Goal: Task Accomplishment & Management: Manage account settings

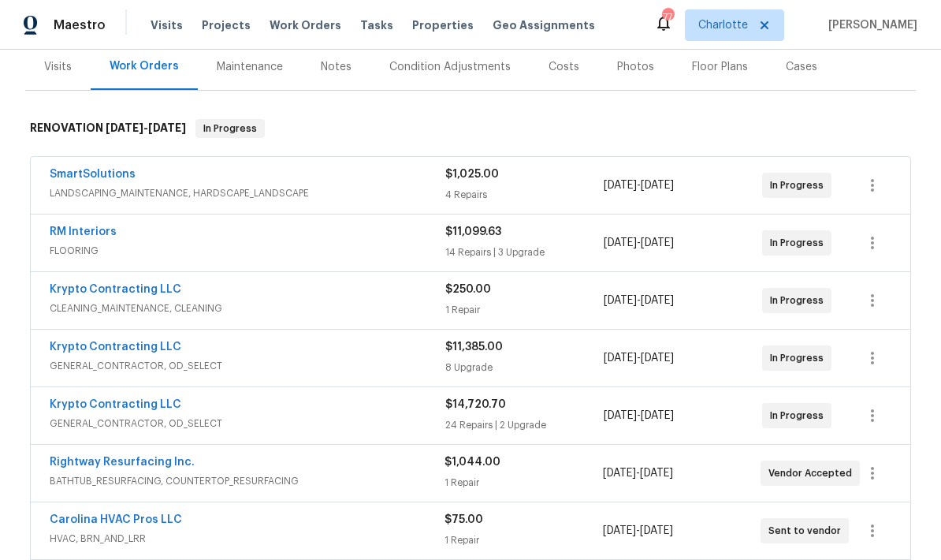
scroll to position [194, 0]
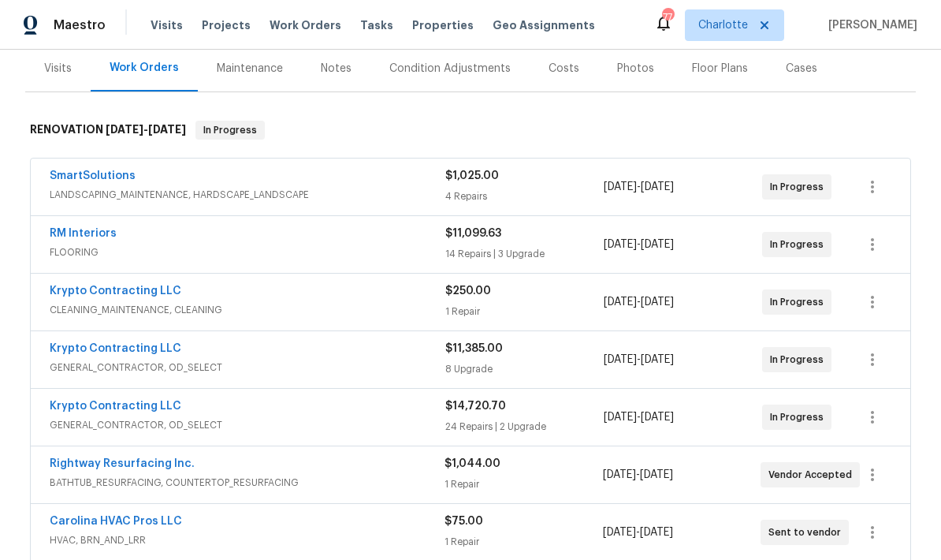
click at [85, 231] on link "RM Interiors" at bounding box center [83, 233] width 67 height 11
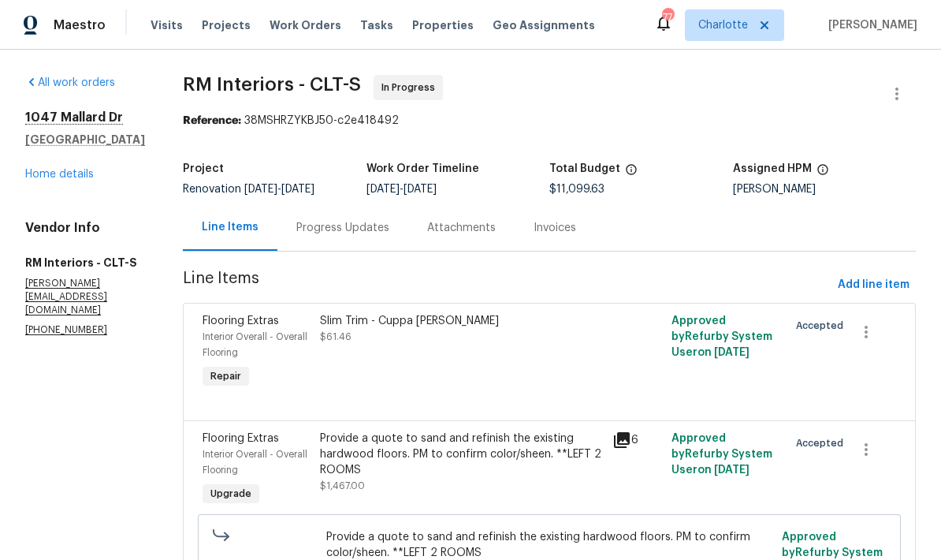
click at [337, 223] on div "Progress Updates" at bounding box center [342, 228] width 93 height 16
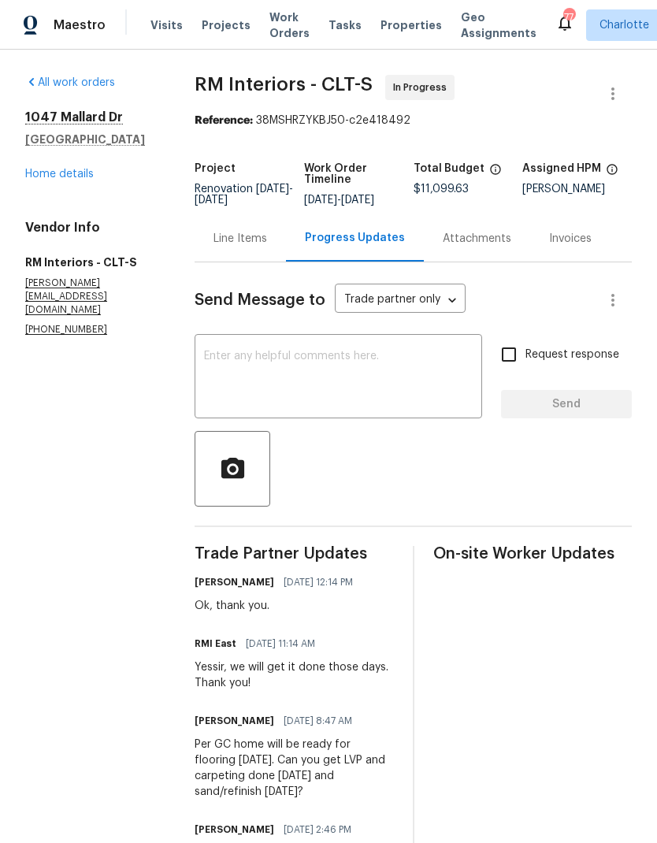
click at [46, 164] on div "1047 Mallard Dr Rock Hill, SC 29732 Home details" at bounding box center [91, 146] width 132 height 73
click at [37, 169] on link "Home details" at bounding box center [59, 174] width 69 height 11
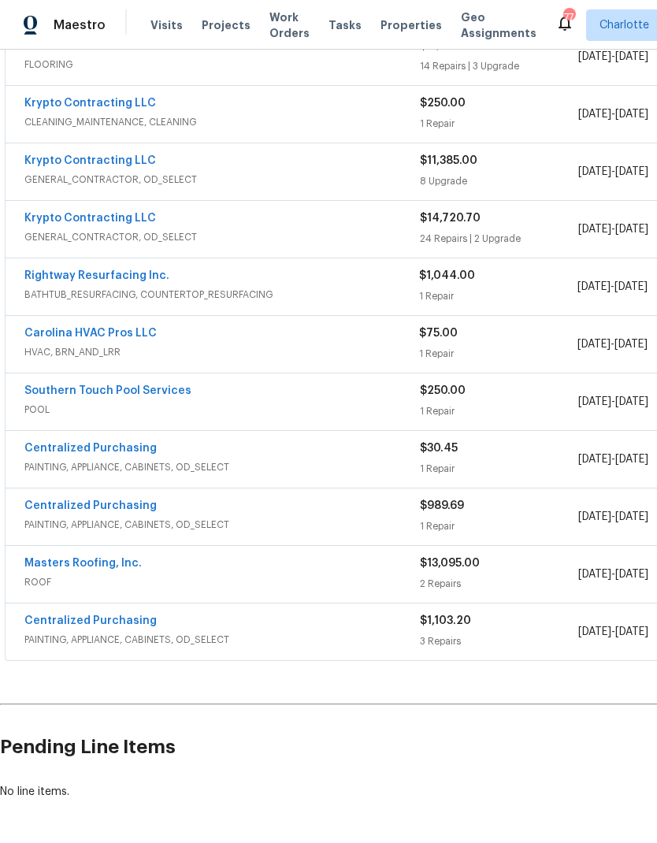
scroll to position [381, 0]
click at [56, 385] on link "Southern Touch Pool Services" at bounding box center [107, 390] width 167 height 11
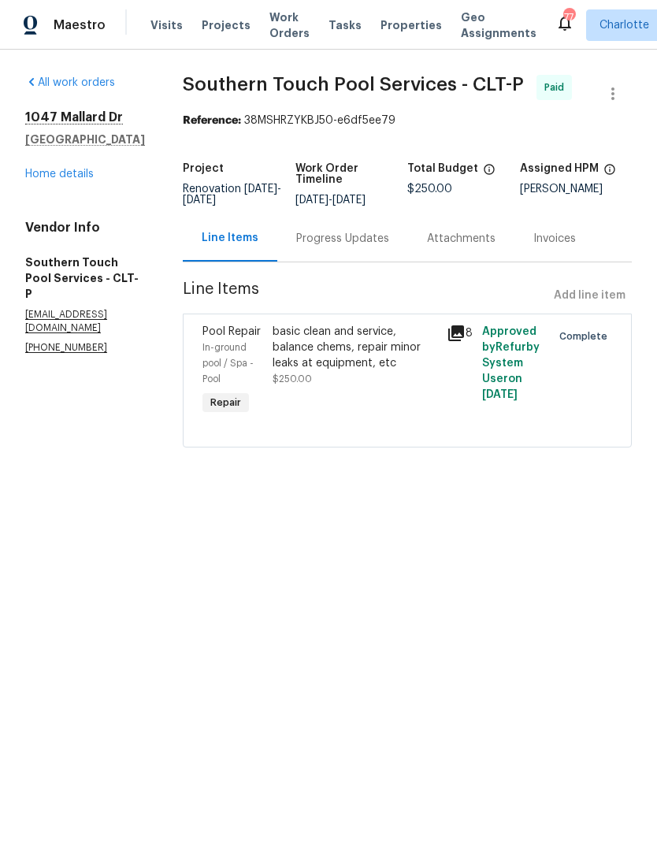
click at [383, 247] on div "Progress Updates" at bounding box center [342, 239] width 93 height 16
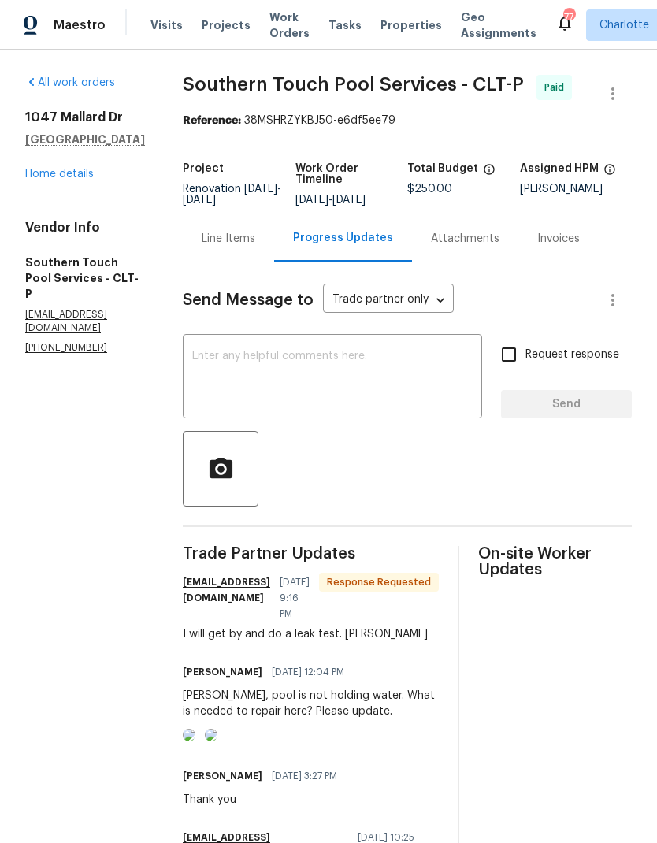
click at [213, 378] on textarea at bounding box center [332, 378] width 281 height 55
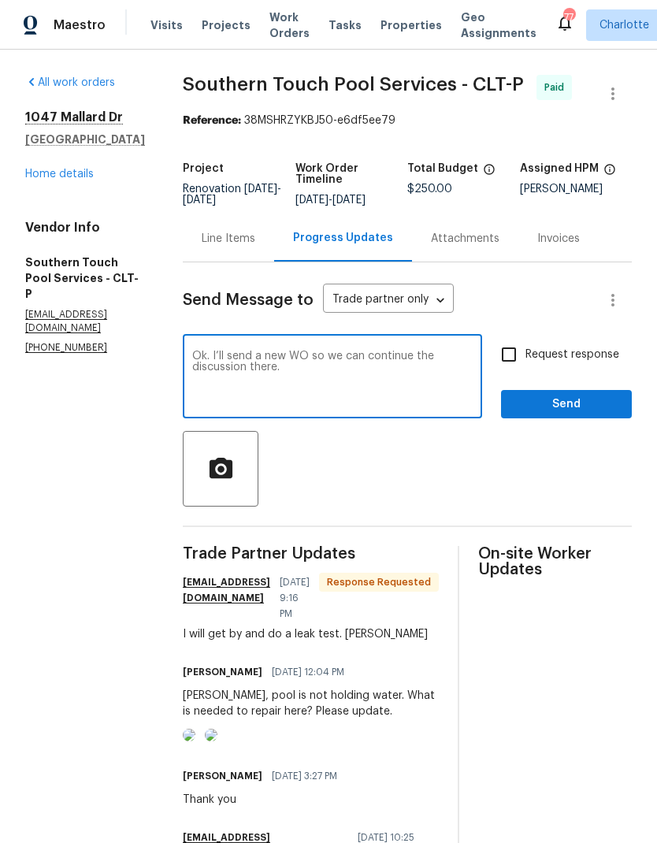
type textarea "Ok. I’ll send a new WO so we can continue the discussion there."
click at [597, 415] on span "Send" at bounding box center [567, 405] width 106 height 20
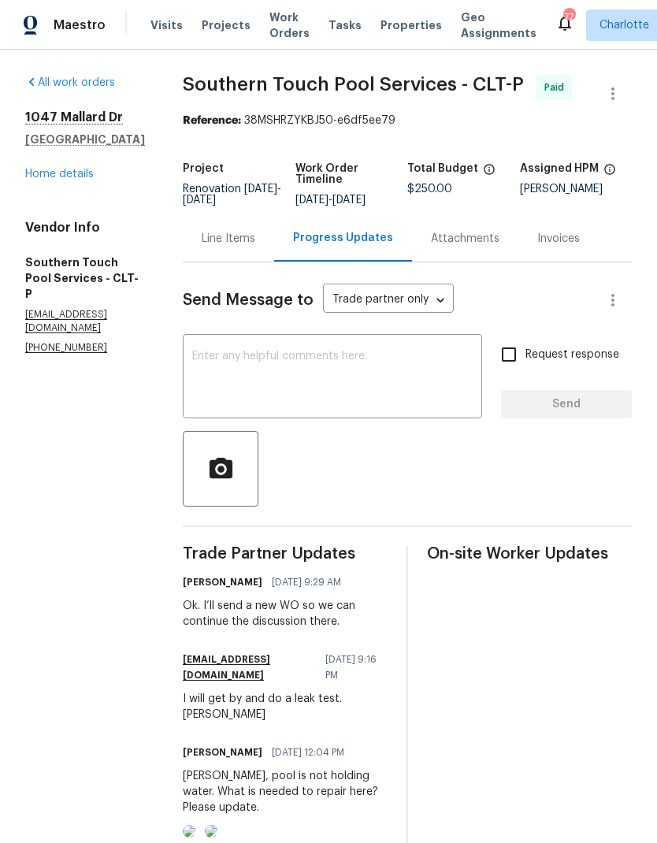
click at [47, 170] on link "Home details" at bounding box center [59, 174] width 69 height 11
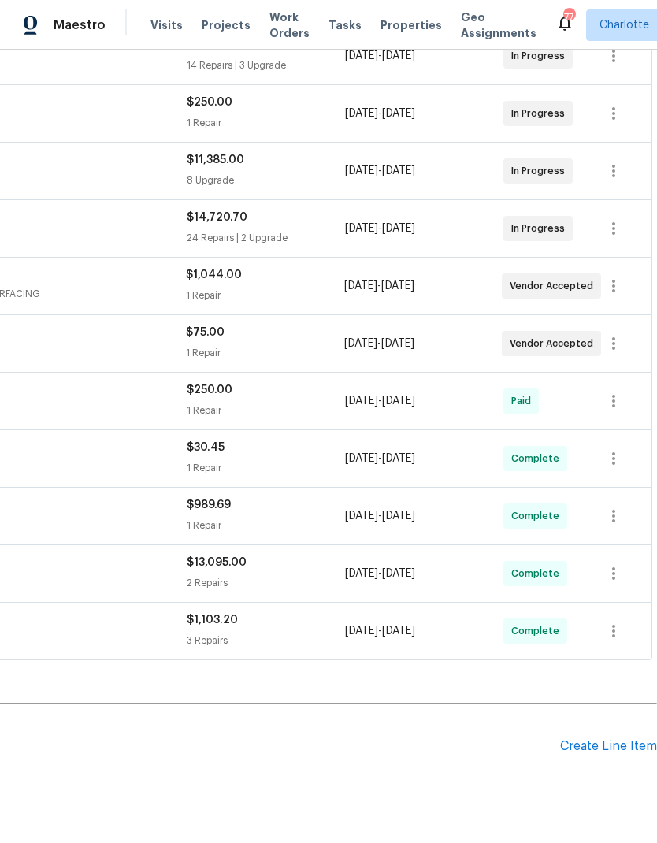
scroll to position [381, 233]
click at [614, 559] on div "Create Line Item" at bounding box center [608, 747] width 97 height 15
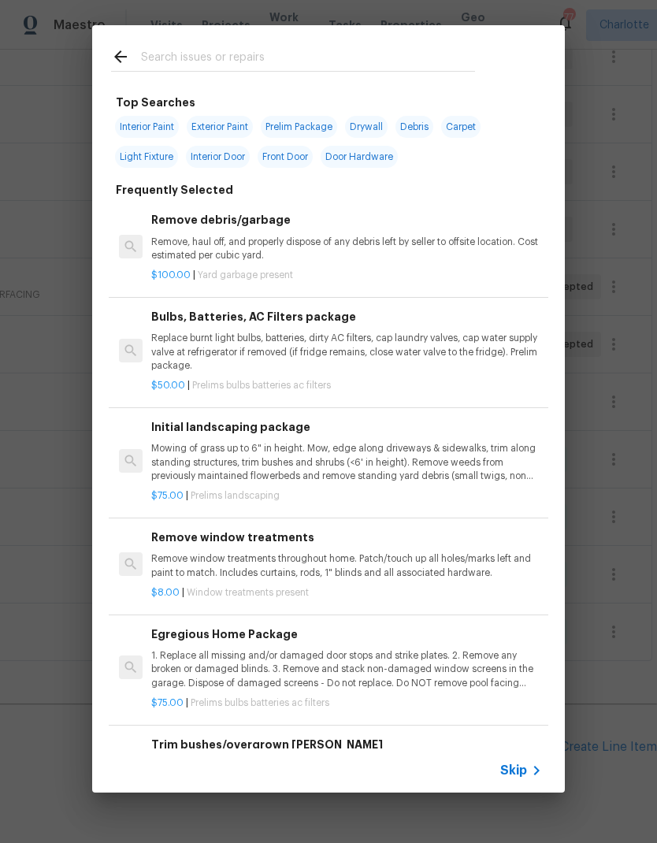
click at [180, 61] on input "text" at bounding box center [308, 59] width 334 height 24
type input "Pool"
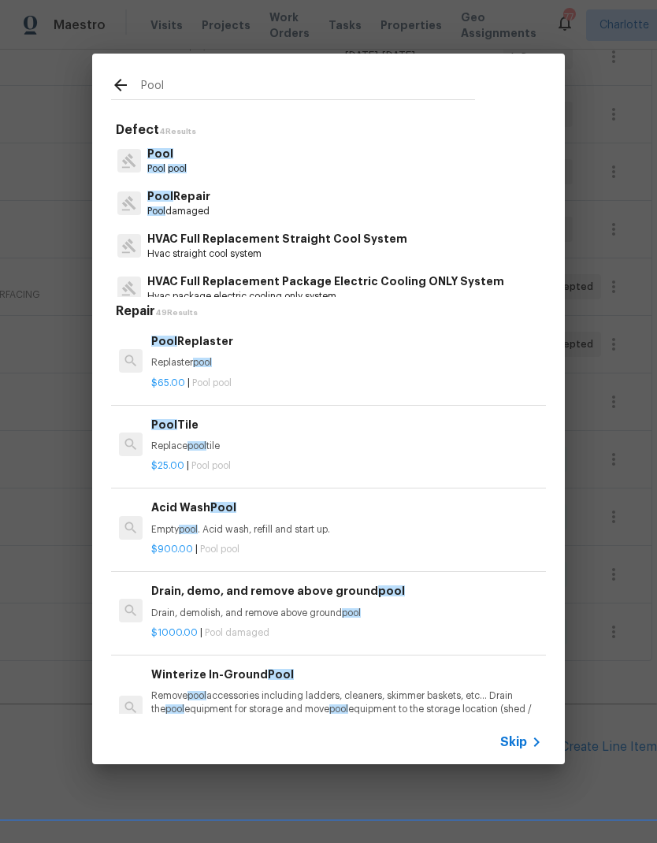
click at [165, 199] on span "Pool" at bounding box center [160, 196] width 26 height 11
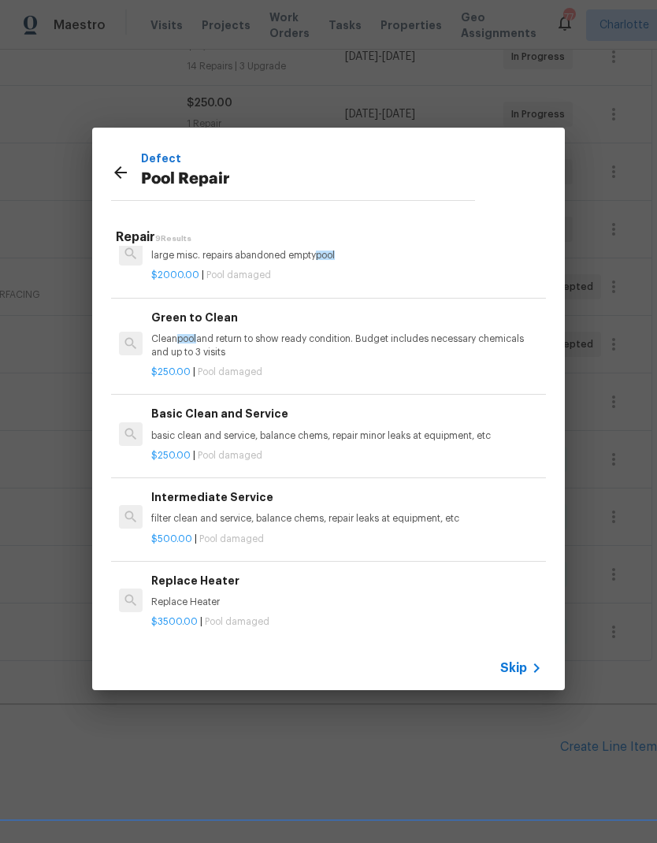
scroll to position [420, 0]
click at [177, 415] on h6 "Basic Clean and Service" at bounding box center [346, 414] width 391 height 17
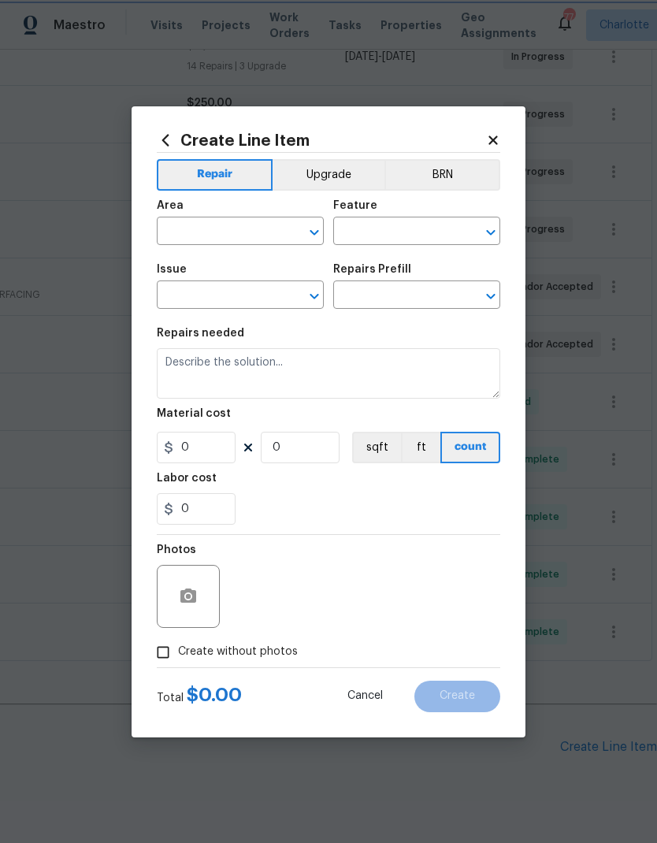
type input "Pool"
type input "Pool Repair"
type input "Basic Clean and Service $250.00"
type textarea "basic clean and service, balance chems, repair minor leaks at equipment, etc"
type input "250"
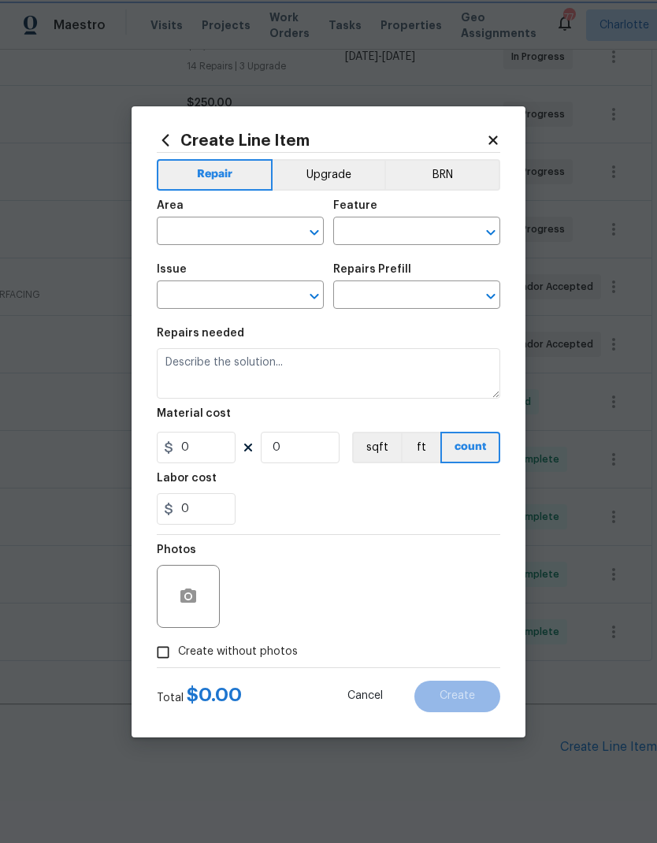
type input "1"
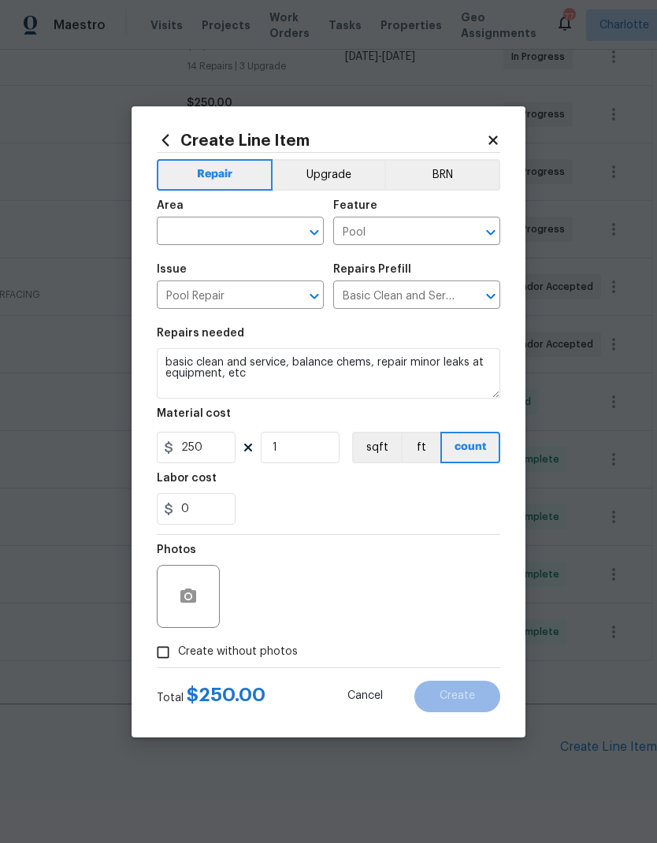
click at [195, 222] on input "text" at bounding box center [218, 233] width 123 height 24
click at [200, 266] on li "In-ground pool / Spa" at bounding box center [240, 268] width 167 height 26
type input "In-ground pool / Spa"
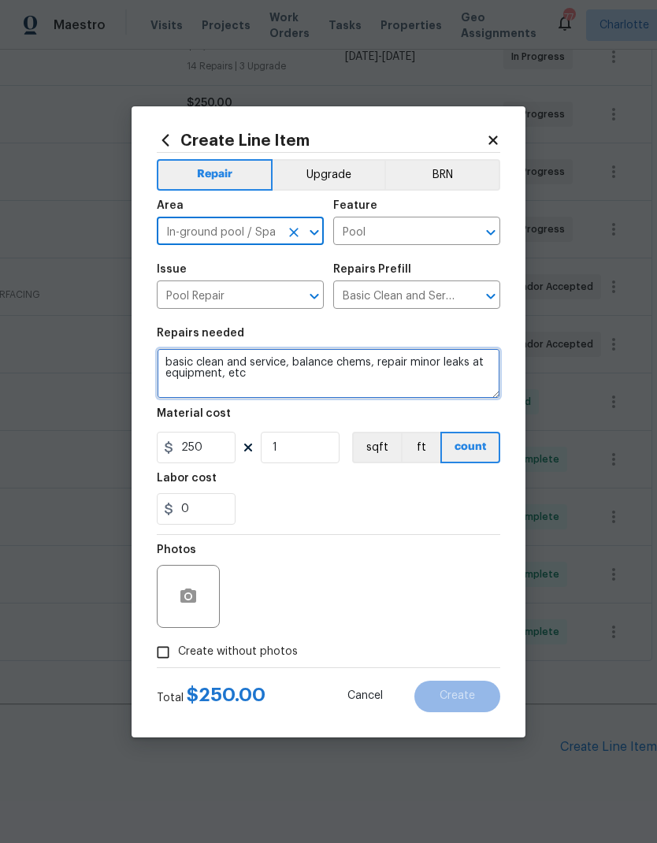
click at [177, 366] on textarea "basic clean and service, balance chems, repair minor leaks at equipment, etc" at bounding box center [329, 373] width 344 height 50
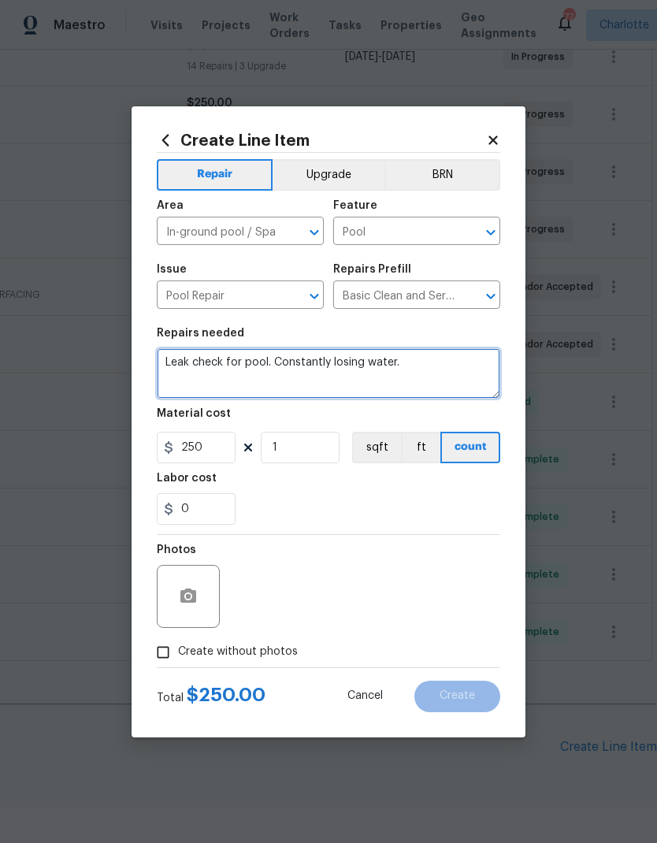
type textarea "Leak check for pool. Constantly losing water."
click at [277, 505] on div "0" at bounding box center [329, 509] width 344 height 32
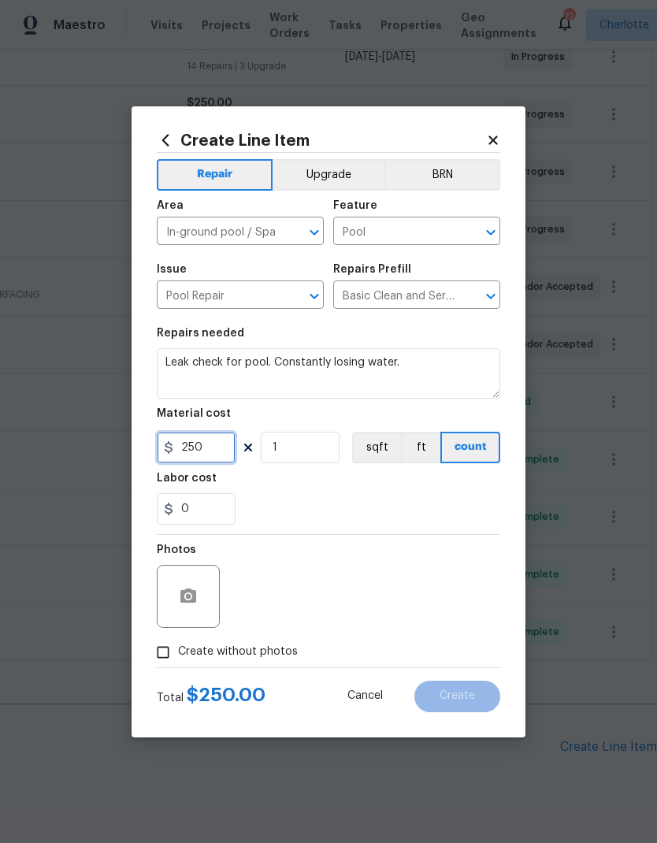
click at [210, 459] on input "250" at bounding box center [196, 448] width 79 height 32
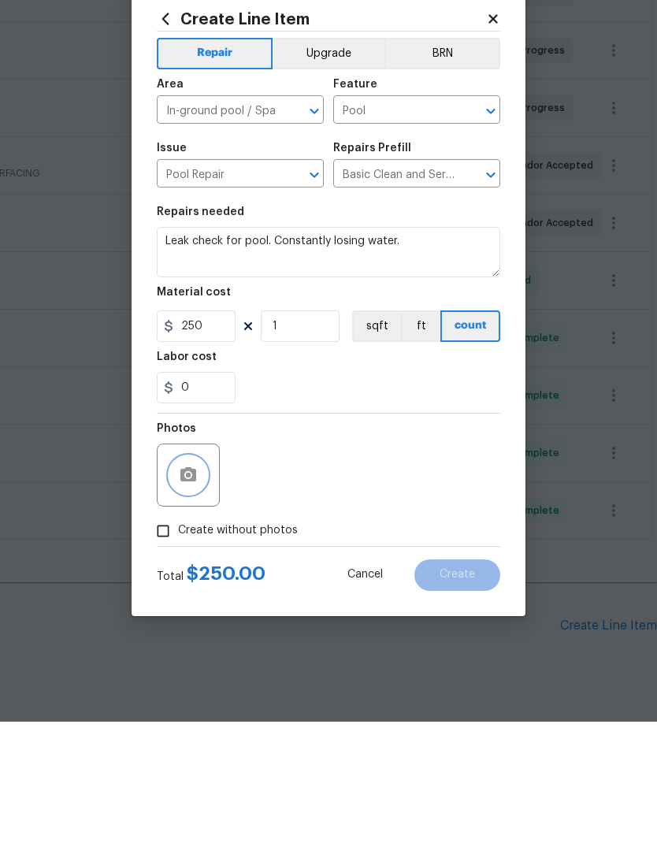
click at [184, 559] on icon "button" at bounding box center [188, 596] width 16 height 14
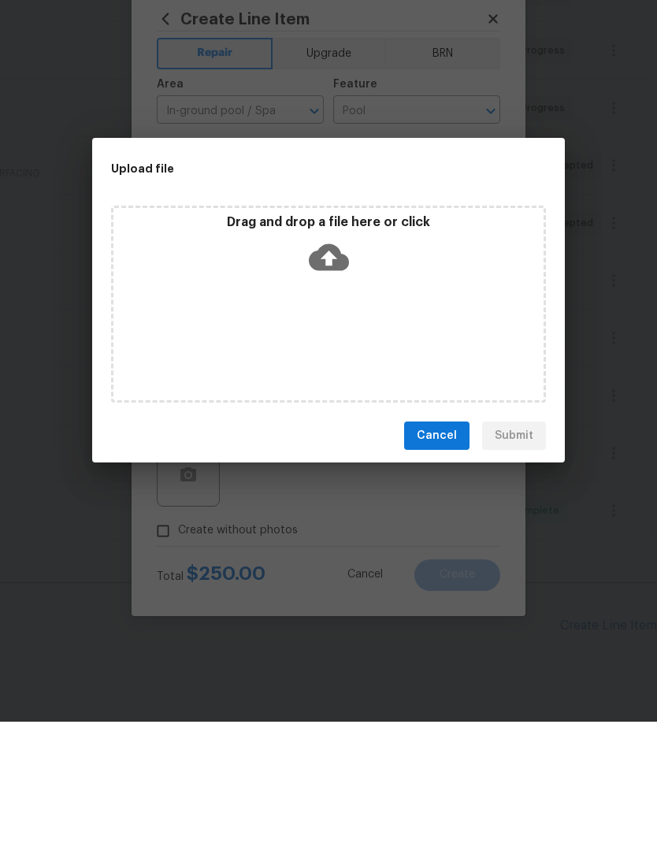
scroll to position [63, 0]
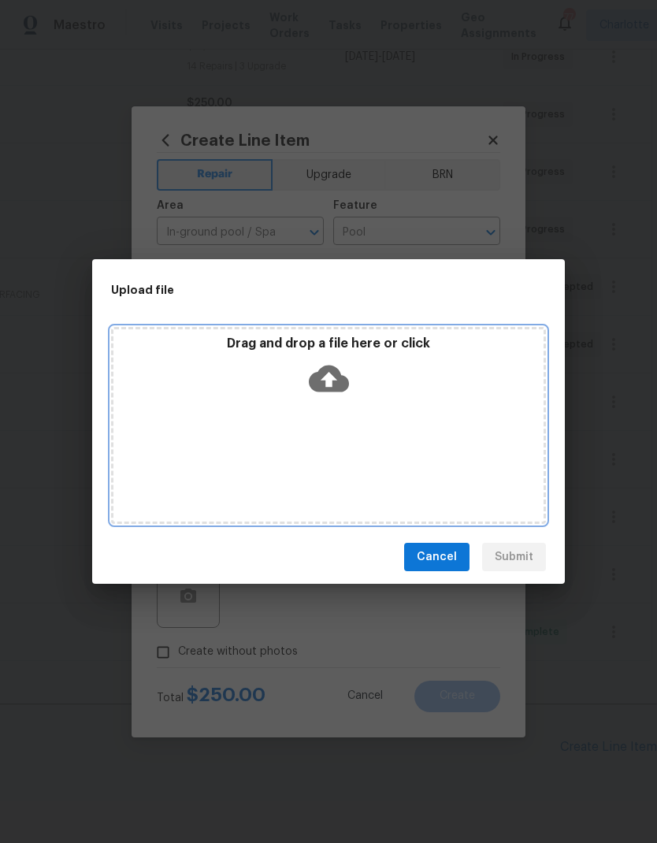
click at [188, 438] on div "Drag and drop a file here or click" at bounding box center [328, 425] width 435 height 197
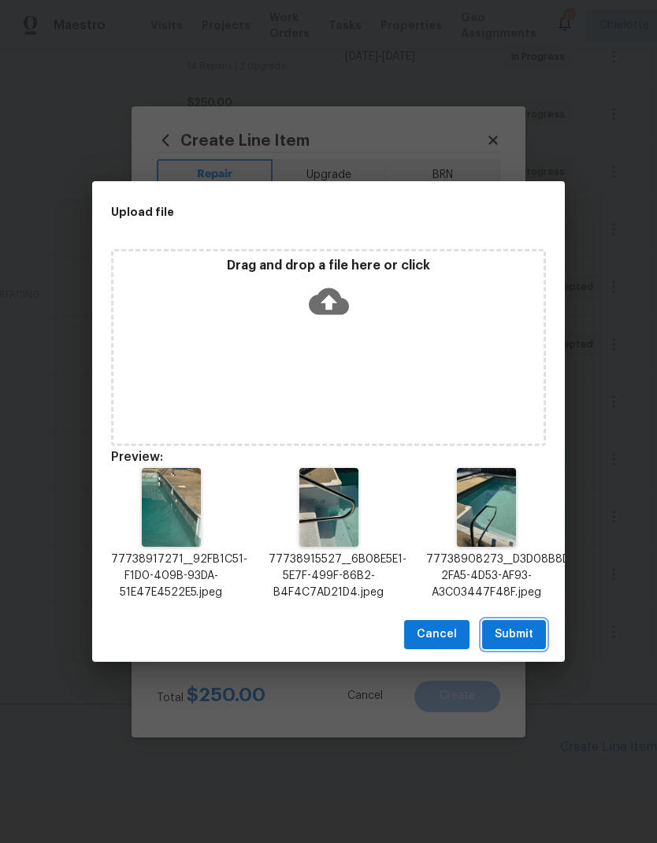
click at [519, 559] on span "Submit" at bounding box center [514, 635] width 39 height 20
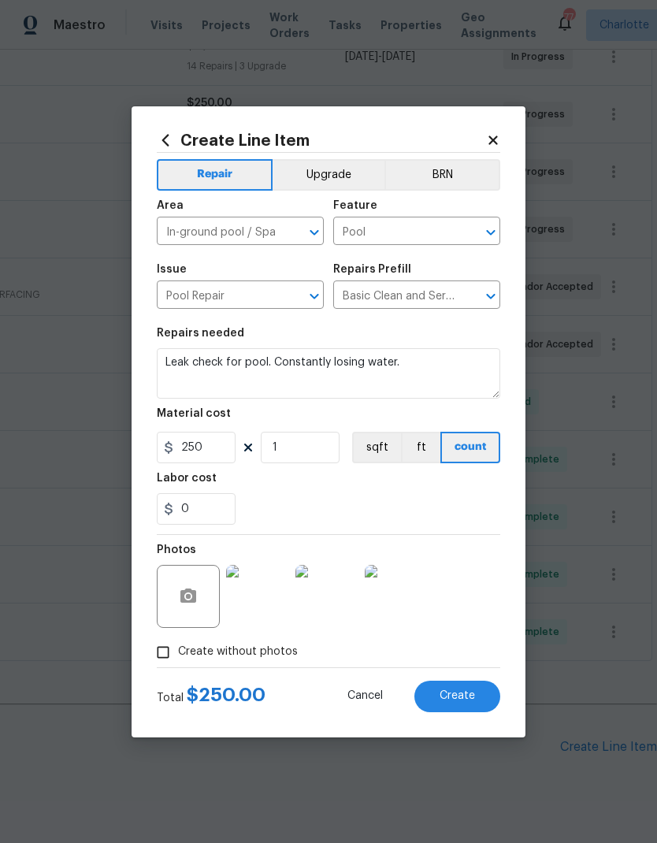
click at [470, 559] on span "Create" at bounding box center [457, 696] width 35 height 12
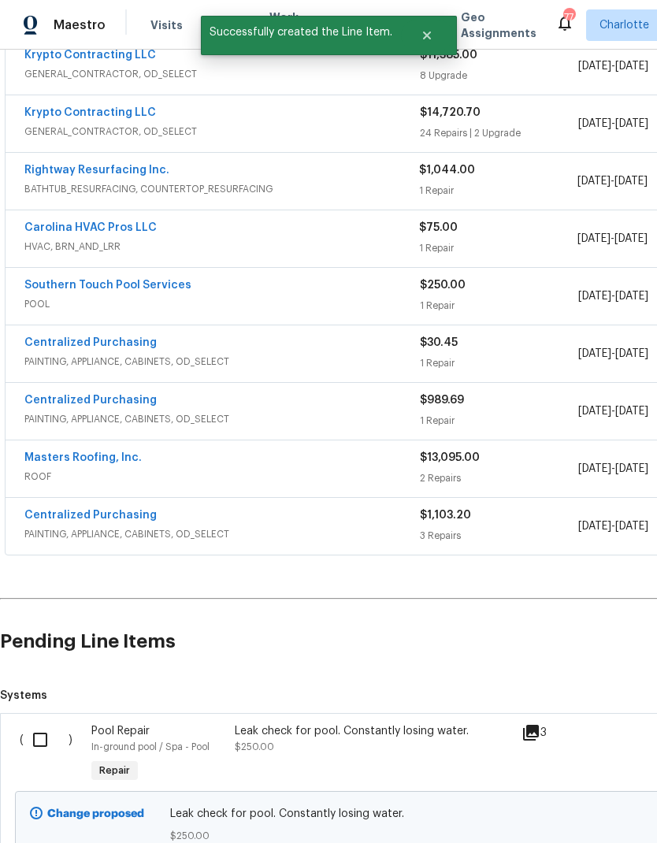
scroll to position [486, 0]
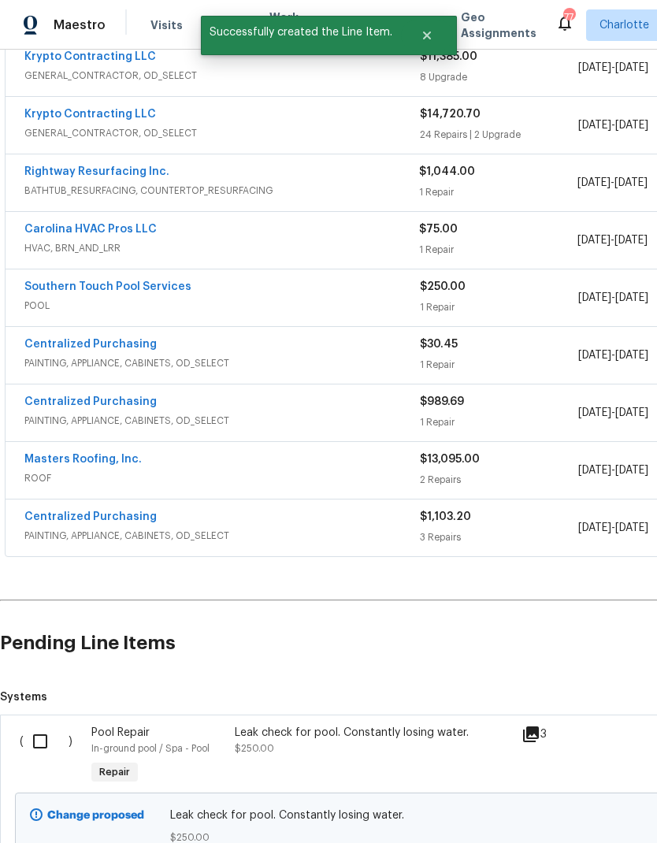
click at [50, 559] on input "checkbox" at bounding box center [46, 741] width 45 height 33
checkbox input "true"
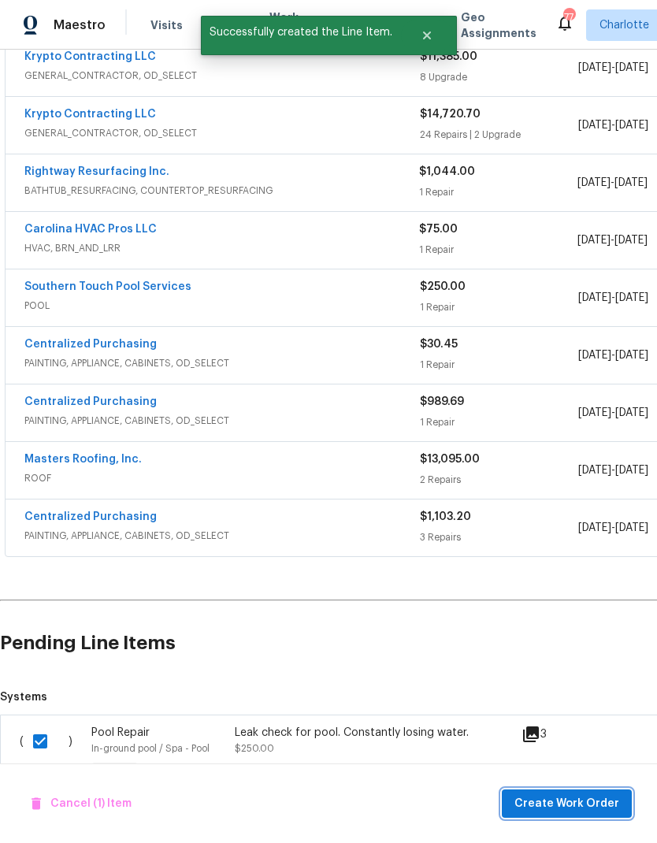
click at [567, 559] on span "Create Work Order" at bounding box center [567, 804] width 105 height 20
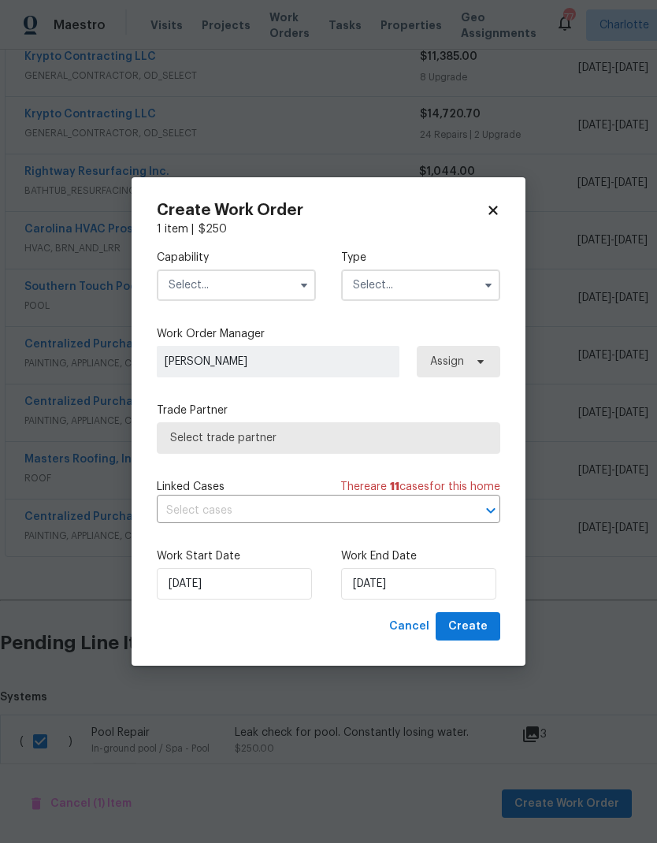
click at [274, 285] on input "text" at bounding box center [236, 286] width 159 height 32
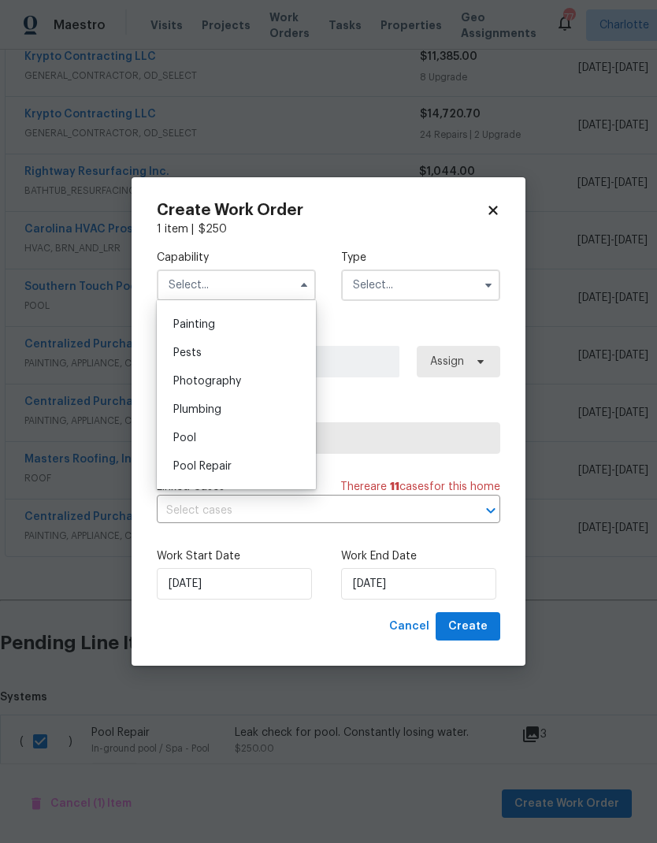
scroll to position [1367, 0]
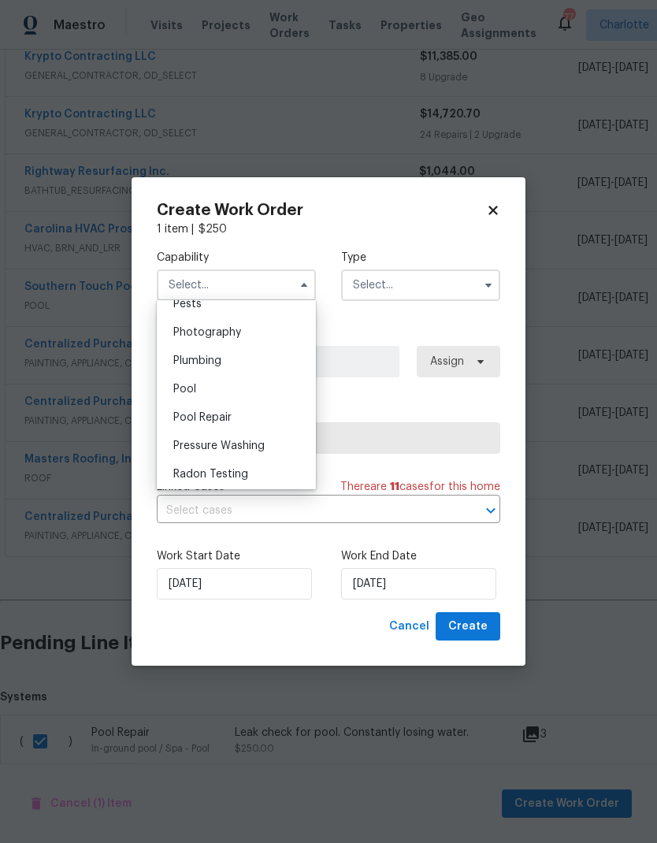
click at [247, 396] on div "Pool" at bounding box center [236, 389] width 151 height 28
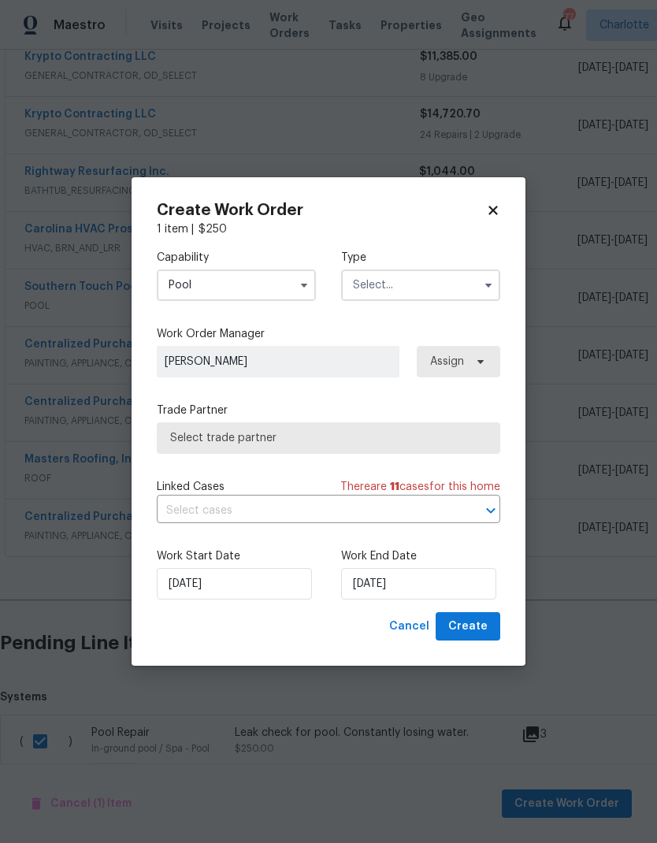
click at [279, 291] on input "Pool" at bounding box center [236, 286] width 159 height 32
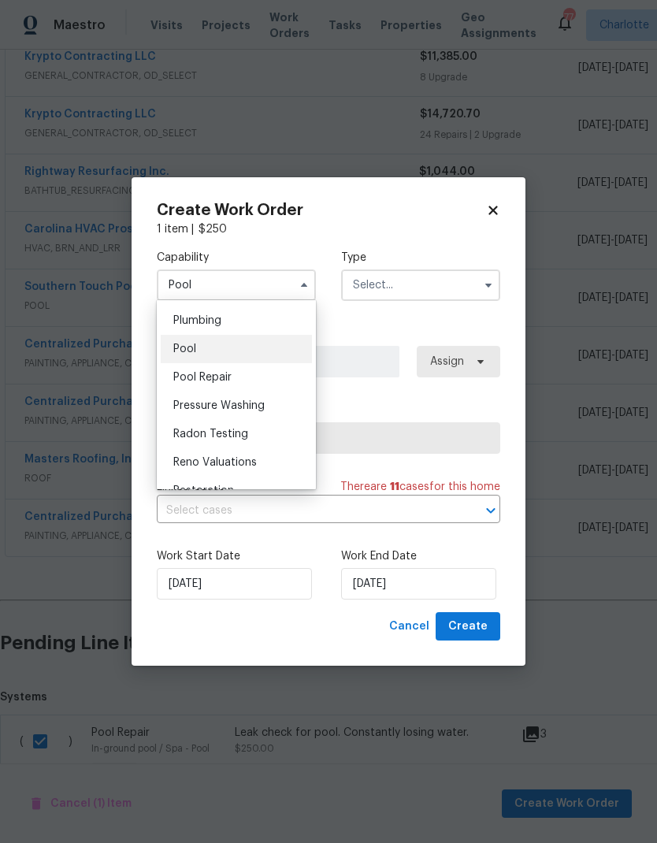
scroll to position [1420, 0]
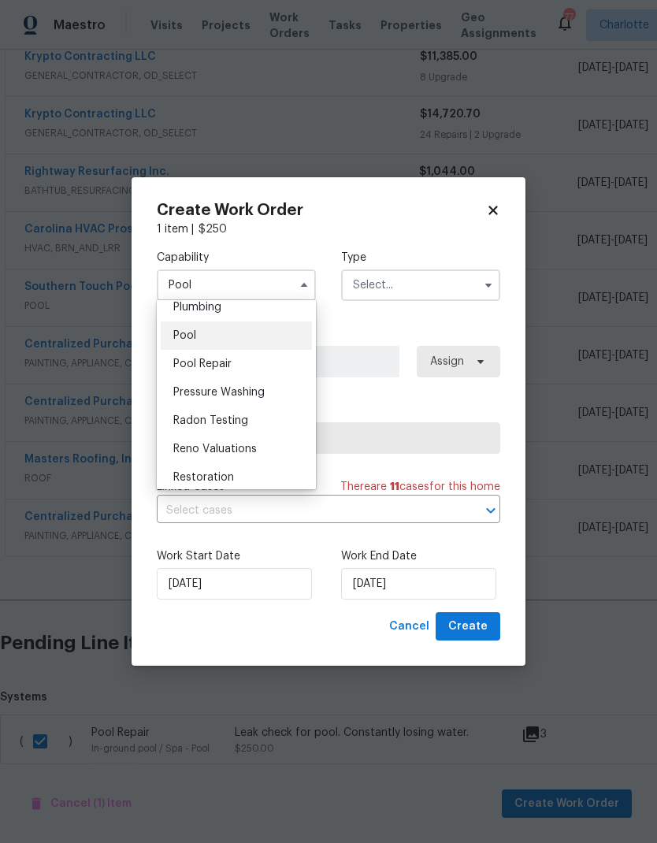
click at [261, 361] on div "Pool Repair" at bounding box center [236, 364] width 151 height 28
type input "Pool Repair"
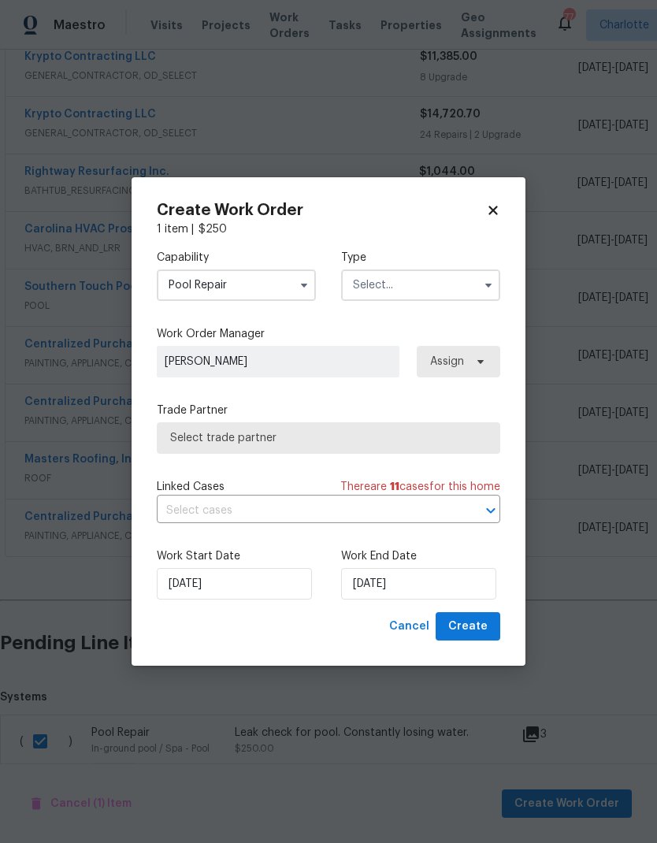
click at [442, 292] on input "text" at bounding box center [420, 286] width 159 height 32
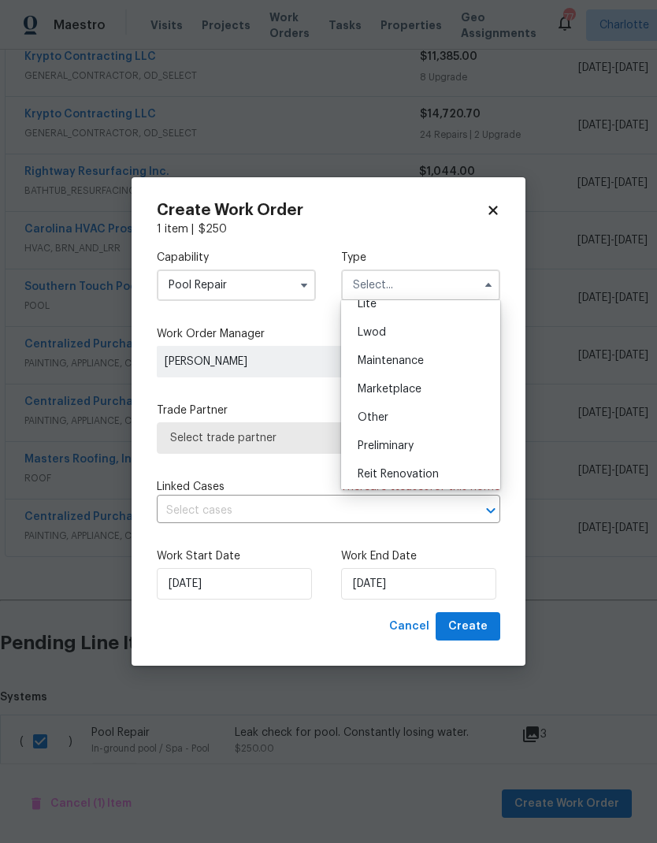
scroll to position [258, 0]
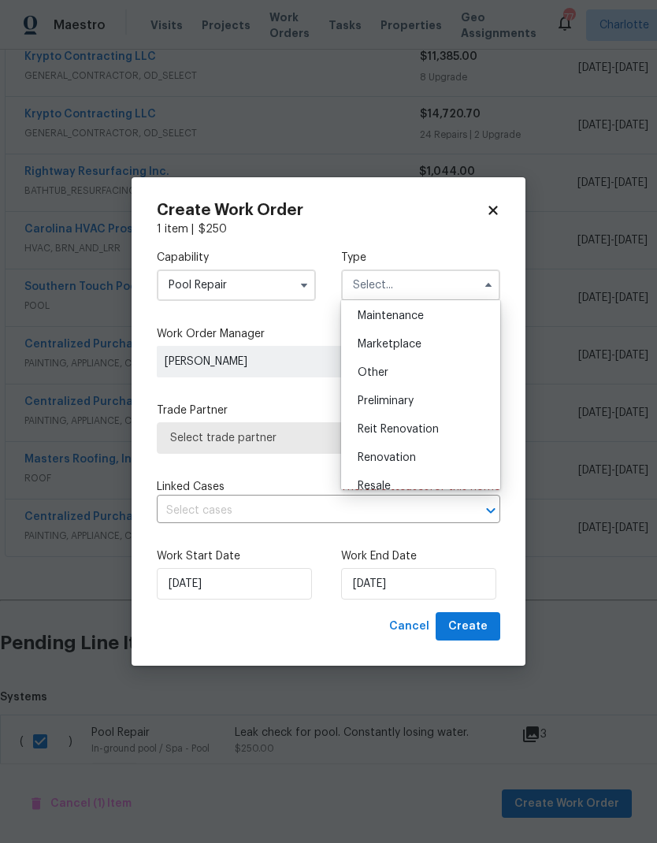
click at [436, 460] on div "Renovation" at bounding box center [420, 458] width 151 height 28
type input "Renovation"
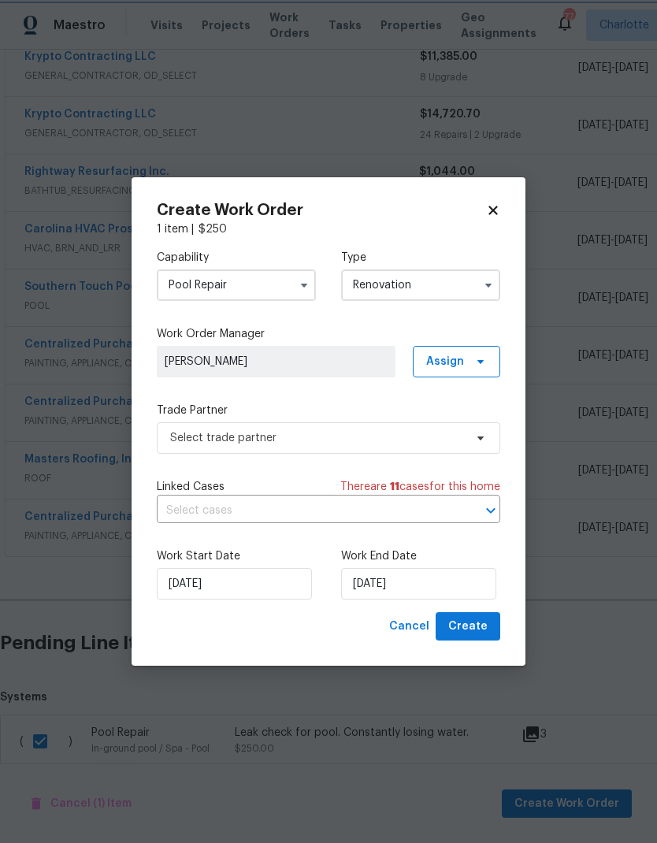
scroll to position [0, 0]
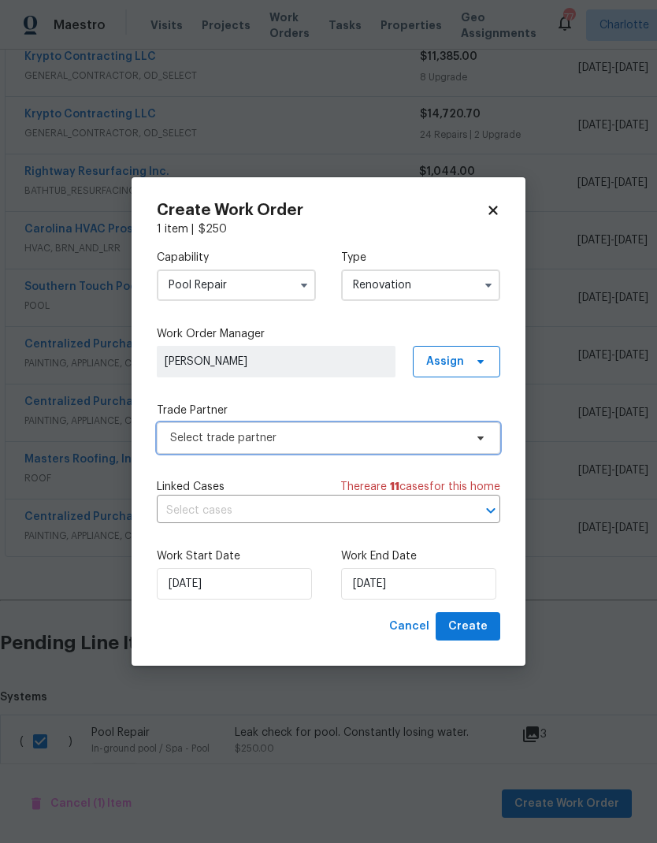
click at [467, 434] on span "Select trade partner" at bounding box center [329, 438] width 344 height 32
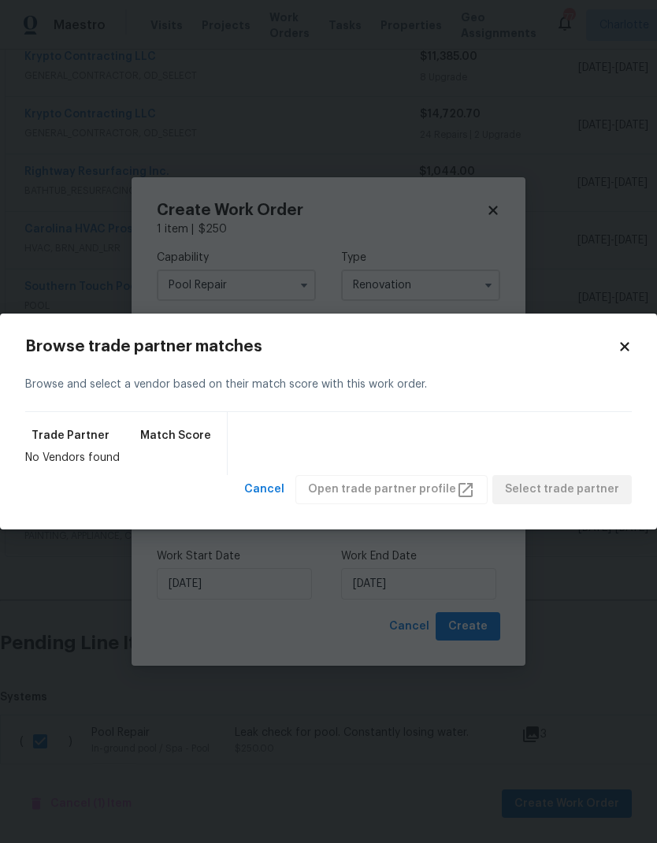
click at [636, 343] on div "Browse trade partner matches Browse and select a vendor based on their match sc…" at bounding box center [328, 422] width 657 height 216
click at [618, 348] on icon at bounding box center [625, 347] width 14 height 14
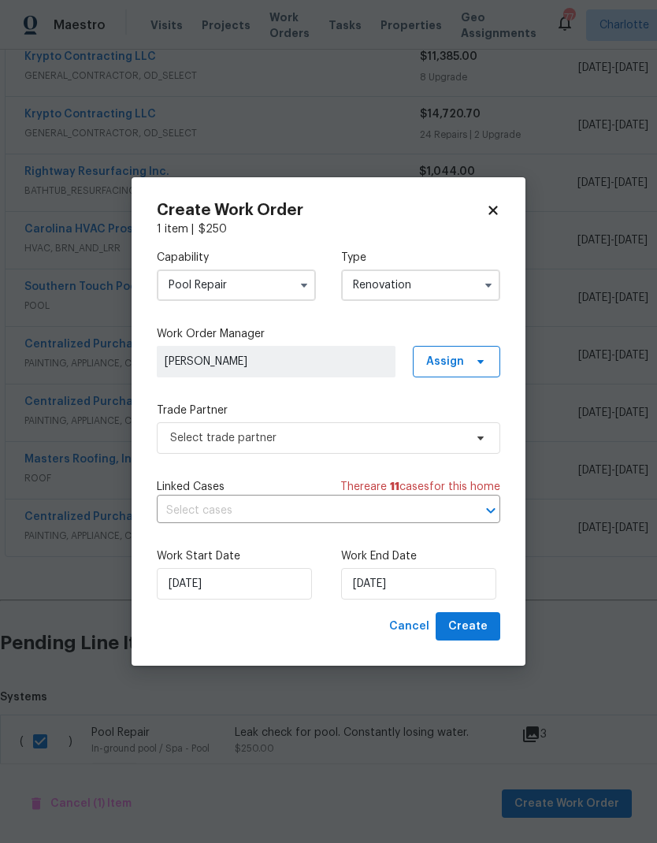
click at [199, 287] on input "Pool Repair" at bounding box center [236, 286] width 159 height 32
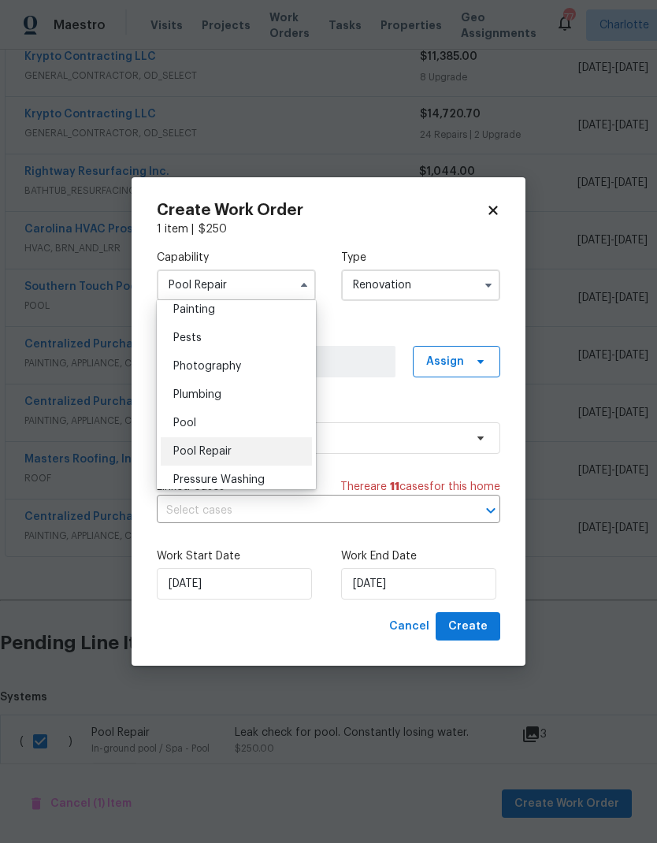
scroll to position [1337, 0]
click at [175, 418] on span "Pool" at bounding box center [184, 419] width 23 height 11
type input "Pool"
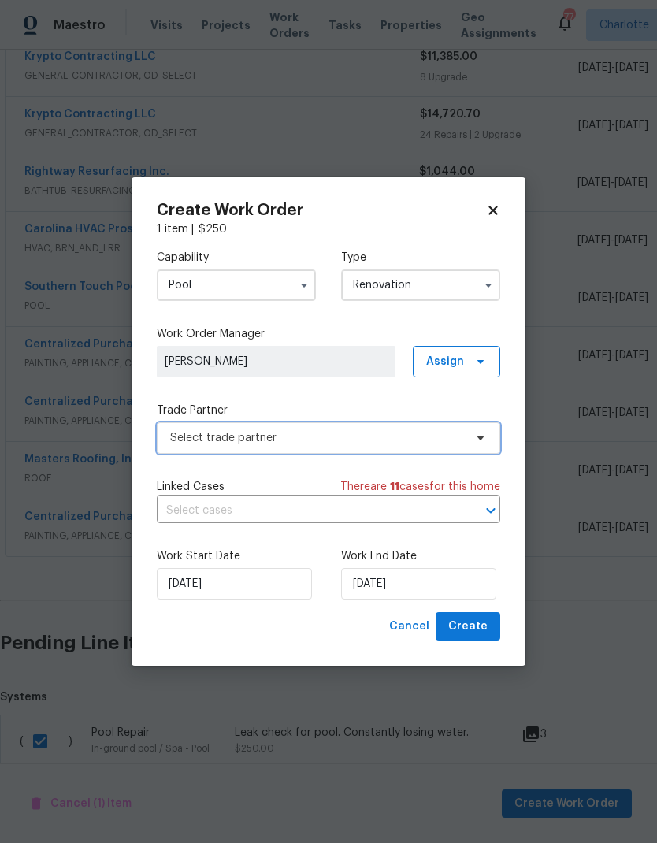
click at [468, 430] on span "Select trade partner" at bounding box center [329, 438] width 344 height 32
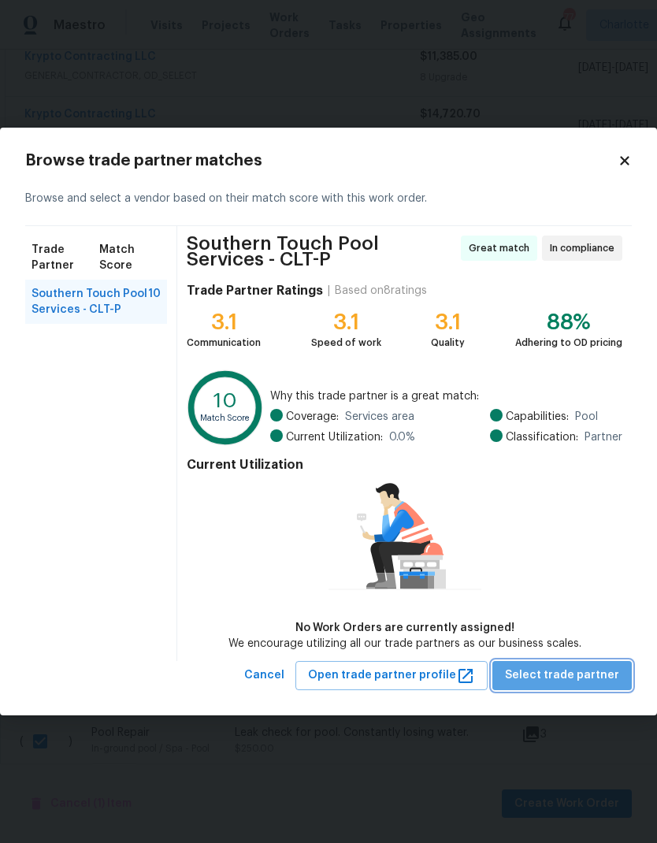
click at [579, 559] on span "Select trade partner" at bounding box center [562, 676] width 114 height 20
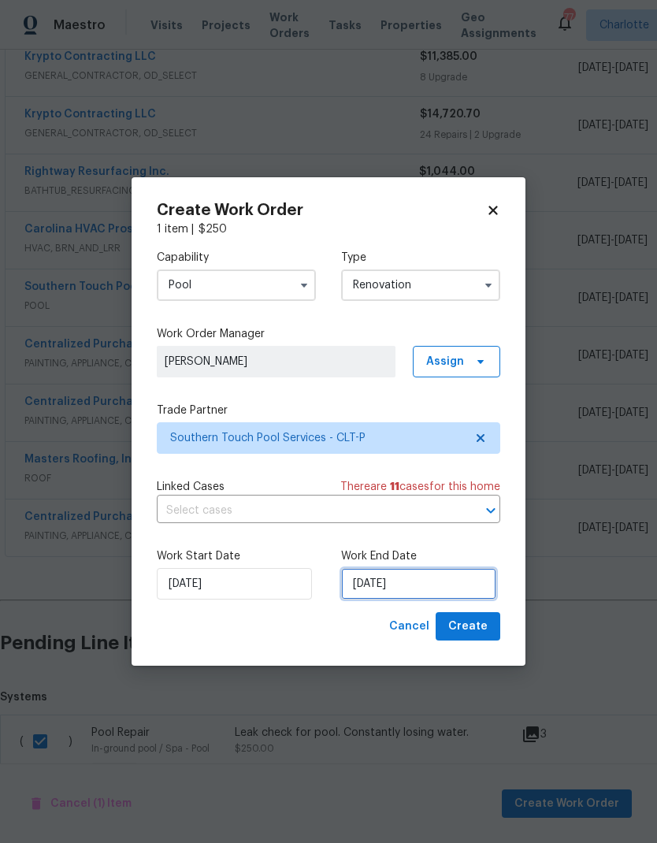
click at [433, 559] on input "8/20/2025" at bounding box center [418, 584] width 155 height 32
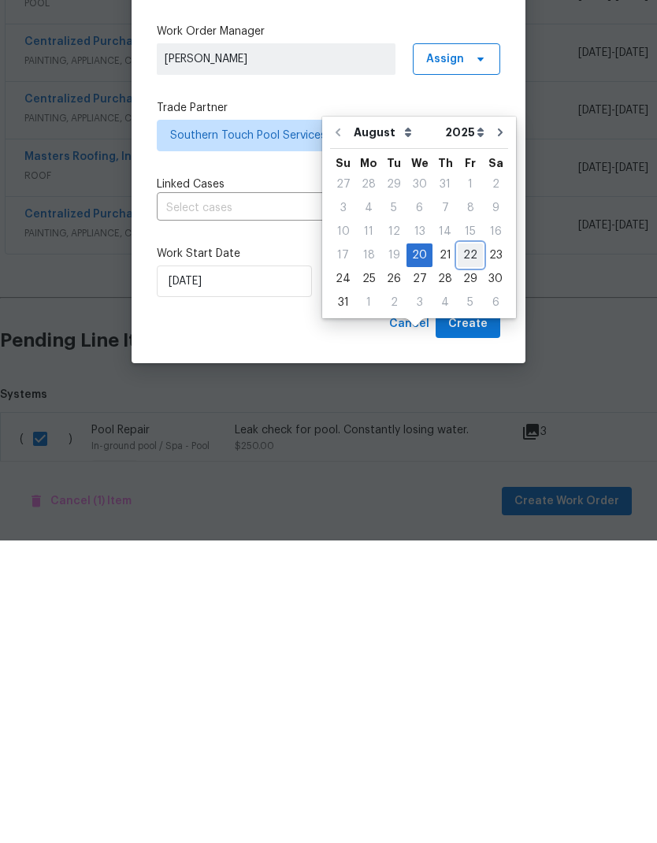
click at [461, 547] on div "22" at bounding box center [470, 558] width 25 height 22
type input "8/22/2025"
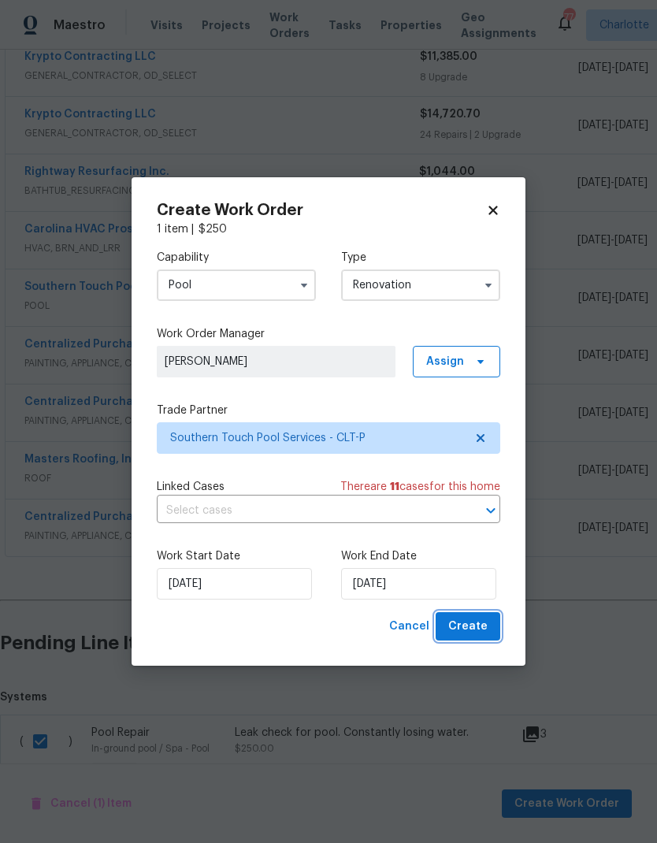
click at [475, 559] on span "Create" at bounding box center [467, 627] width 39 height 20
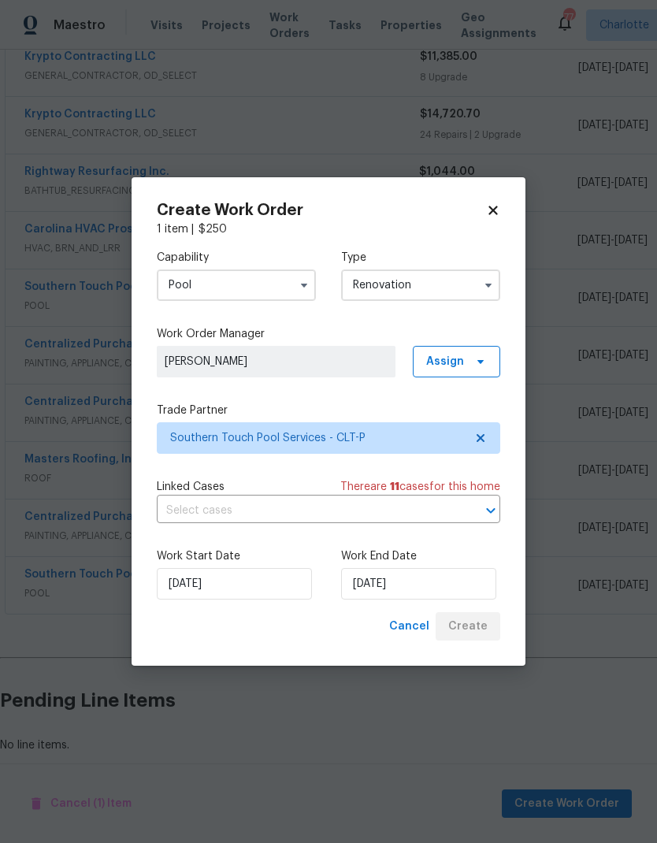
scroll to position [439, 0]
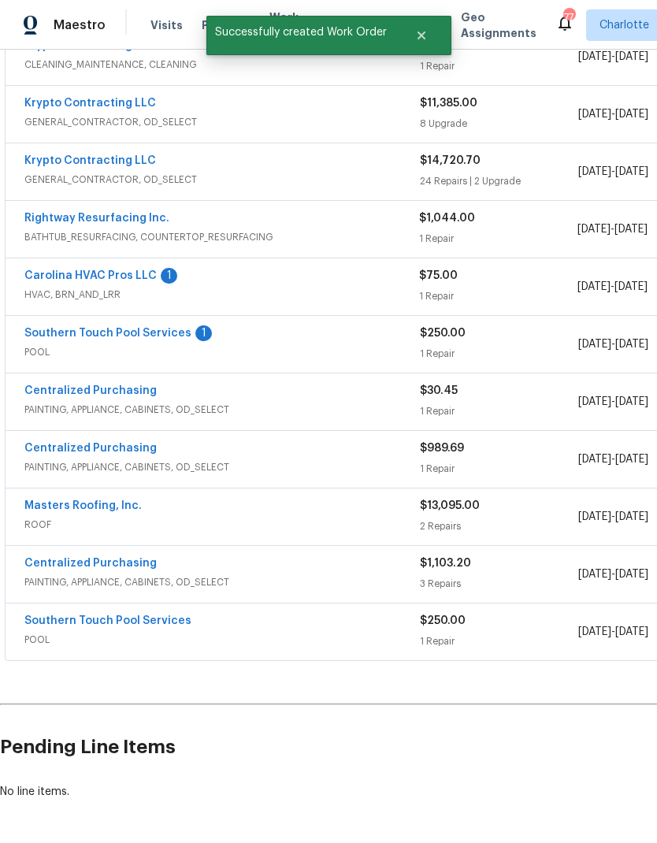
click at [49, 328] on link "Southern Touch Pool Services" at bounding box center [107, 333] width 167 height 11
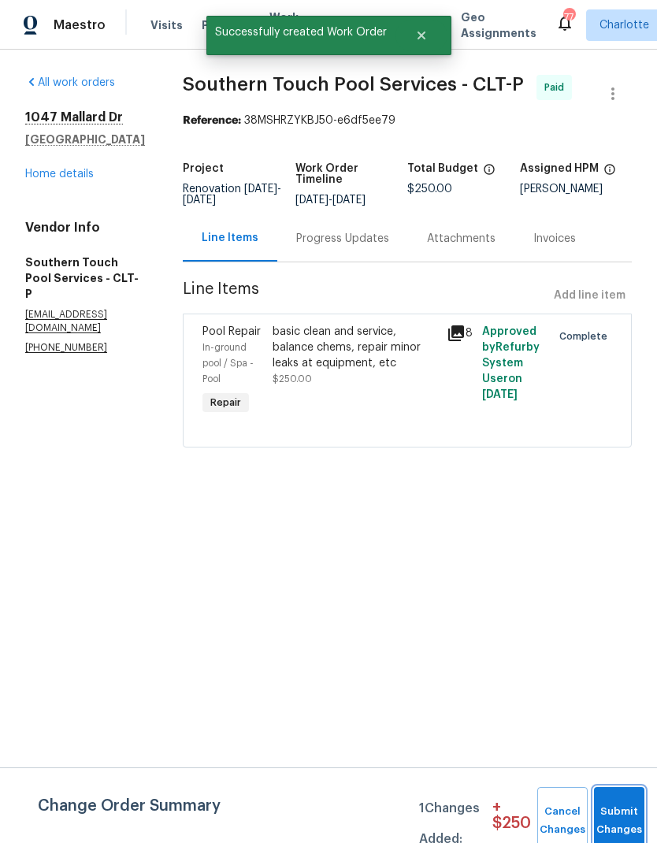
click at [624, 559] on button "Submit Changes" at bounding box center [619, 821] width 50 height 68
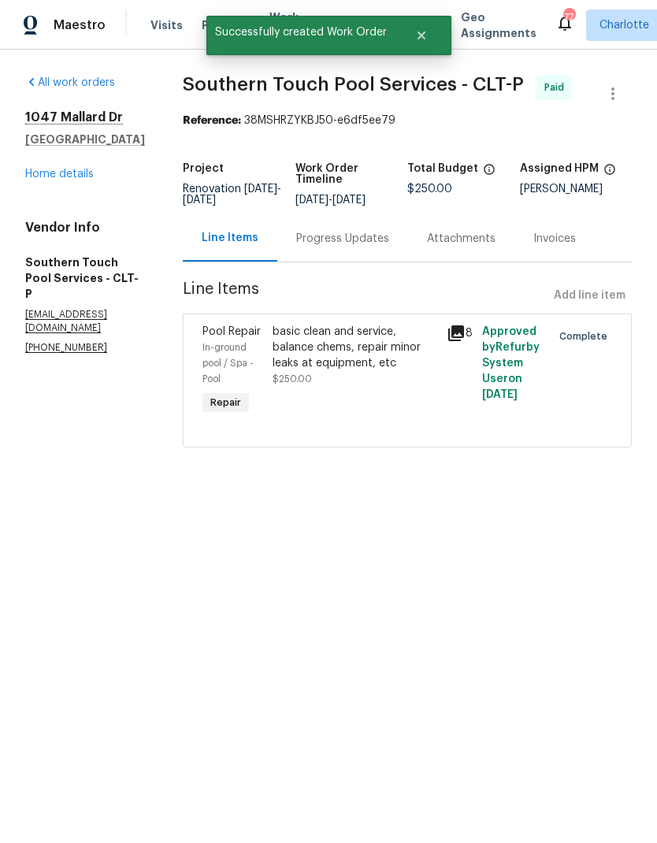
click at [357, 247] on div "Progress Updates" at bounding box center [342, 239] width 93 height 16
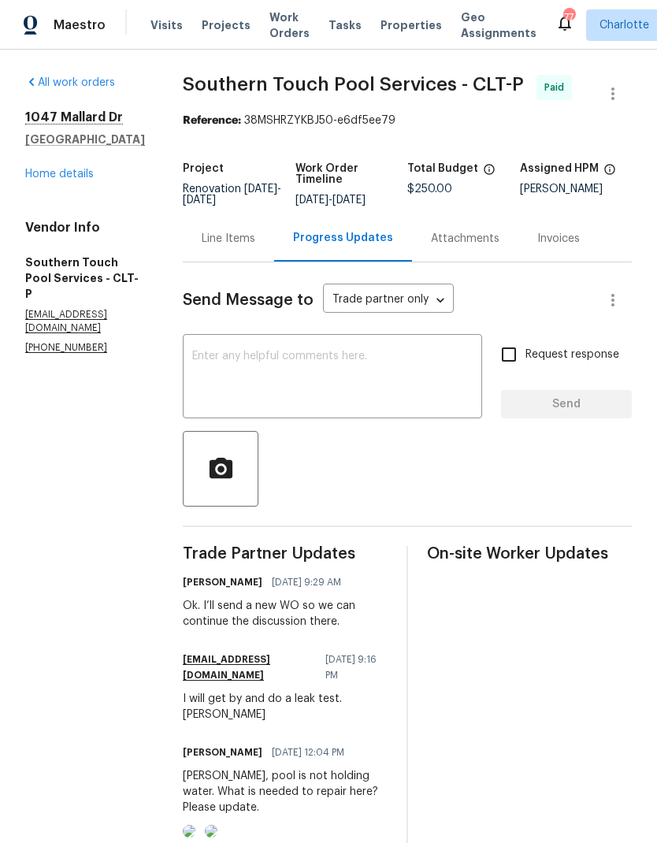
click at [38, 177] on link "Home details" at bounding box center [59, 174] width 69 height 11
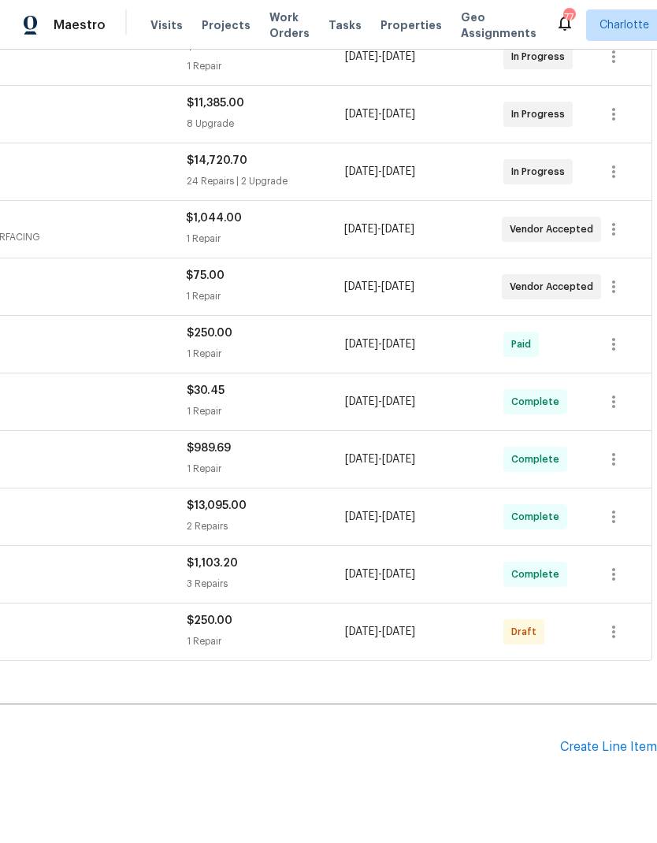
scroll to position [439, 233]
click at [623, 559] on icon "button" at bounding box center [614, 632] width 19 height 19
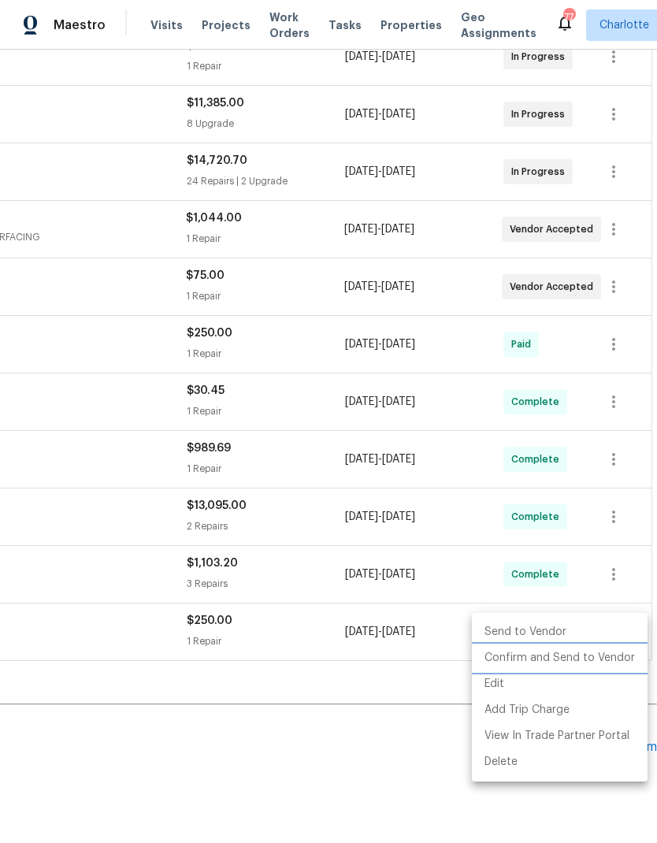
click at [602, 559] on li "Confirm and Send to Vendor" at bounding box center [560, 658] width 176 height 26
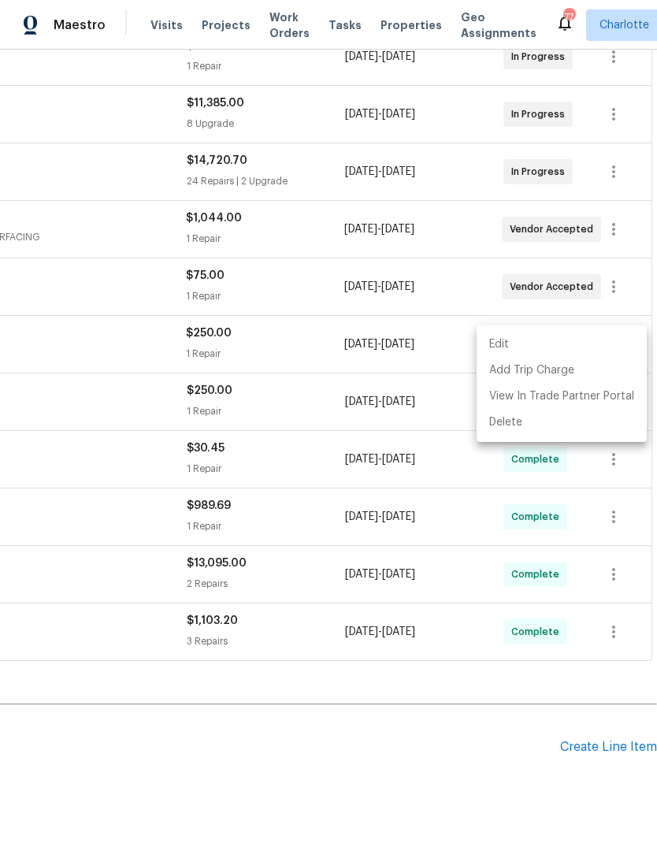
click at [392, 559] on div at bounding box center [328, 421] width 657 height 843
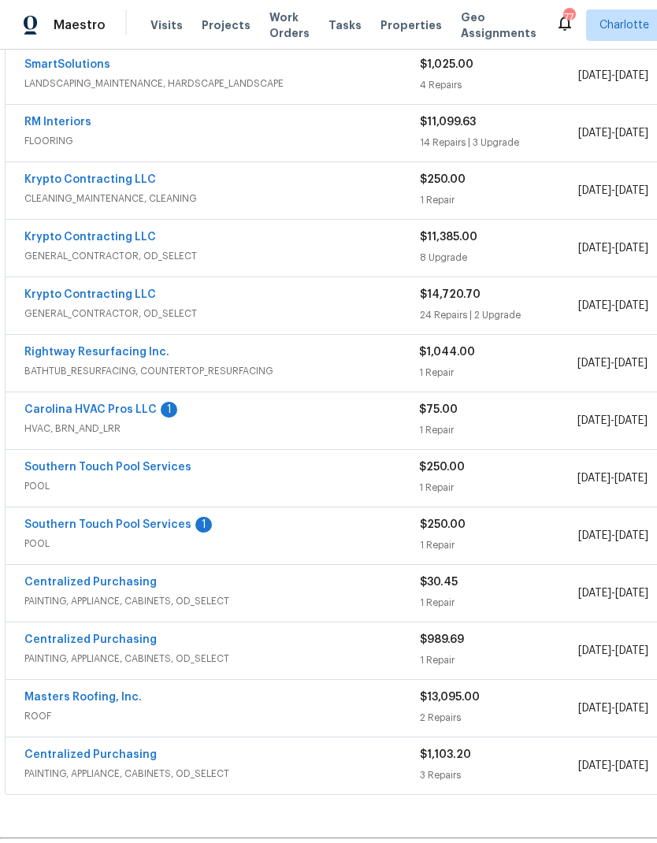
scroll to position [305, 0]
click at [65, 465] on link "Southern Touch Pool Services" at bounding box center [107, 467] width 167 height 11
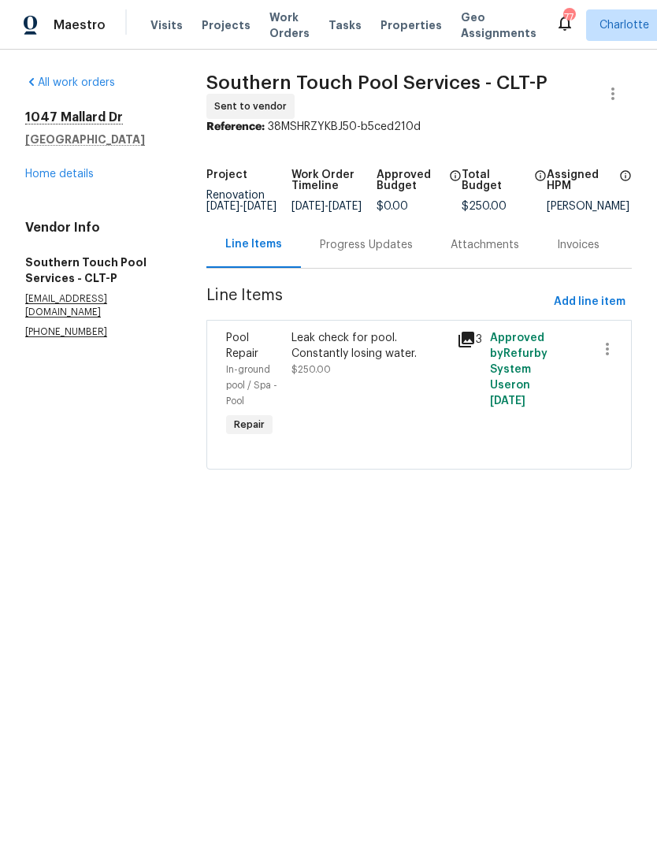
click at [359, 253] on div "Progress Updates" at bounding box center [366, 245] width 93 height 16
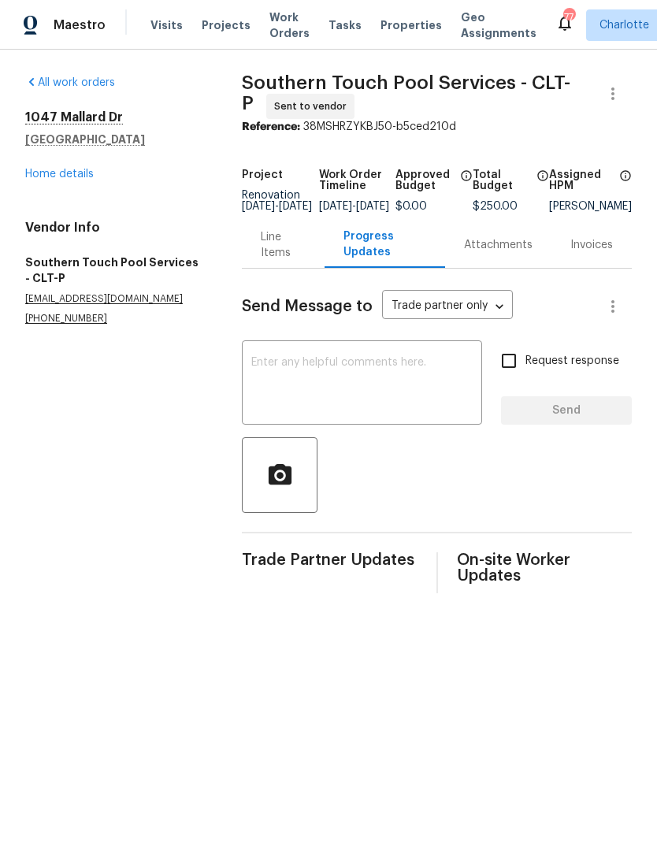
click at [368, 393] on textarea at bounding box center [361, 384] width 221 height 55
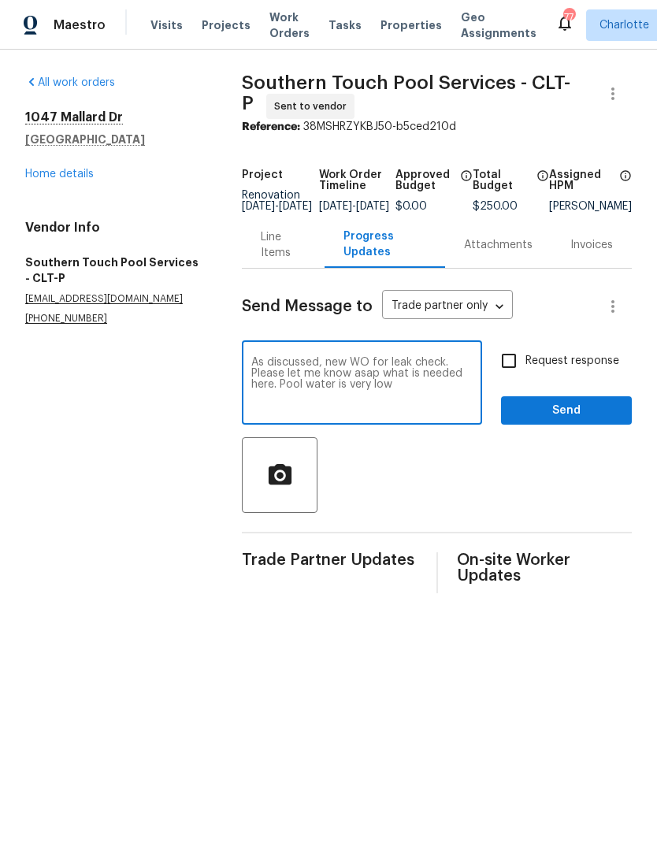
type textarea "As discussed, new WO for leak check. Please let me know asap what is needed her…"
click at [512, 376] on input "Request response" at bounding box center [509, 360] width 33 height 33
checkbox input "true"
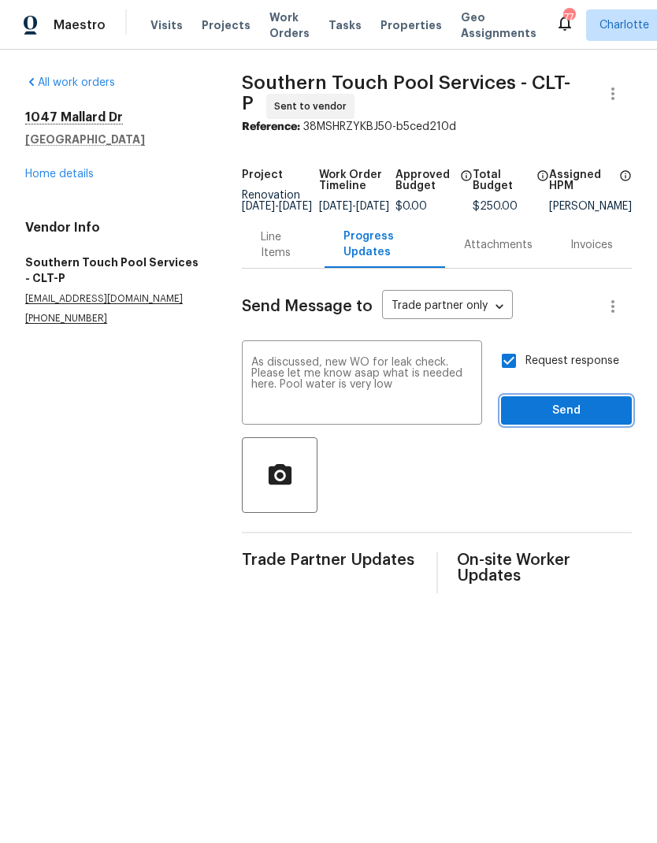
click at [608, 419] on span "Send" at bounding box center [567, 411] width 106 height 20
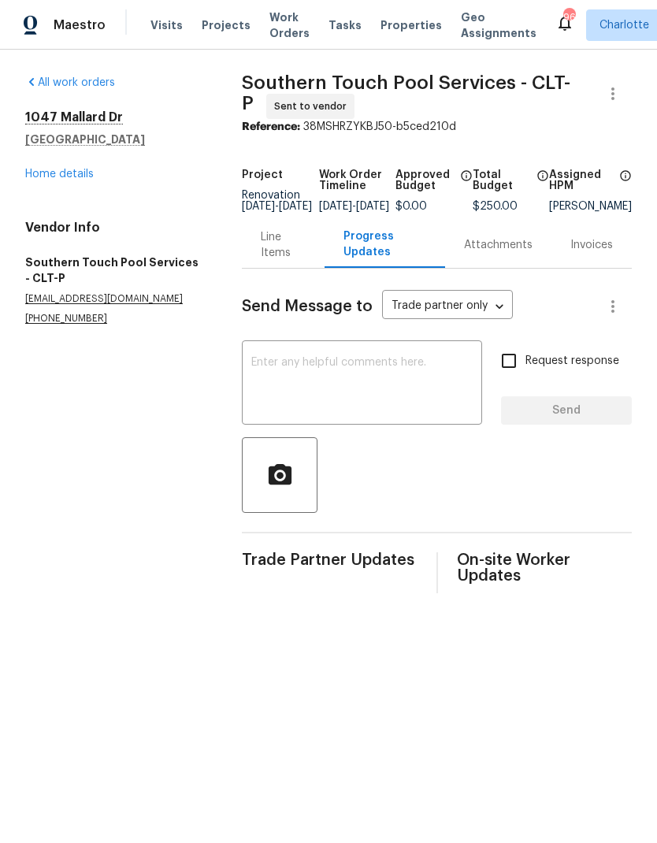
click at [382, 382] on textarea at bounding box center [361, 384] width 221 height 55
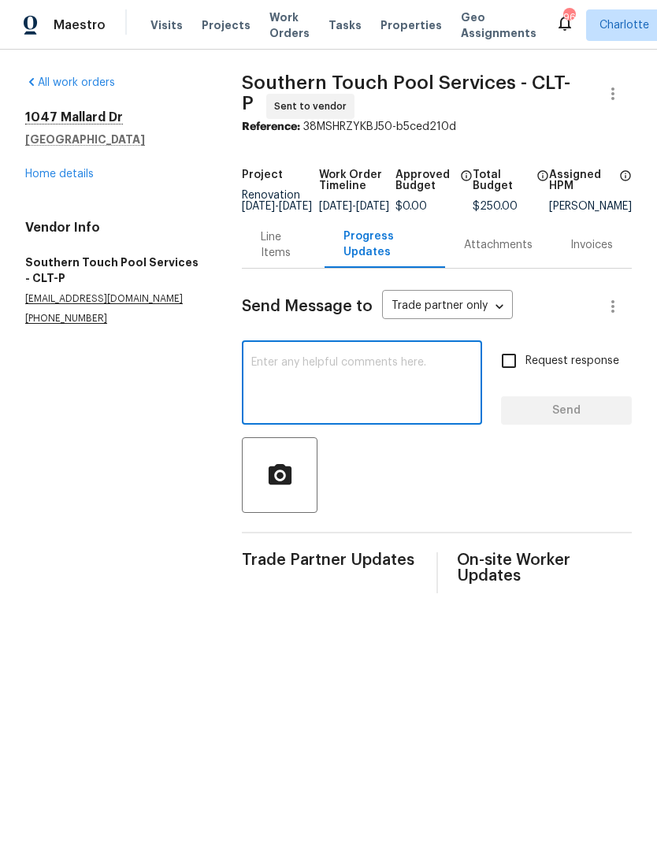
type textarea "P"
type textarea "New wo"
click at [515, 378] on input "Request response" at bounding box center [509, 360] width 33 height 33
checkbox input "true"
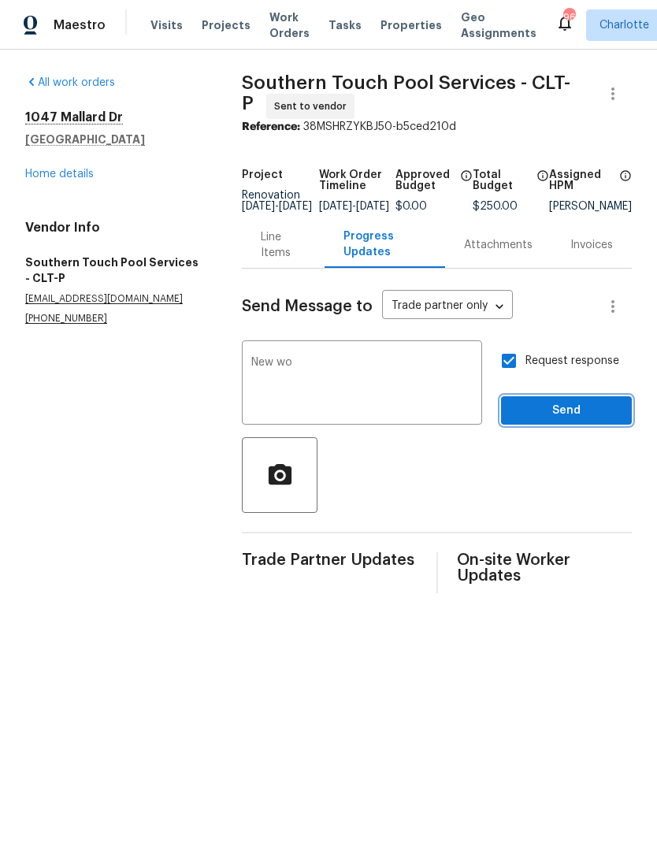
click at [594, 420] on span "Send" at bounding box center [567, 411] width 106 height 20
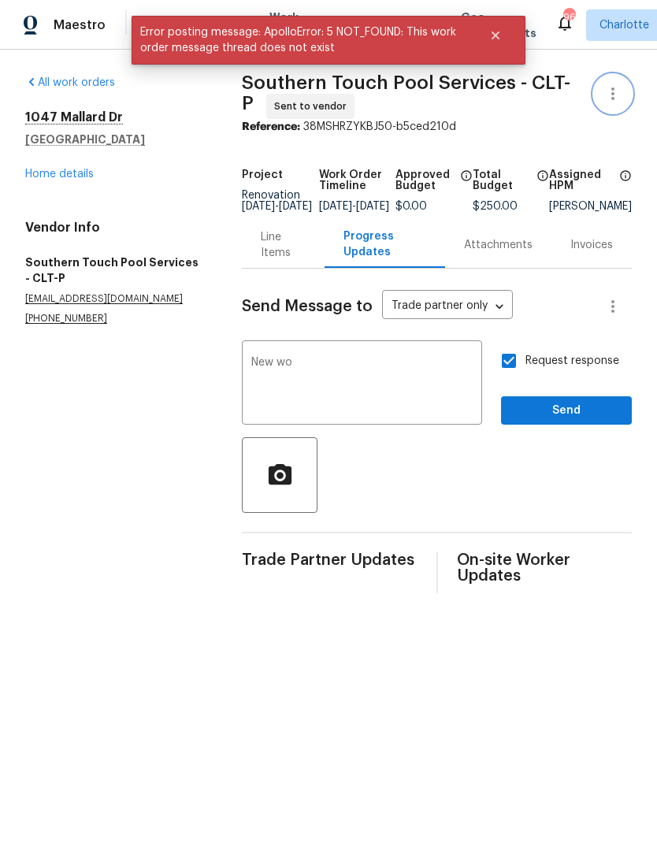
click at [617, 91] on icon "button" at bounding box center [613, 93] width 19 height 19
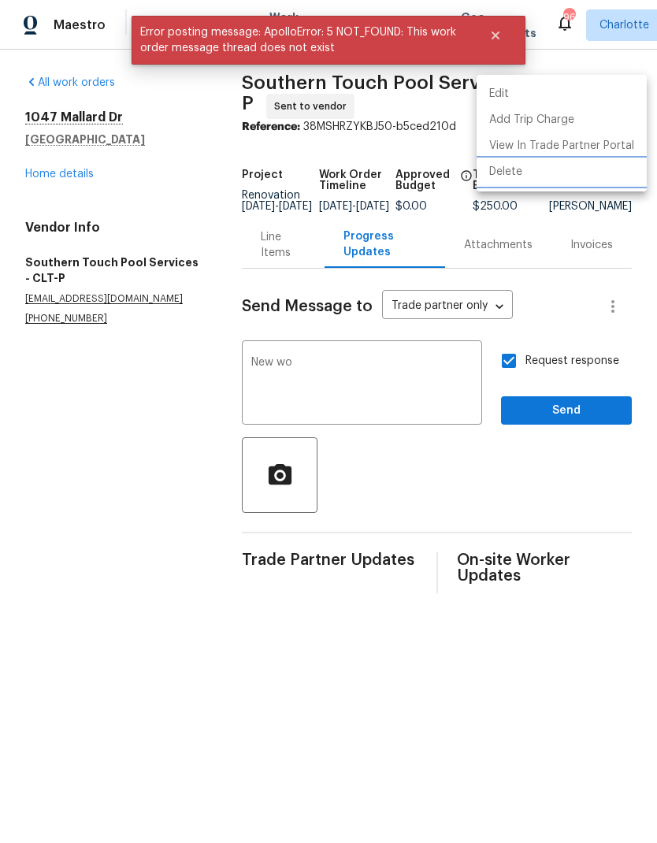
click at [566, 175] on li "Delete" at bounding box center [562, 172] width 170 height 26
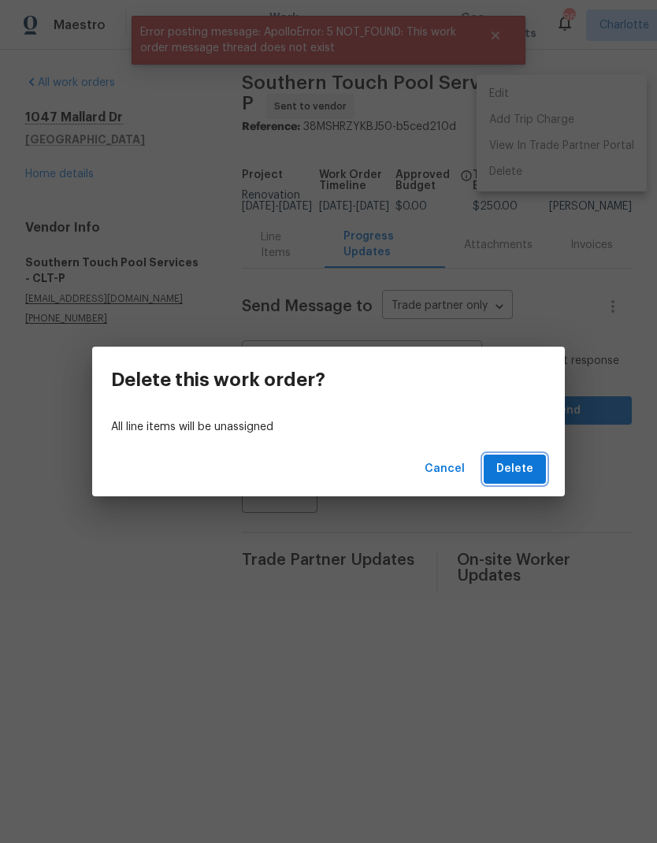
click at [529, 467] on span "Delete" at bounding box center [515, 469] width 37 height 20
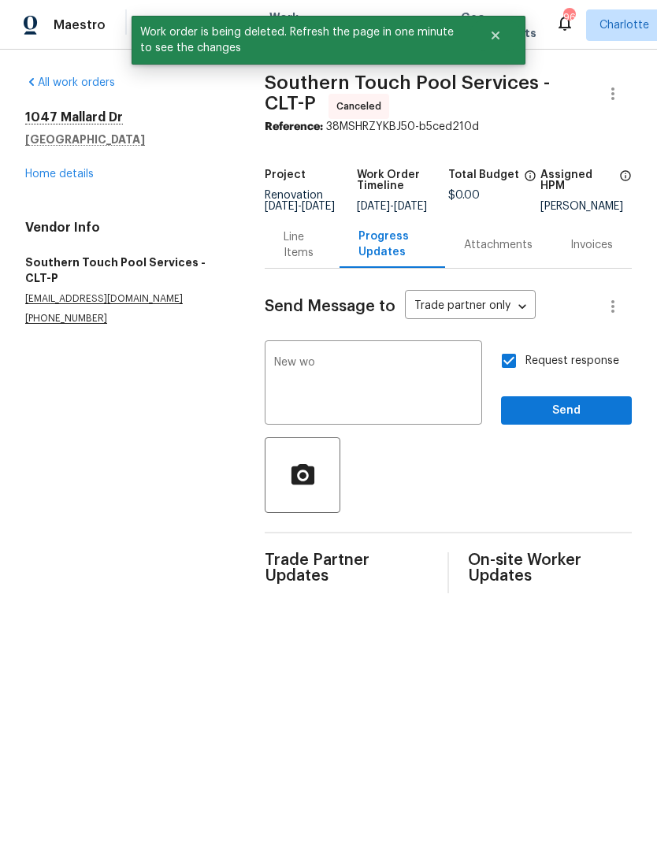
click at [45, 170] on link "Home details" at bounding box center [59, 174] width 69 height 11
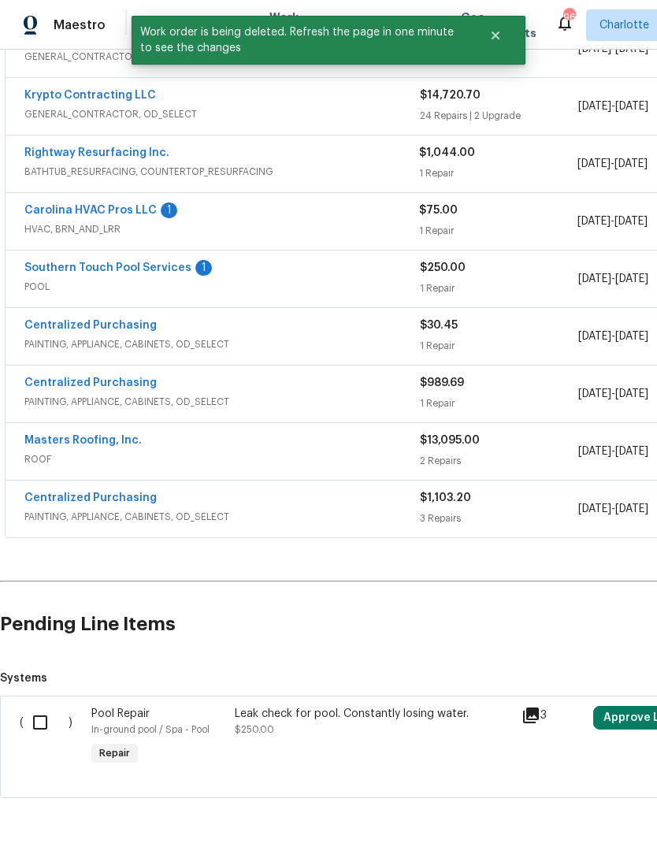
scroll to position [504, 0]
click at [36, 721] on input "checkbox" at bounding box center [46, 723] width 45 height 33
checkbox input "true"
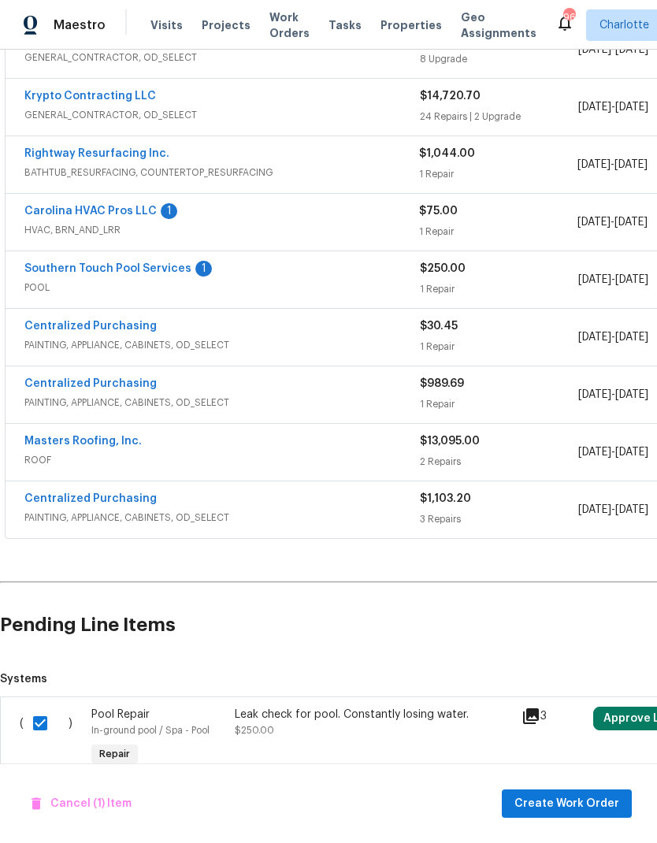
click at [591, 811] on span "Create Work Order" at bounding box center [567, 804] width 105 height 20
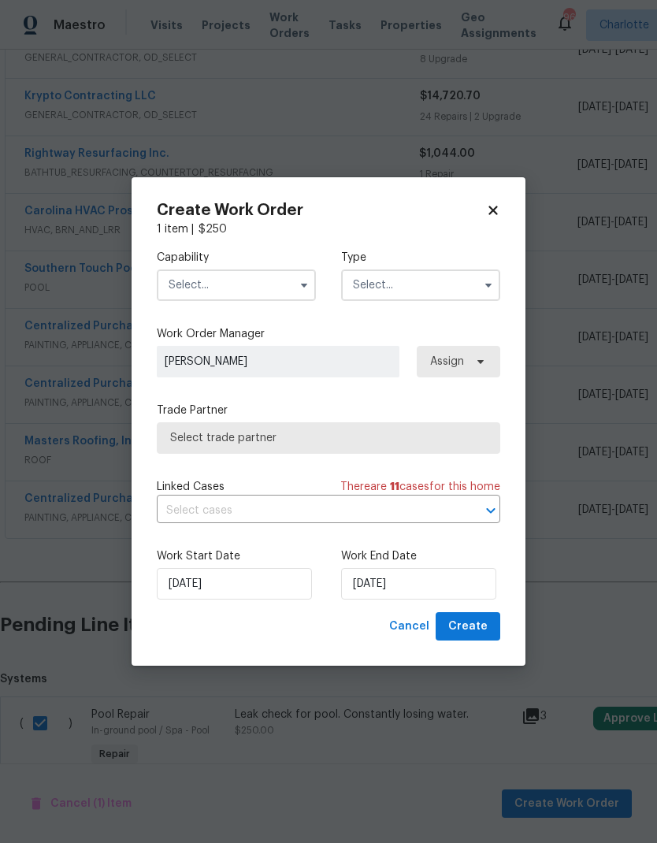
click at [282, 296] on input "text" at bounding box center [236, 286] width 159 height 32
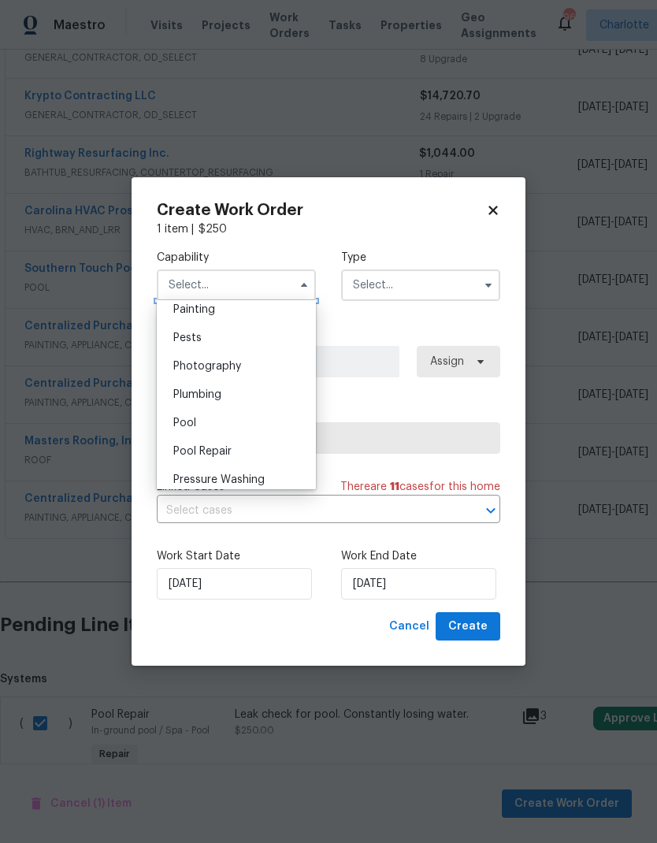
scroll to position [1337, 0]
click at [249, 419] on div "Pool" at bounding box center [236, 419] width 151 height 28
type input "Pool"
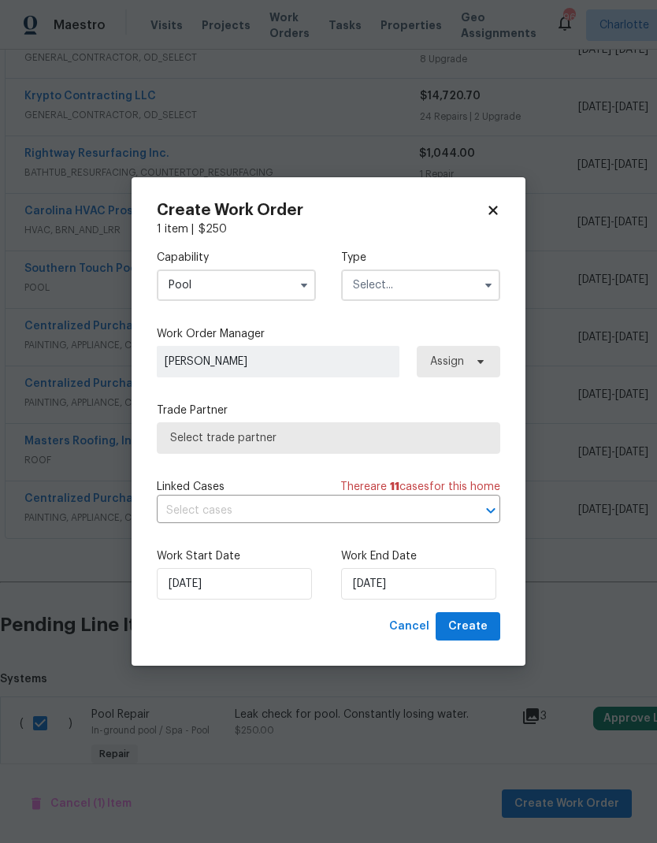
click at [444, 291] on input "text" at bounding box center [420, 286] width 159 height 32
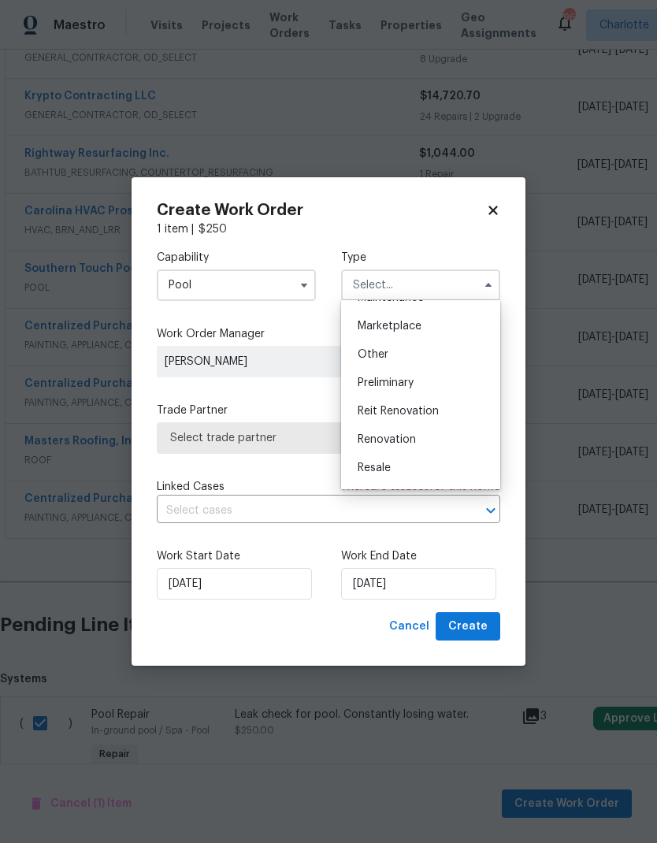
scroll to position [296, 0]
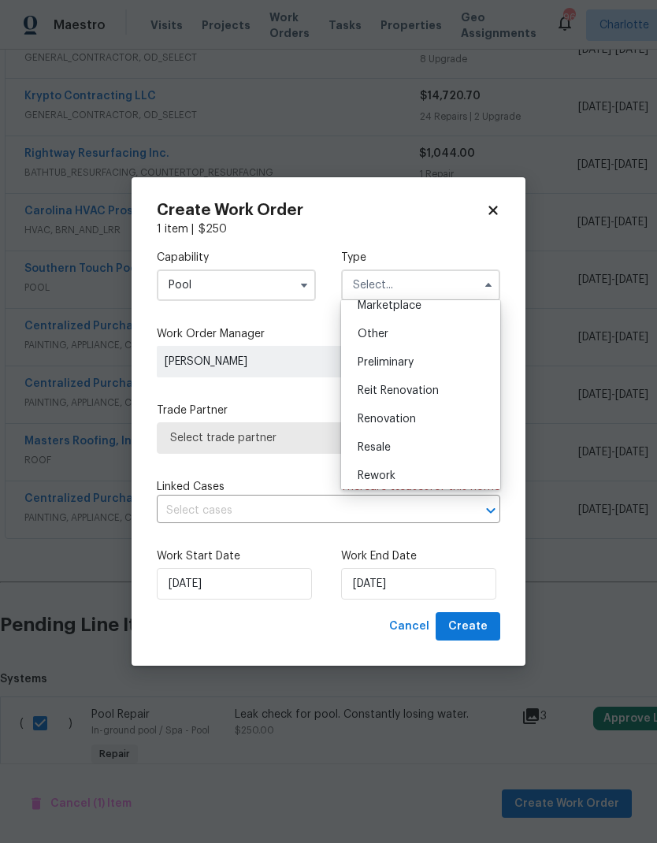
click at [445, 426] on div "Renovation" at bounding box center [420, 419] width 151 height 28
type input "Renovation"
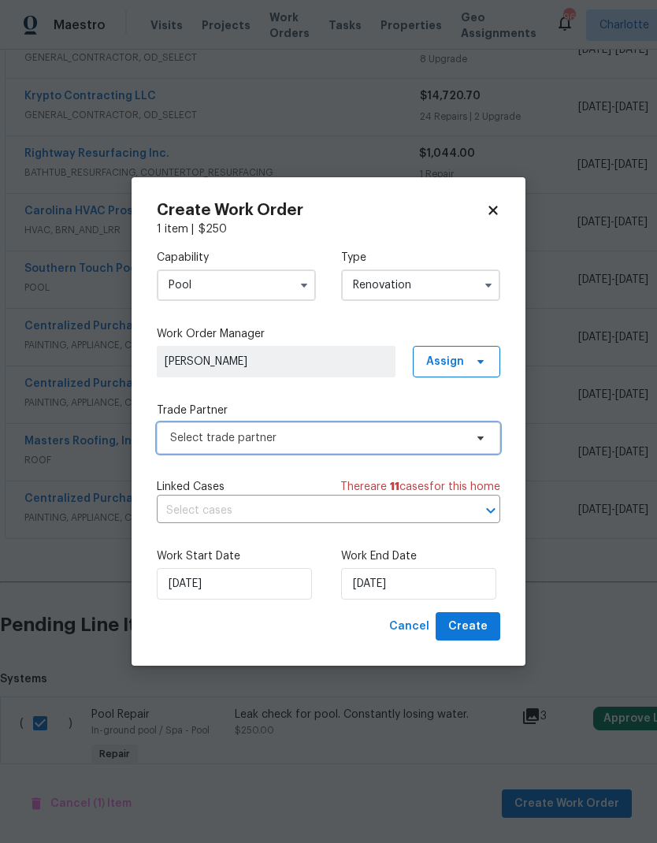
click at [480, 437] on icon at bounding box center [481, 439] width 6 height 4
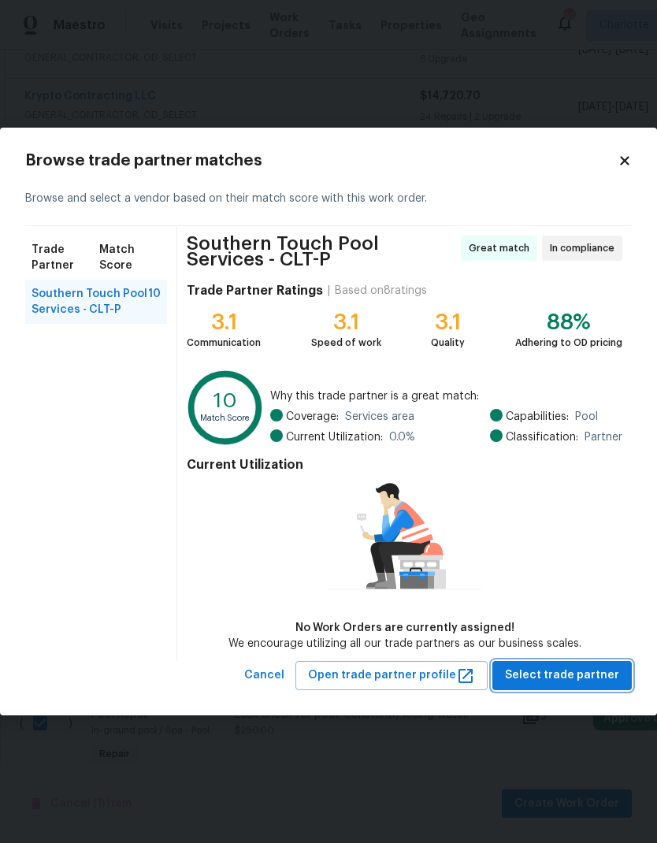
click at [575, 671] on span "Select trade partner" at bounding box center [562, 676] width 114 height 20
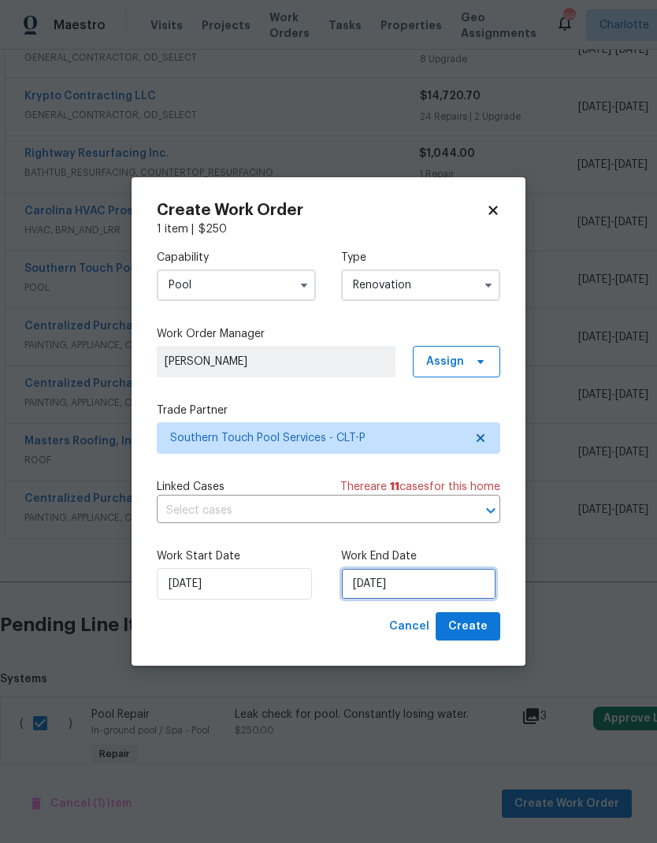
click at [426, 581] on input "8/20/2025" at bounding box center [418, 584] width 155 height 32
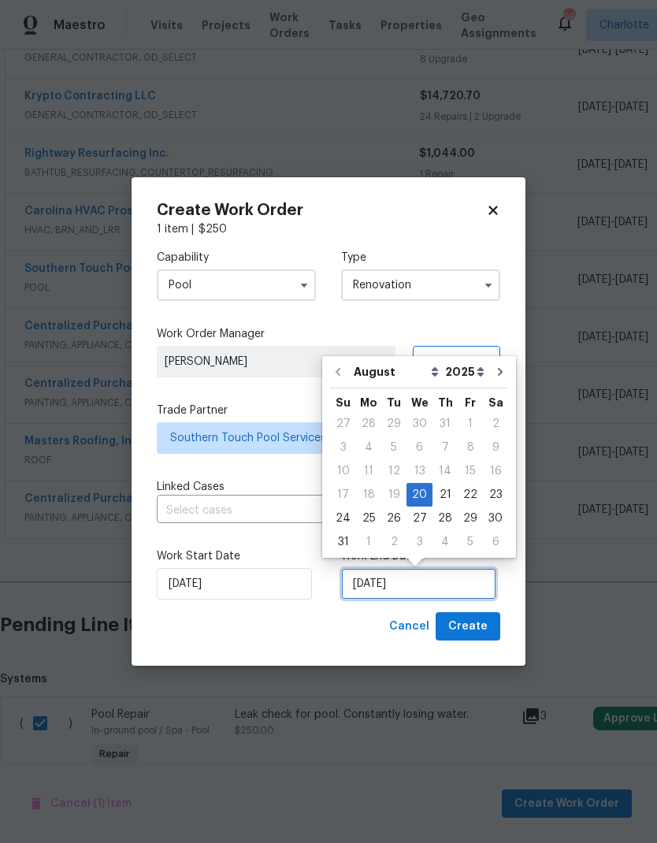
scroll to position [12, 0]
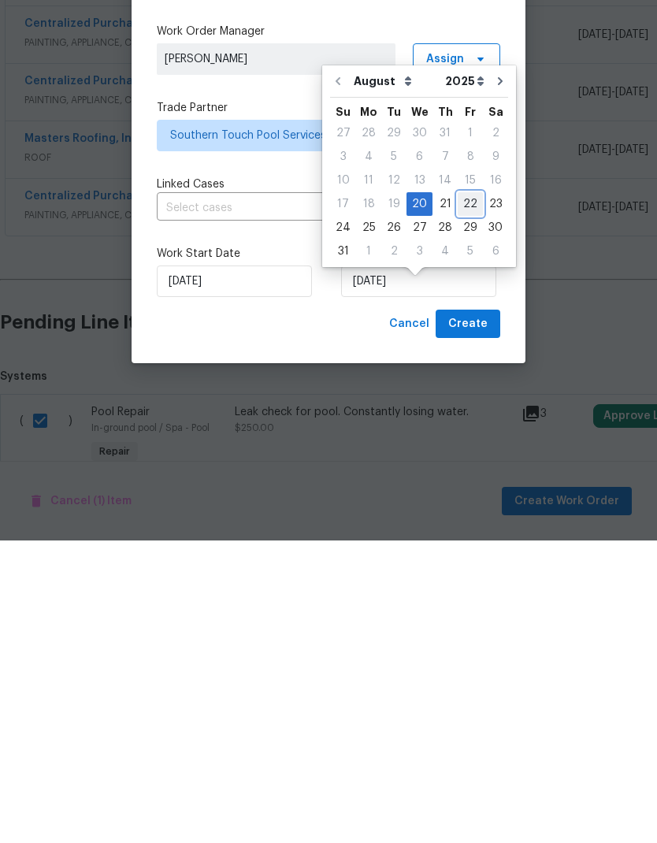
click at [467, 495] on div "22" at bounding box center [470, 507] width 25 height 24
type input "8/22/2025"
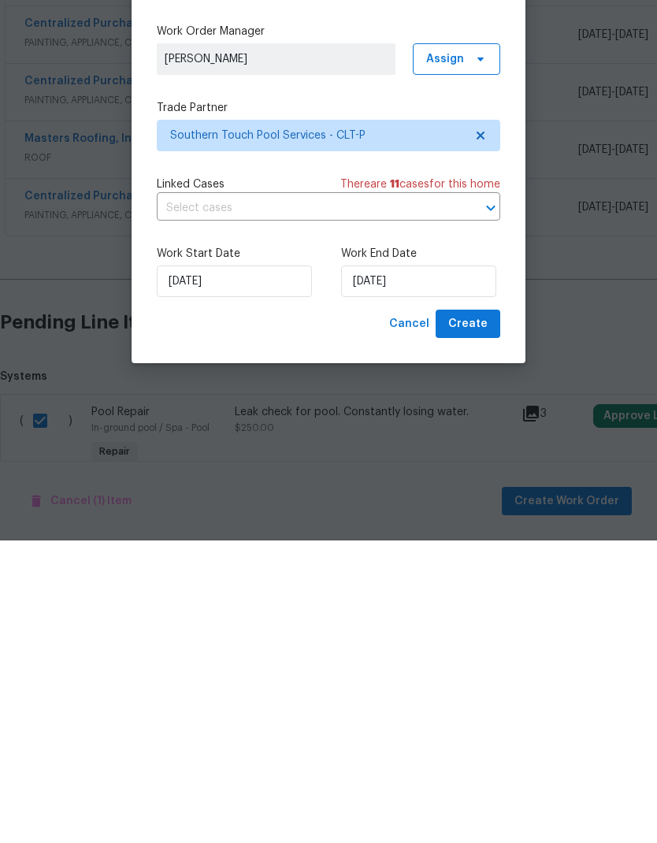
scroll to position [63, 0]
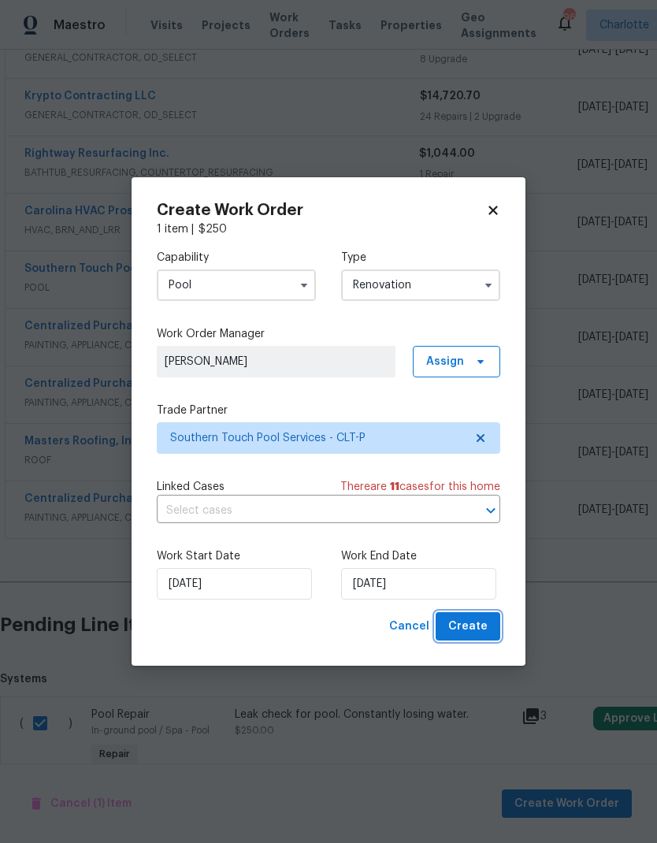
click at [474, 637] on span "Create" at bounding box center [467, 627] width 39 height 20
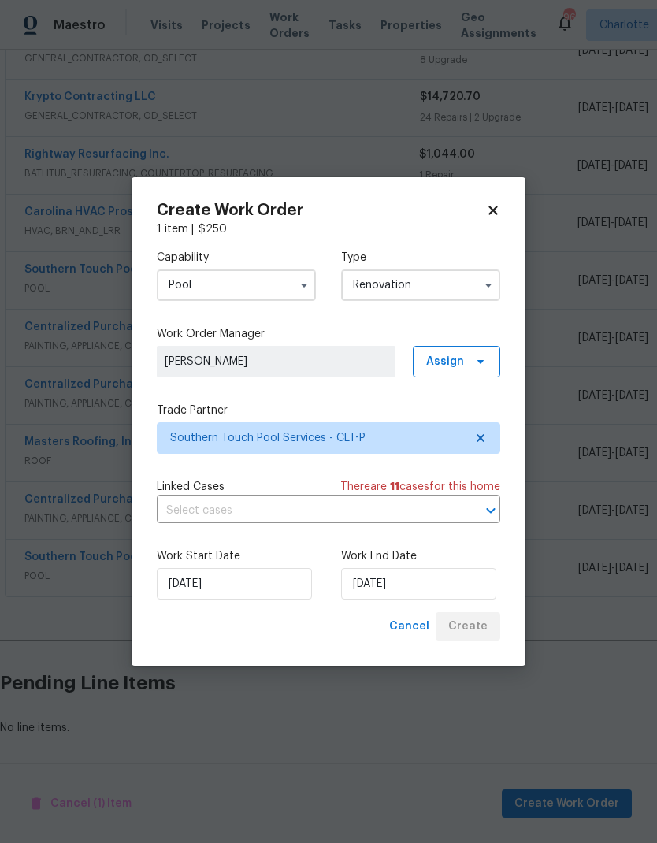
scroll to position [439, 0]
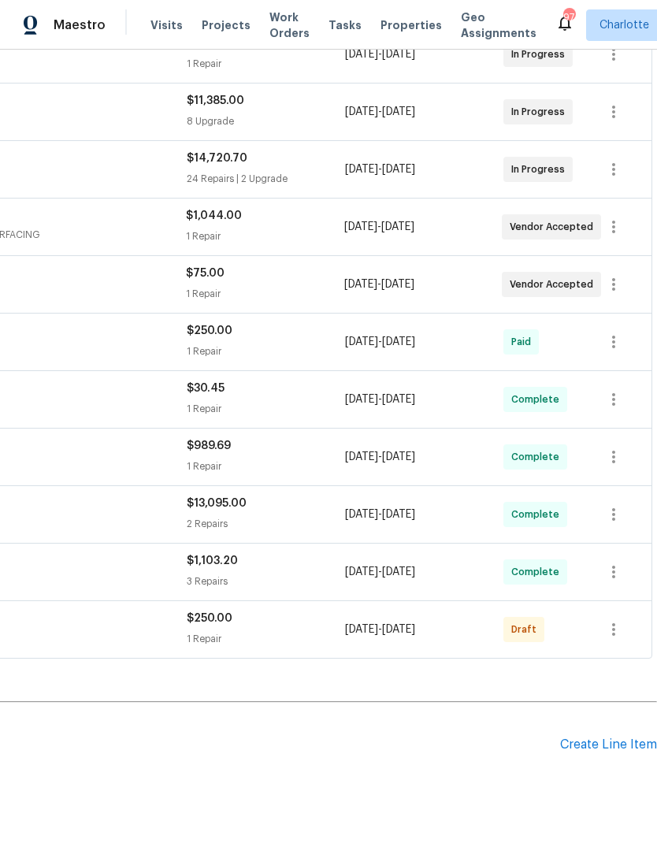
scroll to position [439, 233]
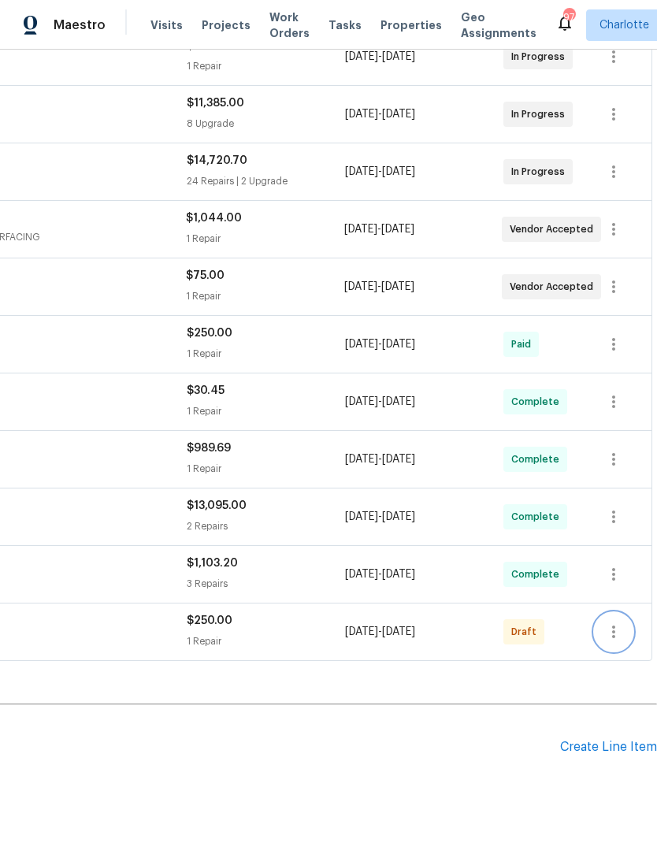
click at [612, 642] on button "button" at bounding box center [614, 632] width 38 height 38
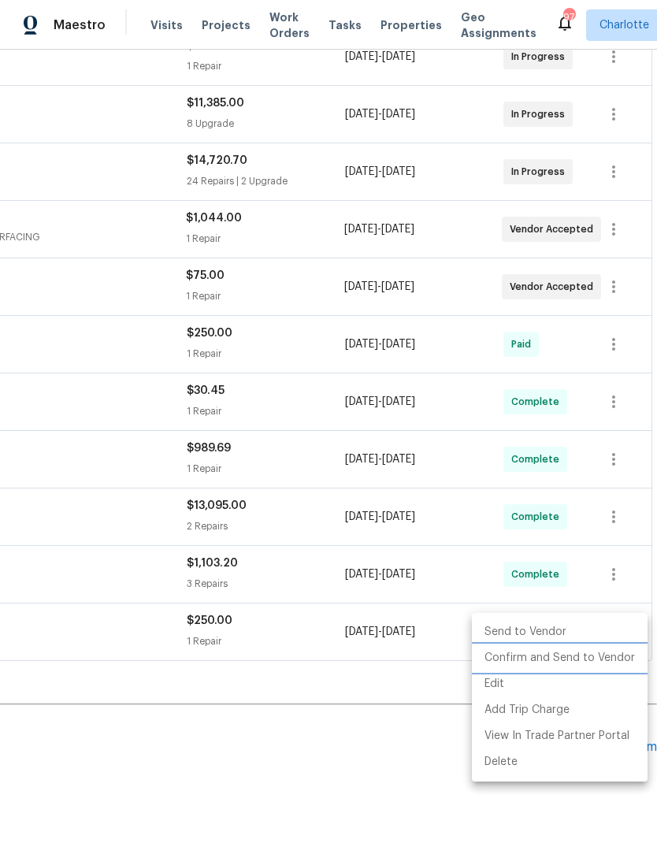
click at [604, 659] on li "Confirm and Send to Vendor" at bounding box center [560, 658] width 176 height 26
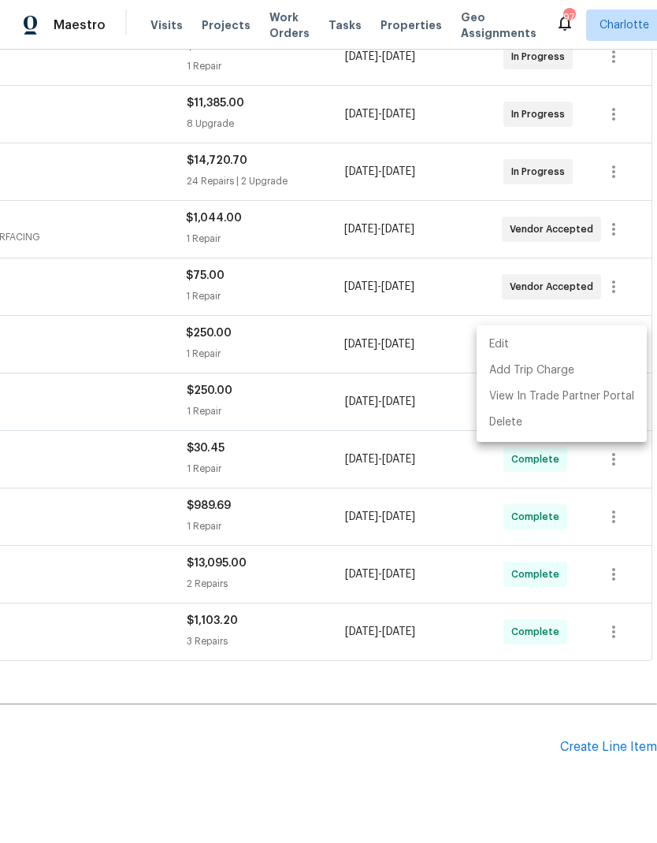
click at [355, 780] on div at bounding box center [328, 421] width 657 height 843
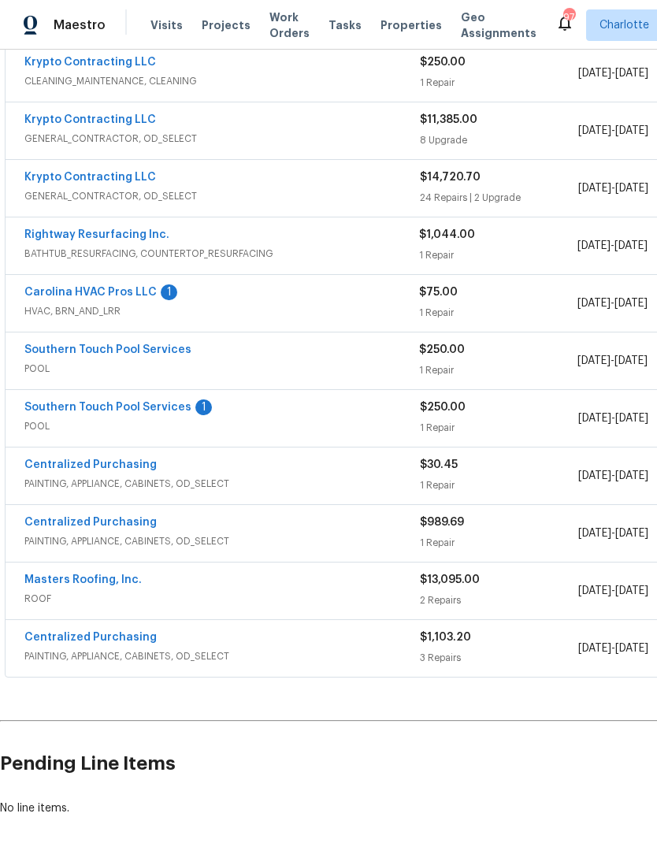
scroll to position [422, 0]
click at [145, 352] on link "Southern Touch Pool Services" at bounding box center [107, 349] width 167 height 11
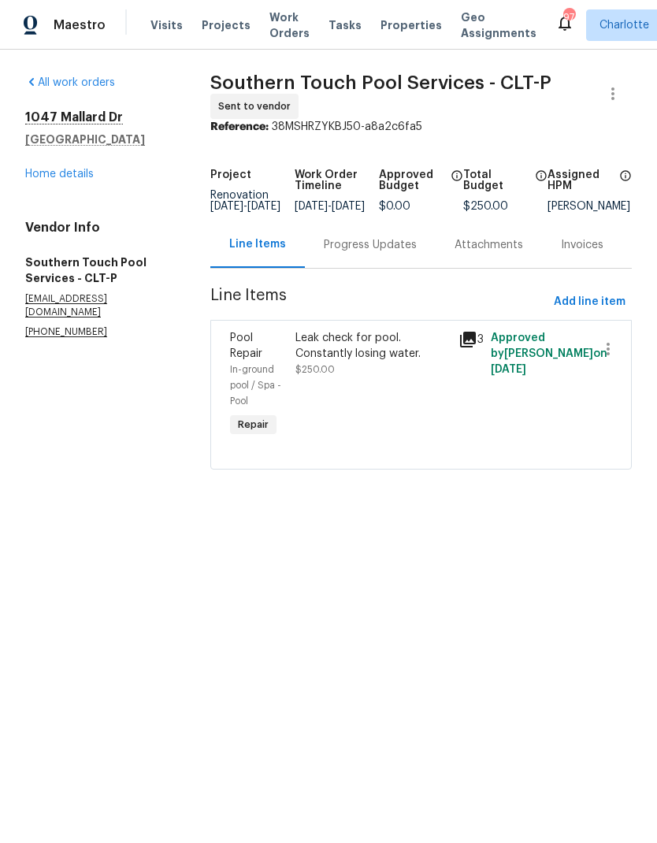
click at [360, 268] on div "Progress Updates" at bounding box center [370, 244] width 131 height 47
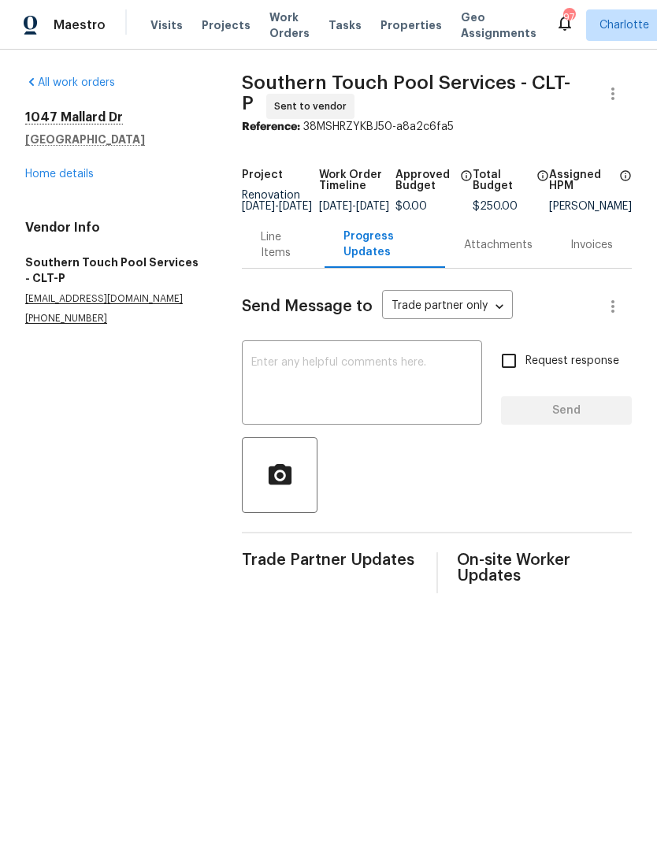
click at [363, 387] on textarea at bounding box center [361, 384] width 221 height 55
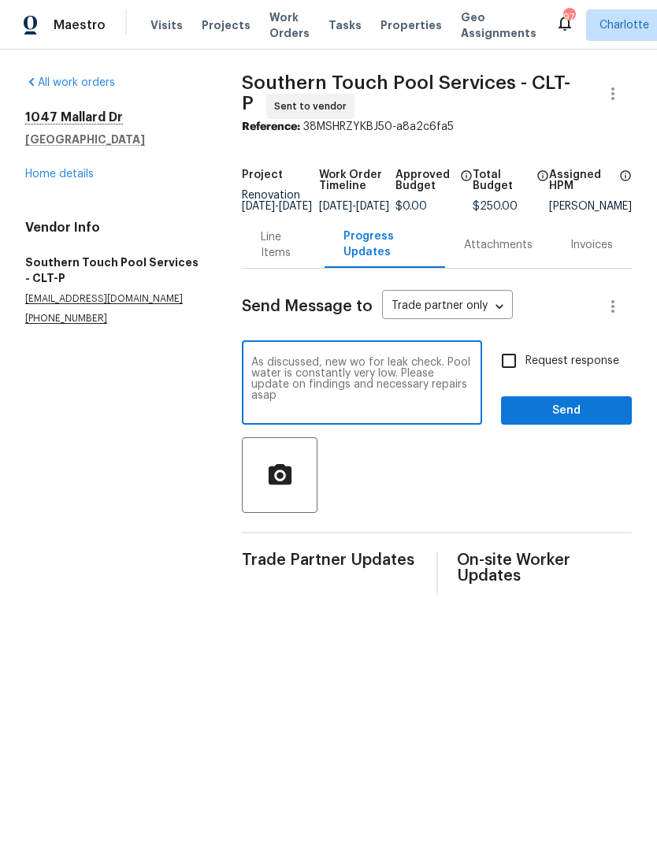
type textarea "As discussed, new wo for leak check. Pool water is constantly very low. Please …"
click at [513, 374] on input "Request response" at bounding box center [509, 360] width 33 height 33
checkbox input "true"
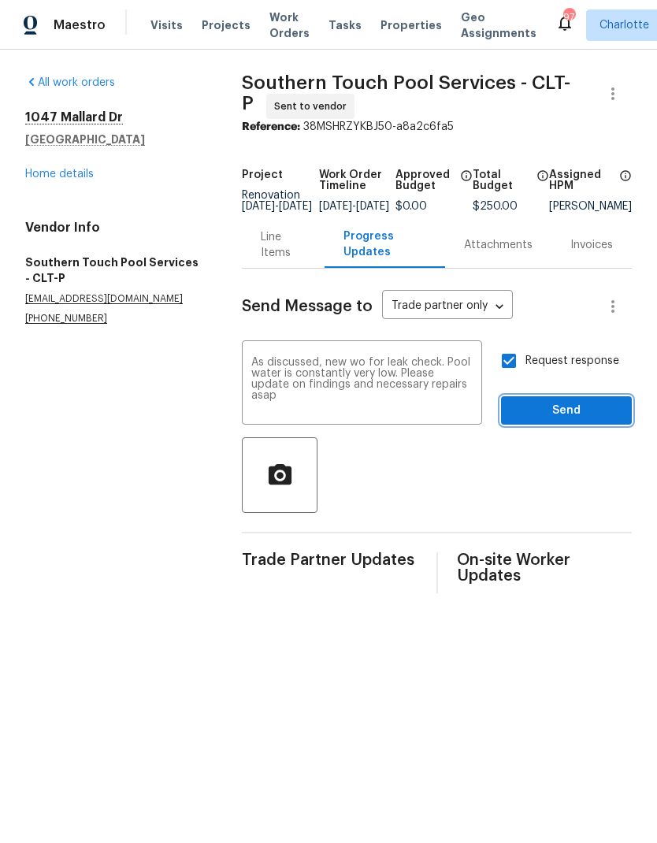
click at [597, 414] on span "Send" at bounding box center [567, 411] width 106 height 20
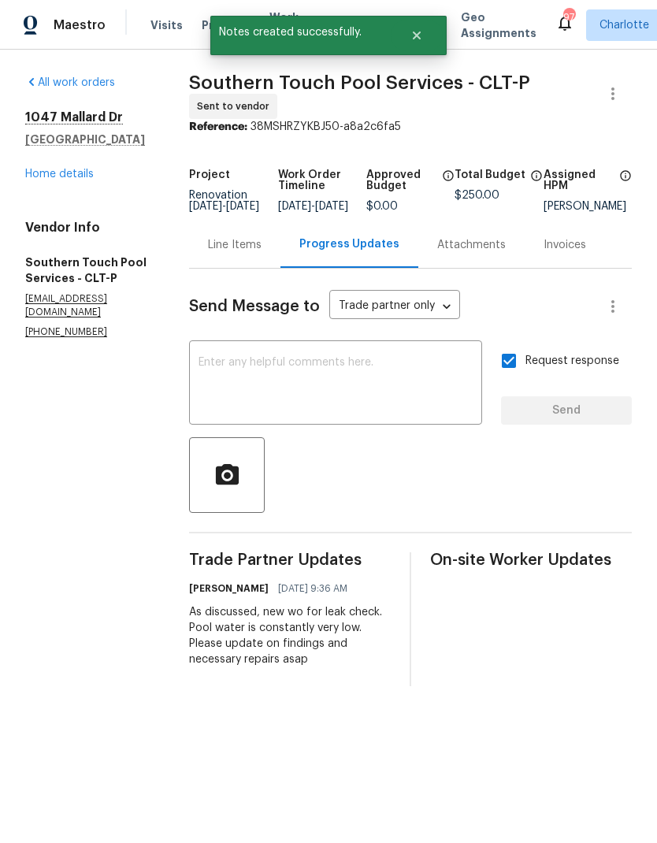
click at [35, 163] on div "1047 Mallard Dr Rock Hill, SC 29732 Home details" at bounding box center [88, 146] width 126 height 73
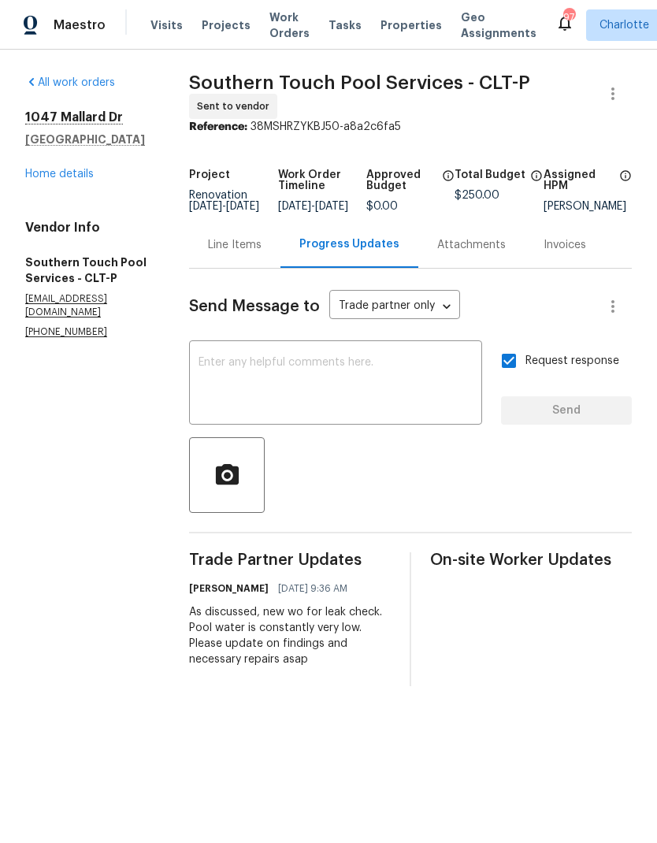
click at [27, 177] on link "Home details" at bounding box center [59, 174] width 69 height 11
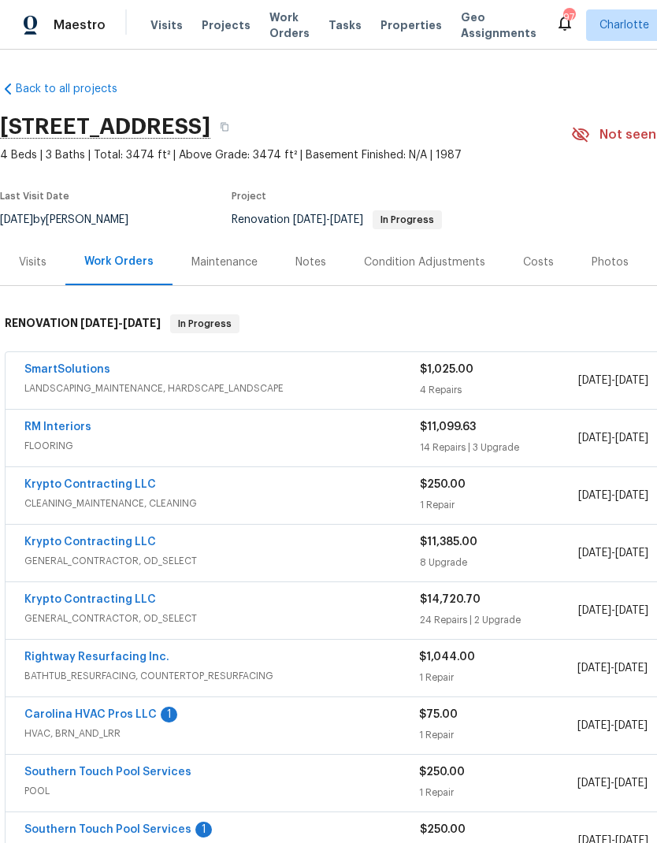
click at [52, 716] on link "Carolina HVAC Pros LLC" at bounding box center [90, 714] width 132 height 11
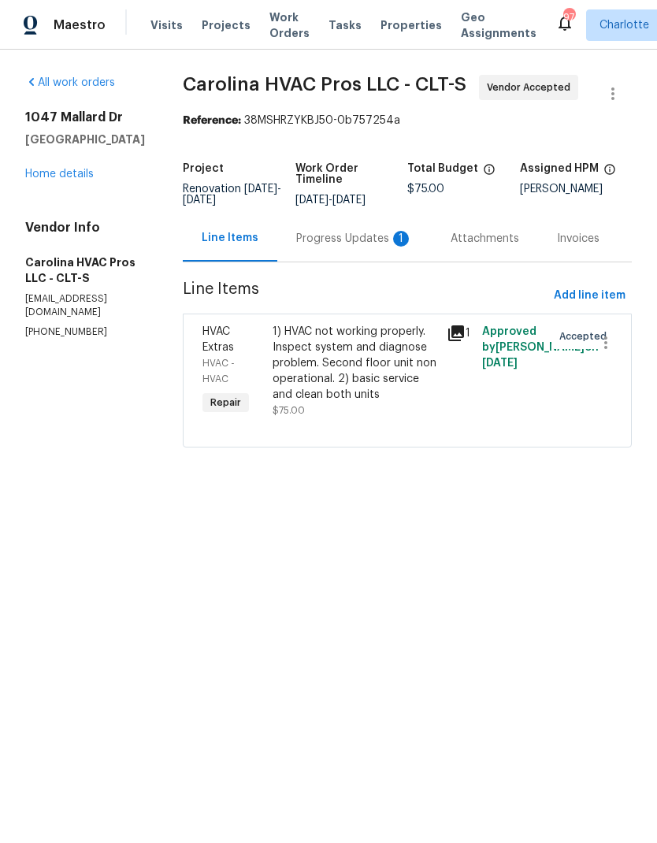
click at [361, 260] on div "Progress Updates 1" at bounding box center [354, 238] width 154 height 47
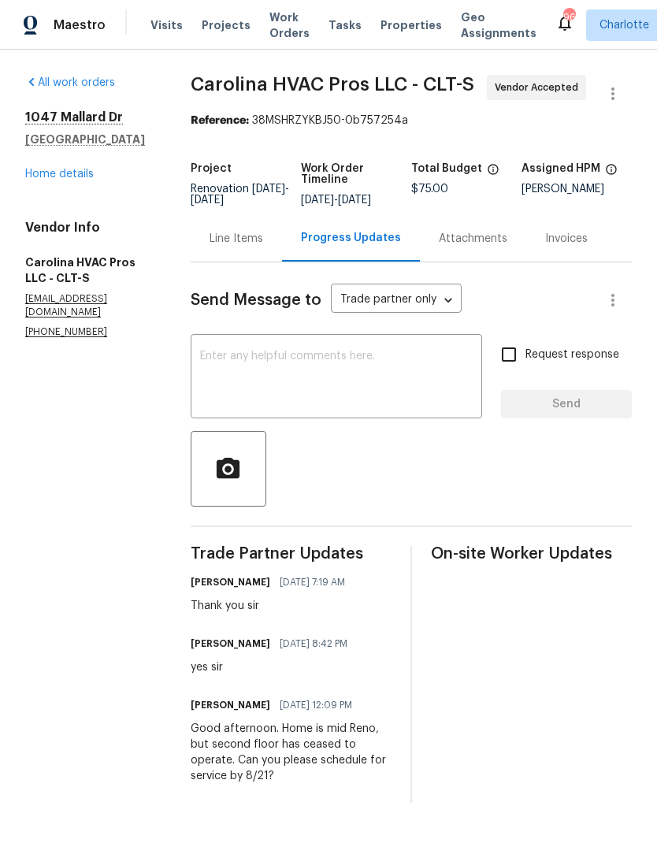
click at [46, 178] on link "Home details" at bounding box center [59, 174] width 69 height 11
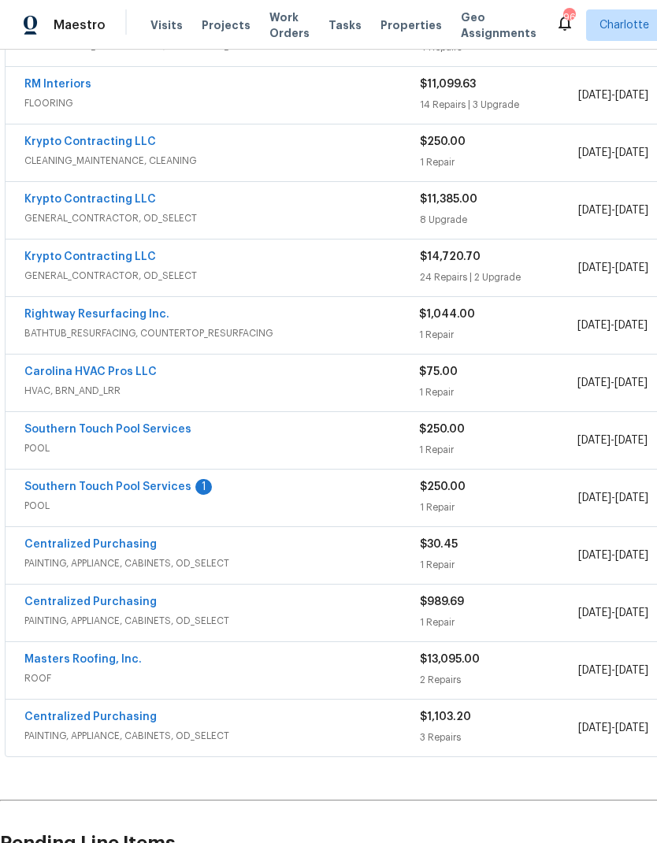
scroll to position [343, 0]
click at [102, 492] on link "Southern Touch Pool Services" at bounding box center [107, 487] width 167 height 11
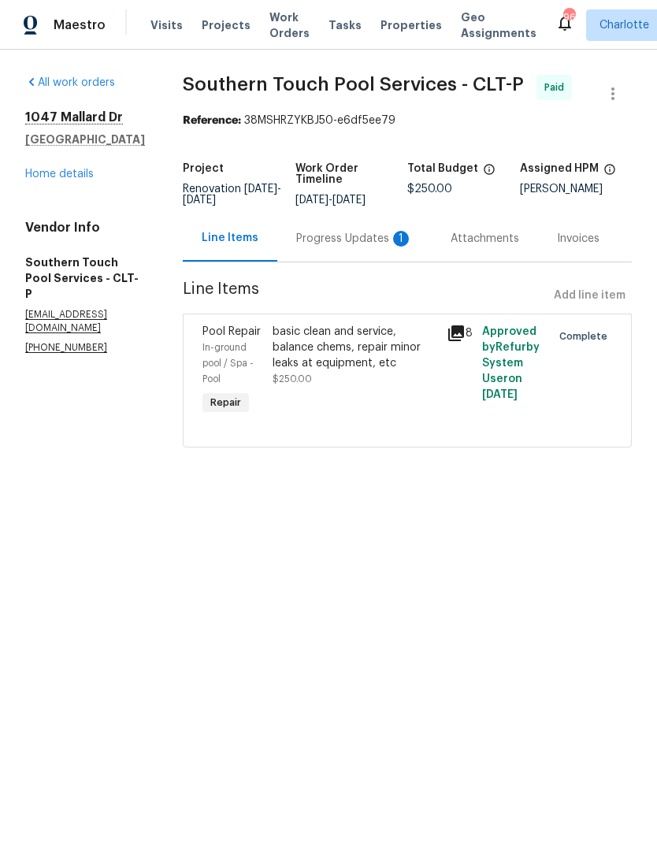
click at [377, 247] on div "Progress Updates 1" at bounding box center [354, 239] width 117 height 16
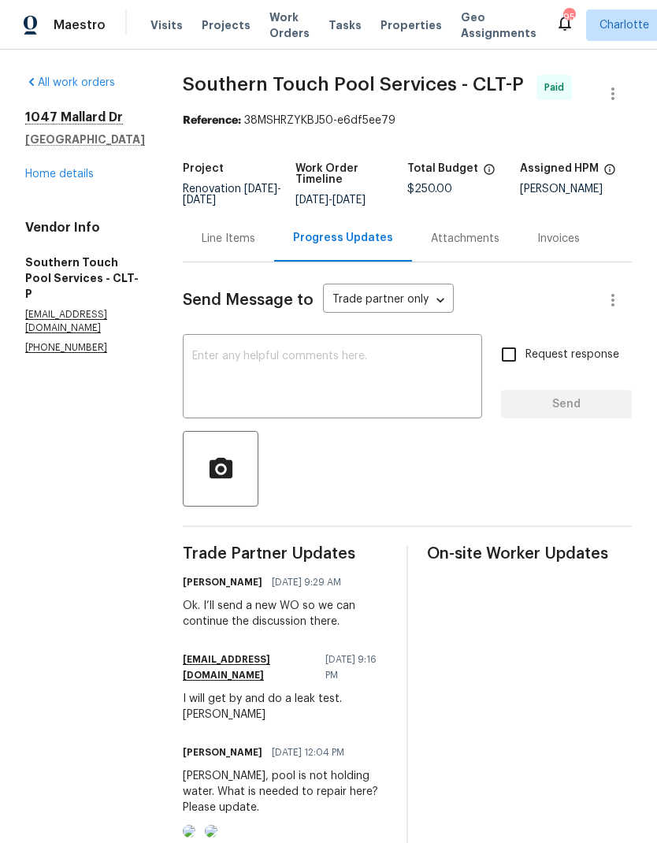
click at [36, 175] on link "Home details" at bounding box center [59, 174] width 69 height 11
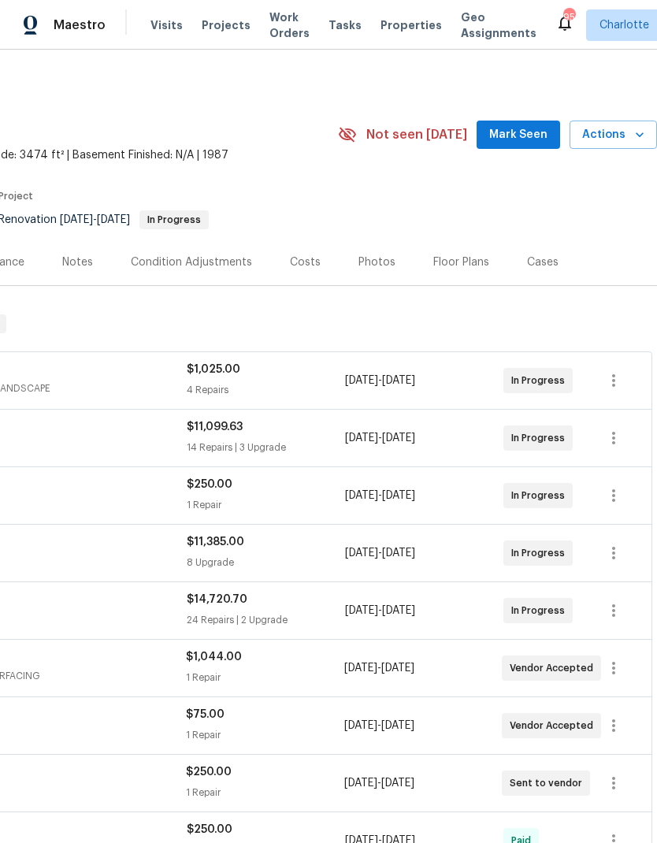
scroll to position [0, 233]
click at [541, 138] on span "Mark Seen" at bounding box center [518, 135] width 58 height 20
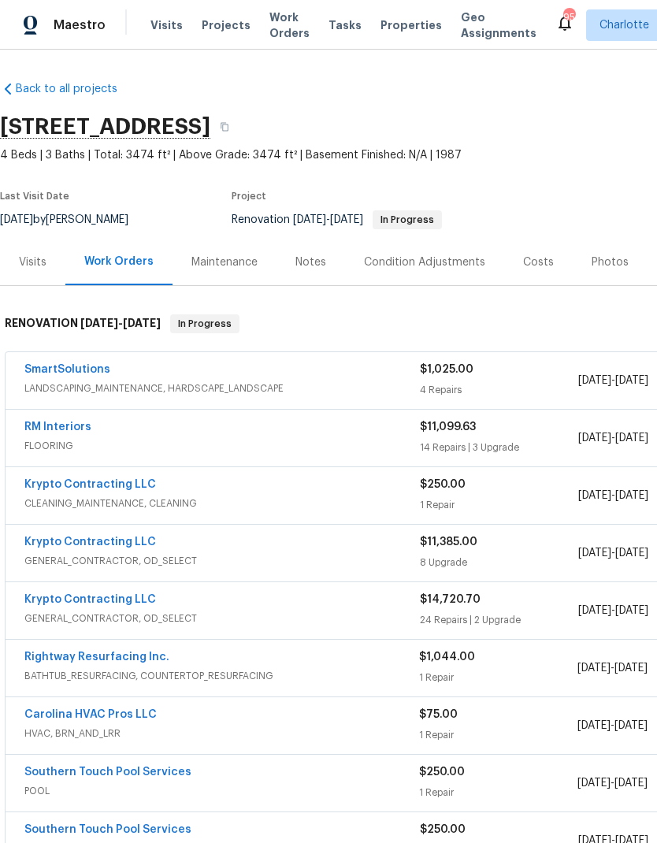
scroll to position [0, 0]
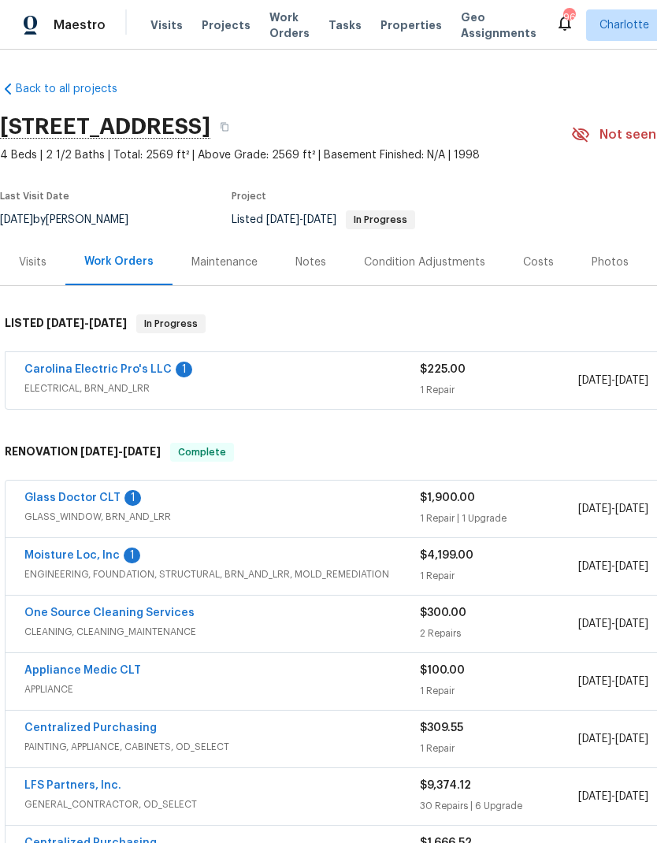
click at [101, 556] on link "Moisture Loc, Inc" at bounding box center [71, 555] width 95 height 11
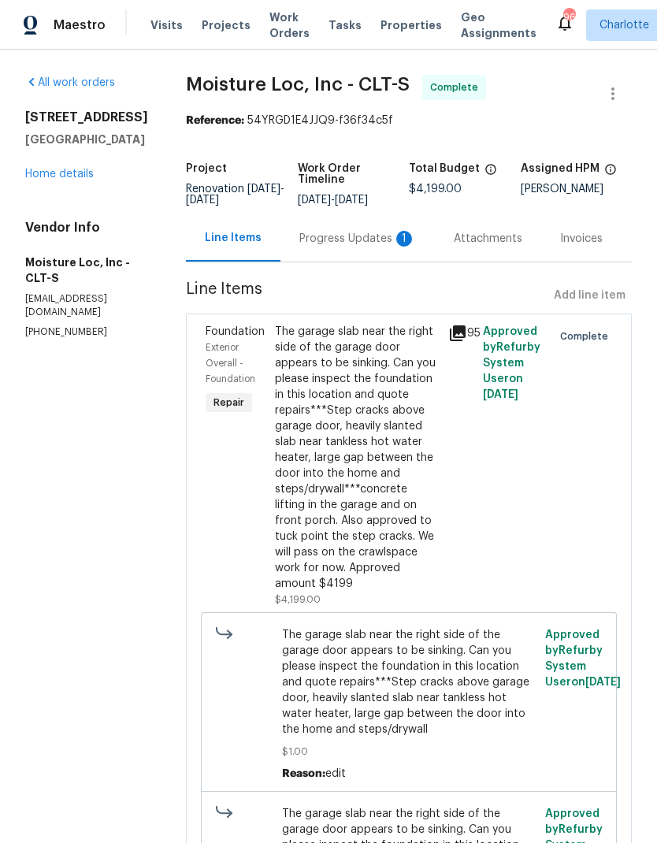
click at [371, 248] on div "Progress Updates 1" at bounding box center [358, 238] width 154 height 47
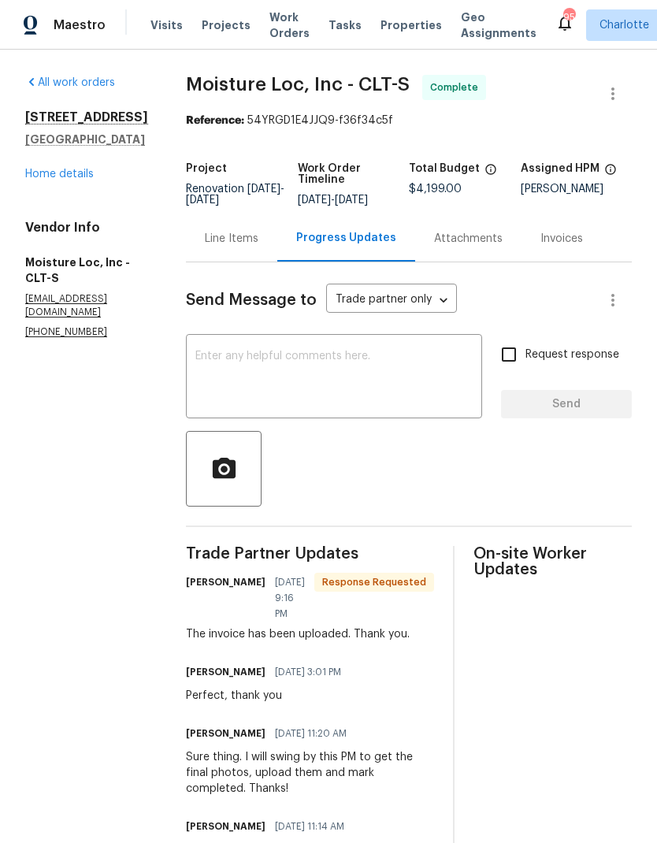
click at [400, 375] on textarea at bounding box center [333, 378] width 277 height 55
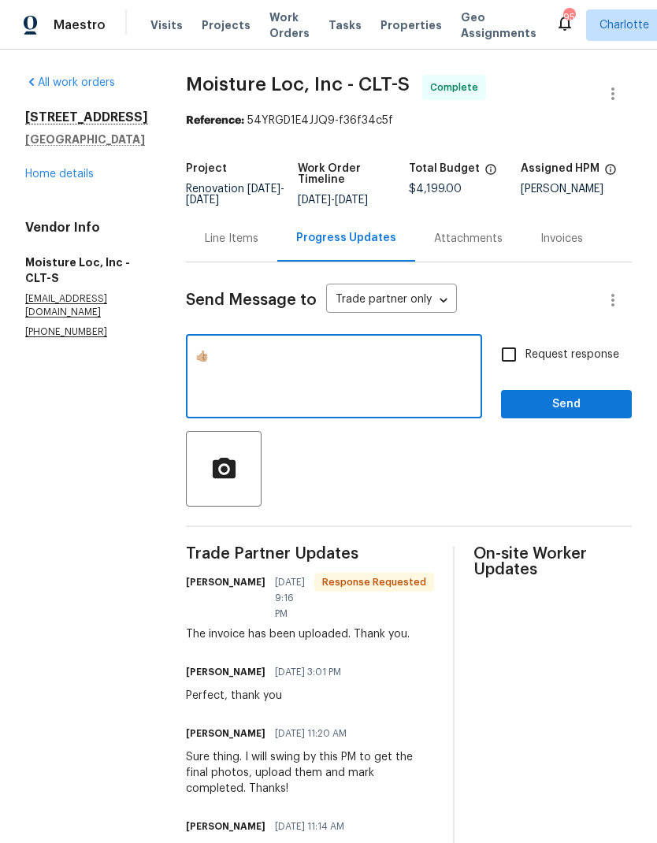
type textarea "👍🏼"
click at [590, 402] on span "Send" at bounding box center [567, 405] width 106 height 20
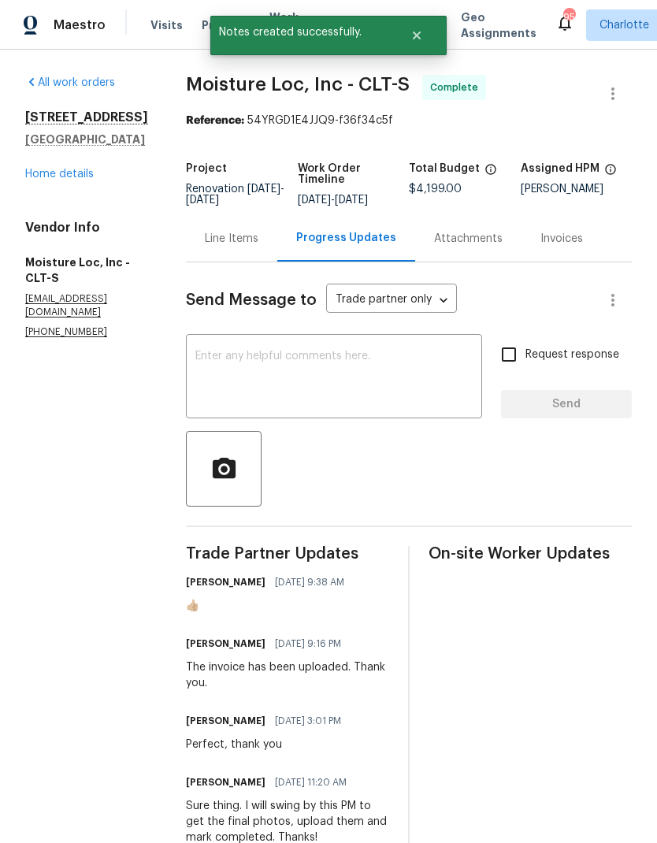
click at [35, 180] on link "Home details" at bounding box center [59, 174] width 69 height 11
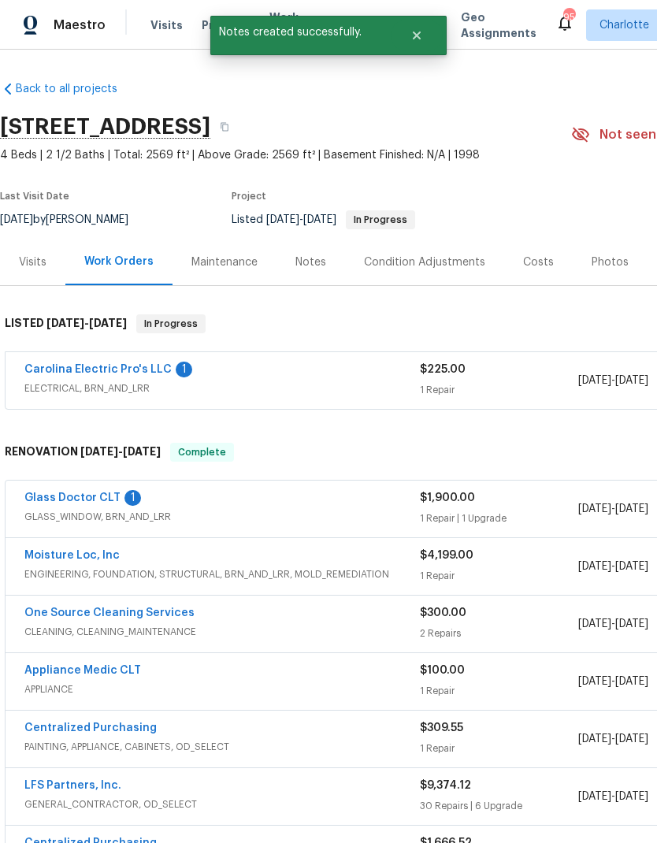
click at [65, 497] on link "Glass Doctor CLT" at bounding box center [72, 498] width 96 height 11
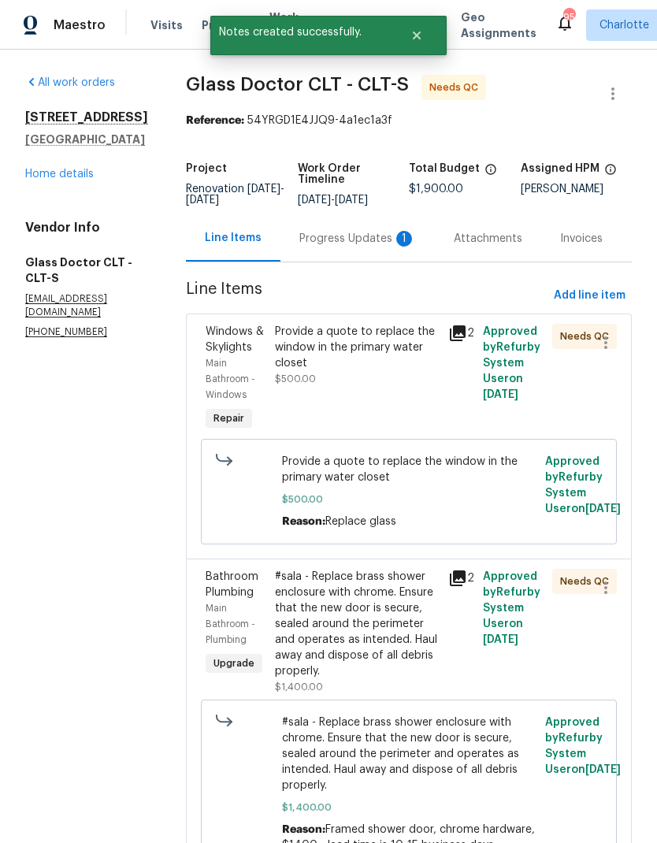
click at [352, 231] on div "Progress Updates 1" at bounding box center [357, 239] width 117 height 16
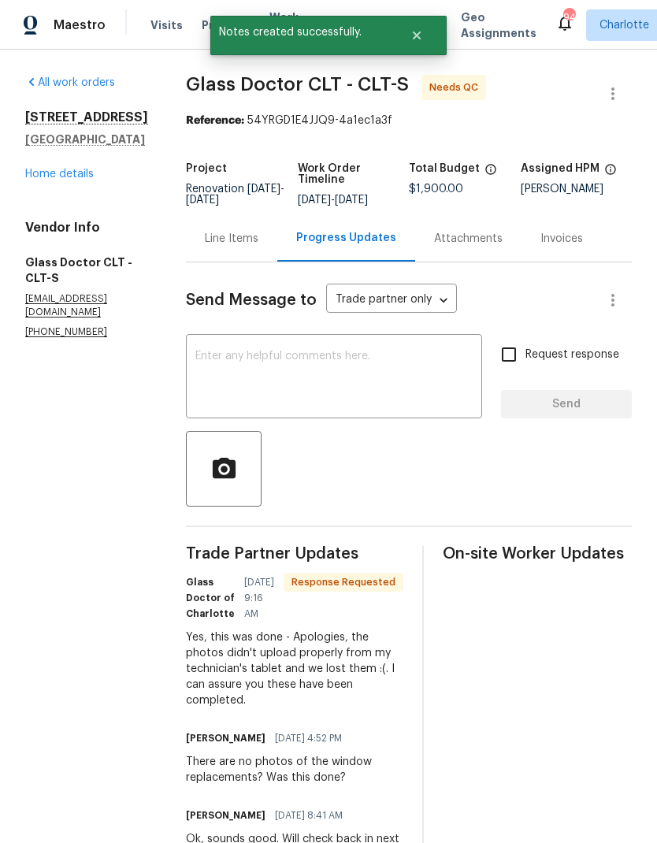
click at [349, 375] on textarea at bounding box center [333, 378] width 277 height 55
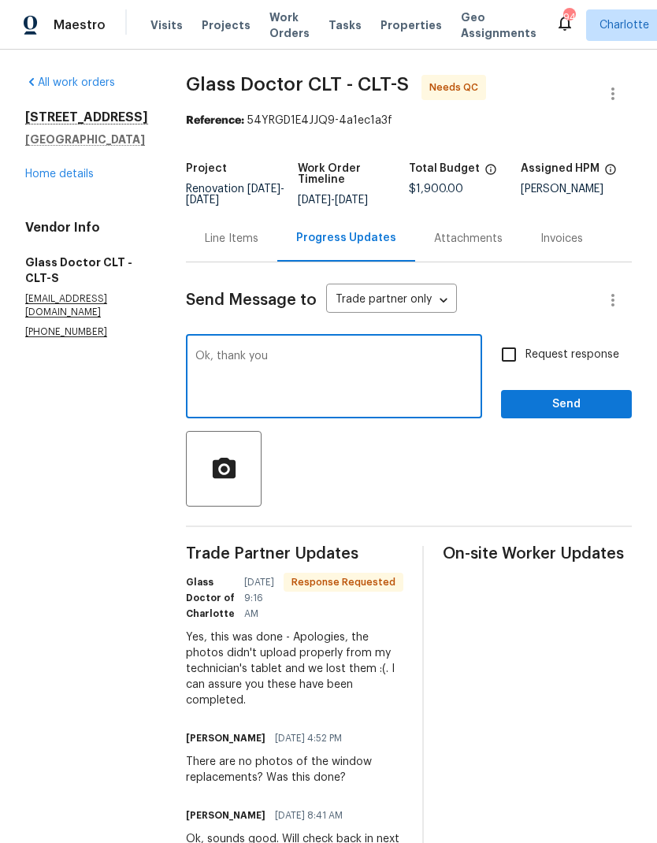
type textarea "Ok, thank you"
click at [619, 410] on button "Send" at bounding box center [566, 404] width 131 height 29
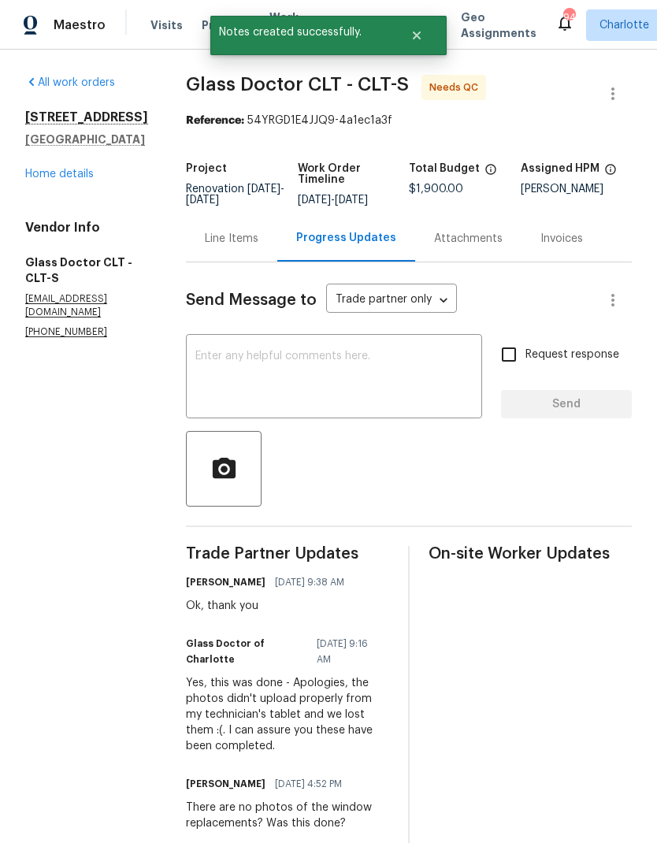
click at [205, 241] on div "Line Items" at bounding box center [232, 239] width 54 height 16
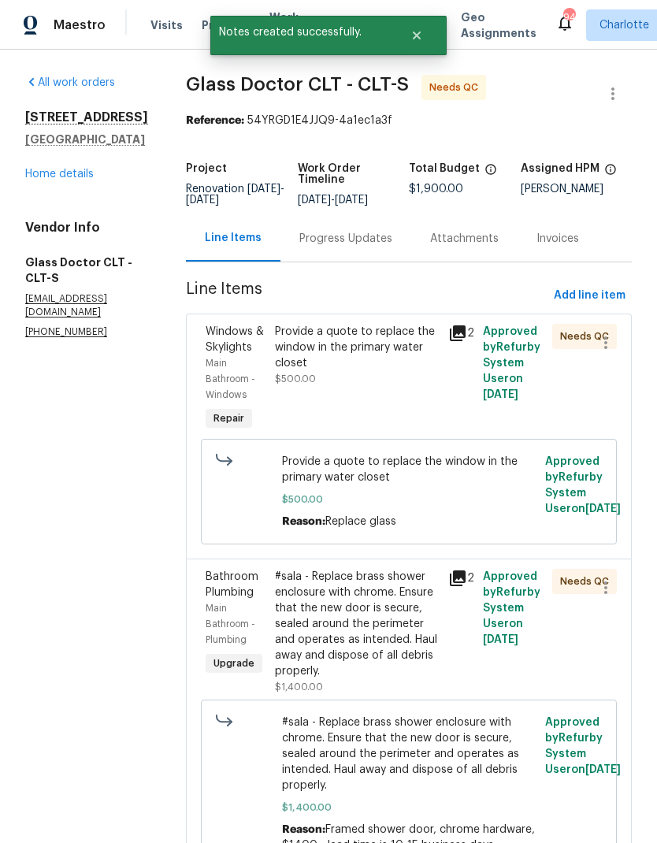
click at [206, 347] on span "Windows & Skylights" at bounding box center [235, 339] width 58 height 27
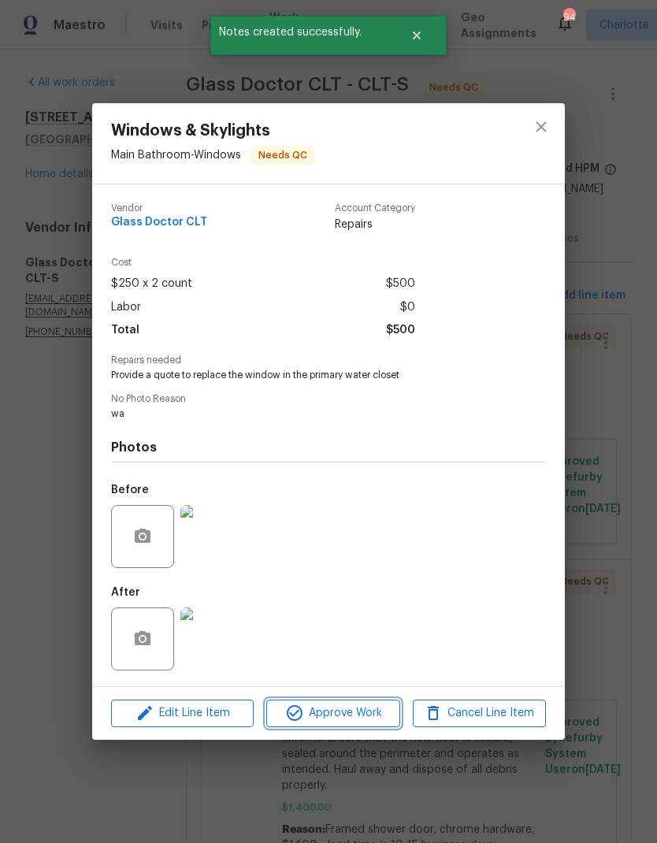
click at [360, 727] on button "Approve Work" at bounding box center [332, 714] width 133 height 28
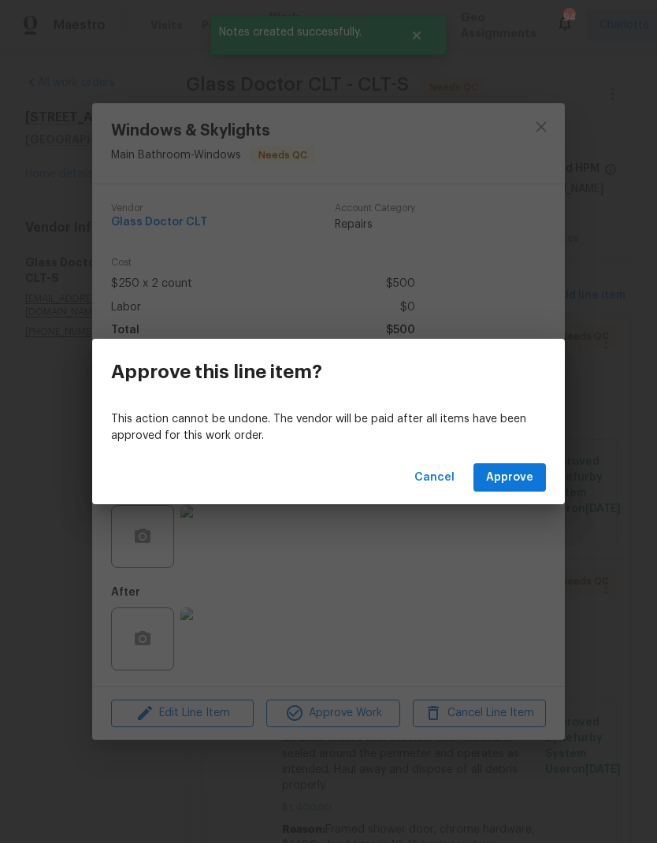
click at [510, 480] on span "Approve" at bounding box center [509, 478] width 47 height 20
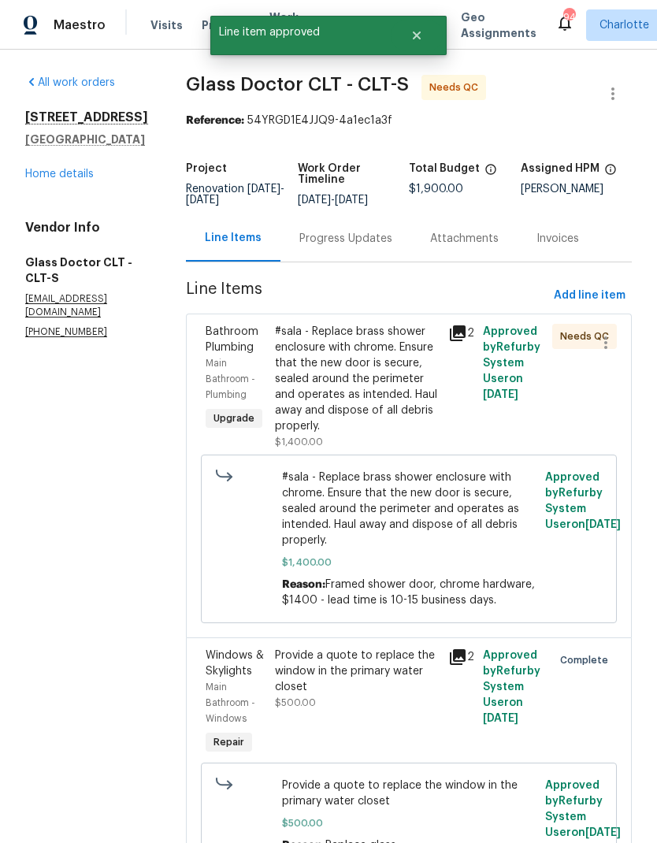
click at [206, 352] on span "Bathroom Plumbing" at bounding box center [232, 339] width 53 height 27
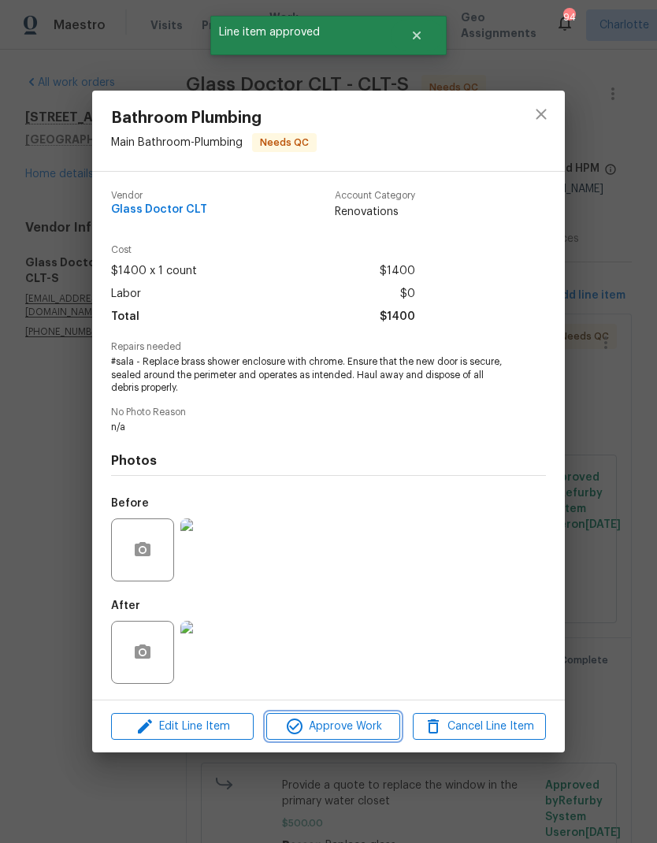
click at [347, 730] on span "Approve Work" at bounding box center [333, 727] width 124 height 20
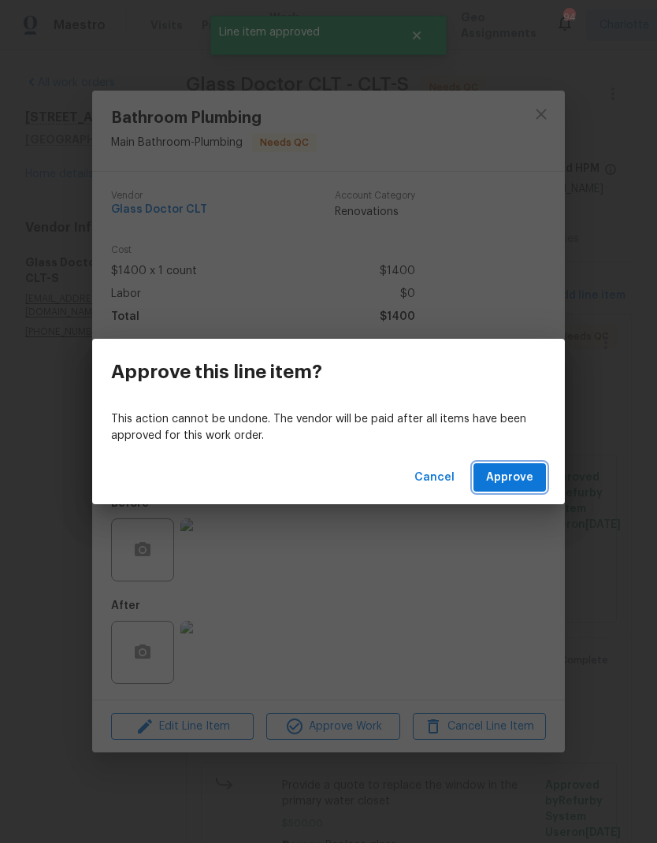
click at [517, 472] on span "Approve" at bounding box center [509, 478] width 47 height 20
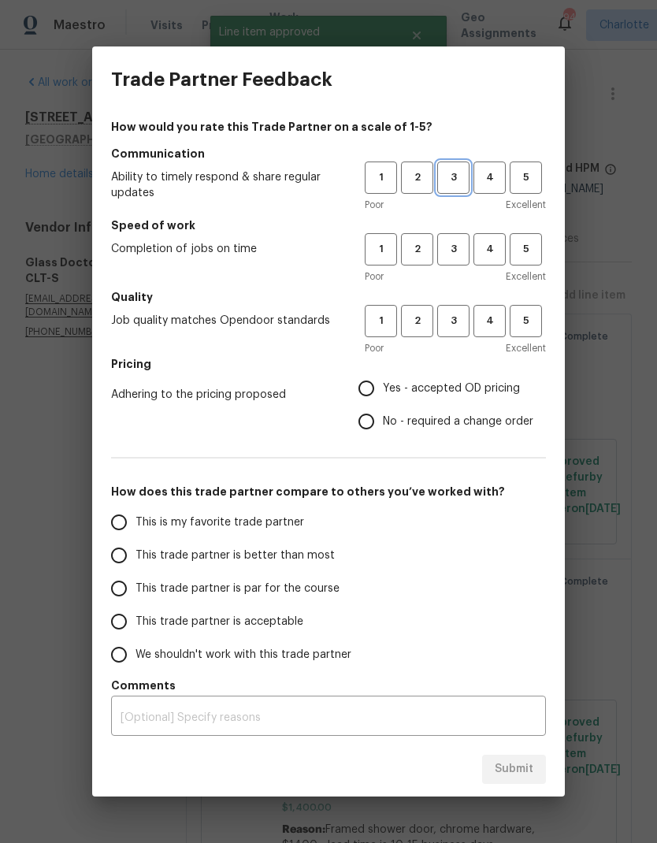
click at [455, 173] on span "3" at bounding box center [453, 178] width 29 height 18
click at [460, 242] on span "3" at bounding box center [453, 249] width 29 height 18
click at [463, 313] on span "3" at bounding box center [453, 321] width 29 height 18
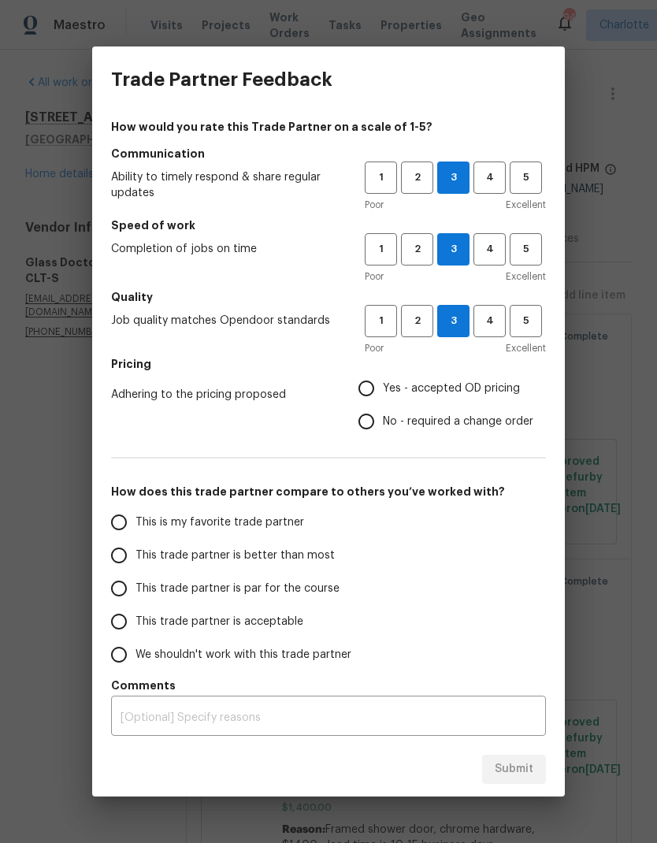
click at [366, 392] on input "Yes - accepted OD pricing" at bounding box center [366, 388] width 33 height 33
radio input "true"
click at [121, 586] on input "This trade partner is par for the course" at bounding box center [118, 588] width 33 height 33
click at [519, 772] on span "Submit" at bounding box center [514, 770] width 39 height 20
radio input "true"
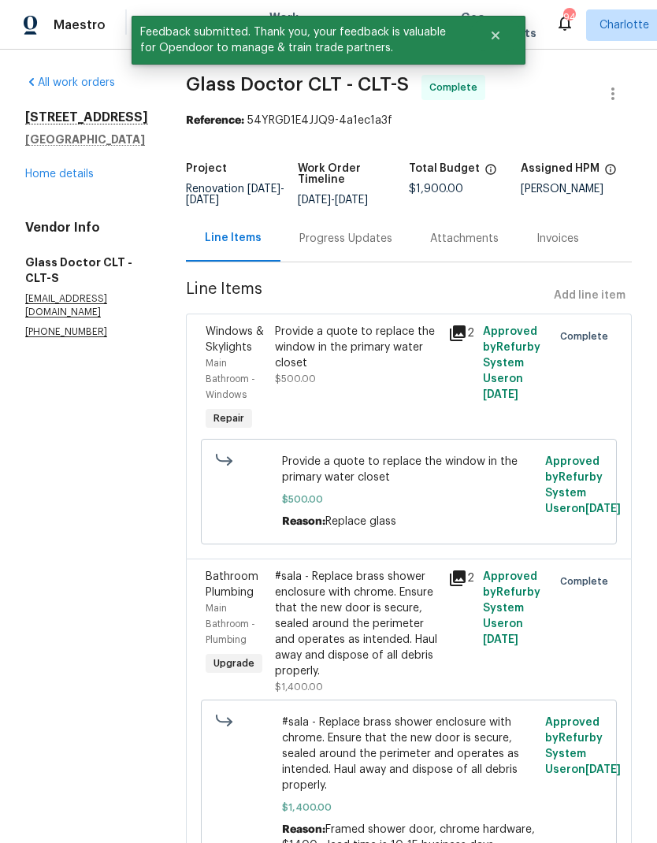
click at [54, 180] on link "Home details" at bounding box center [59, 174] width 69 height 11
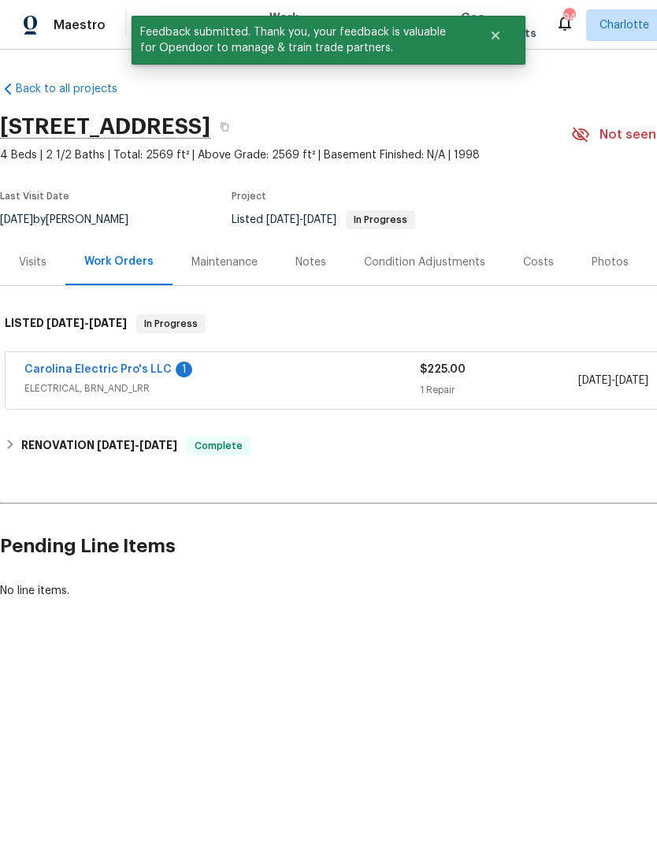
click at [55, 374] on link "Carolina Electric Pro's LLC" at bounding box center [97, 369] width 147 height 11
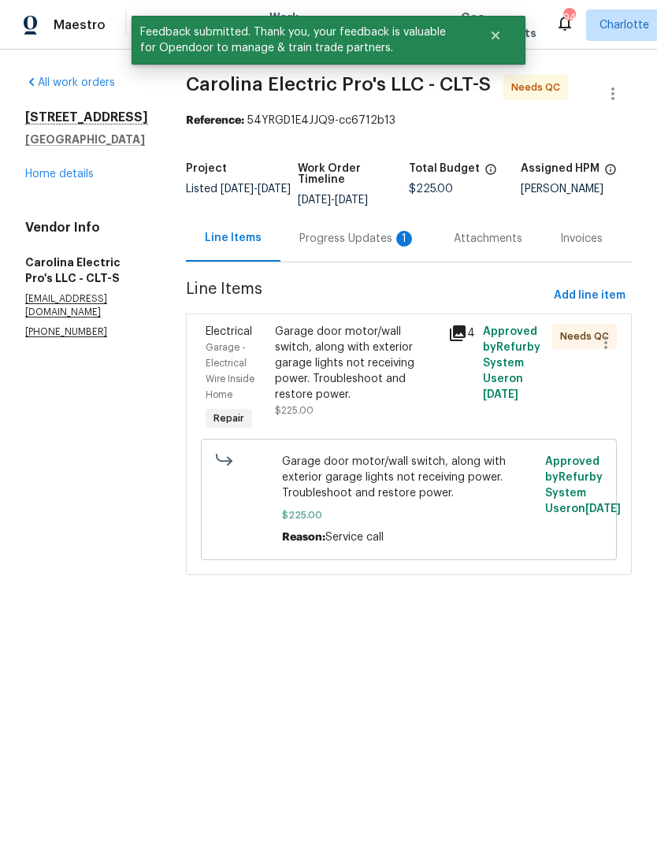
click at [361, 247] on div "Progress Updates 1" at bounding box center [357, 239] width 117 height 16
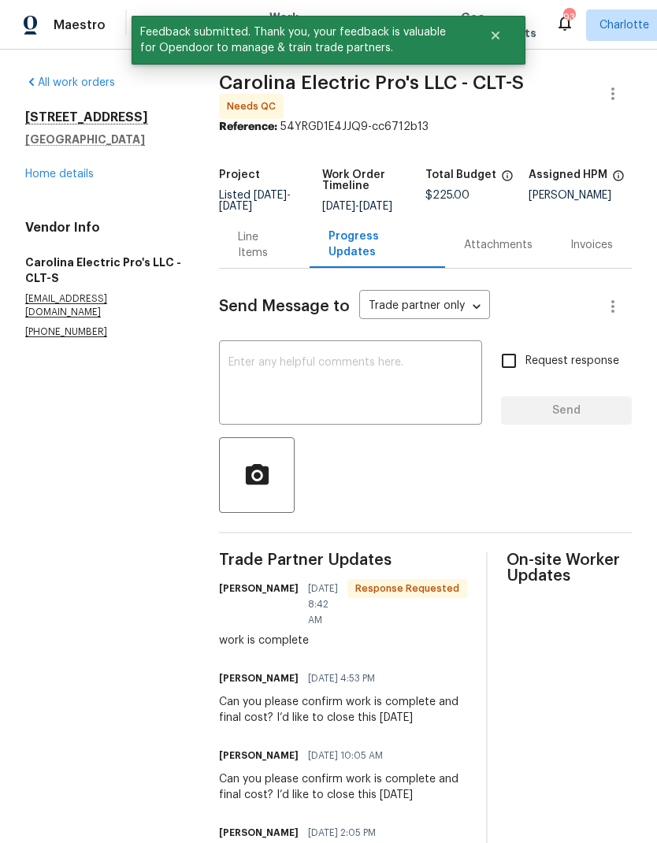
click at [388, 389] on textarea at bounding box center [351, 384] width 244 height 55
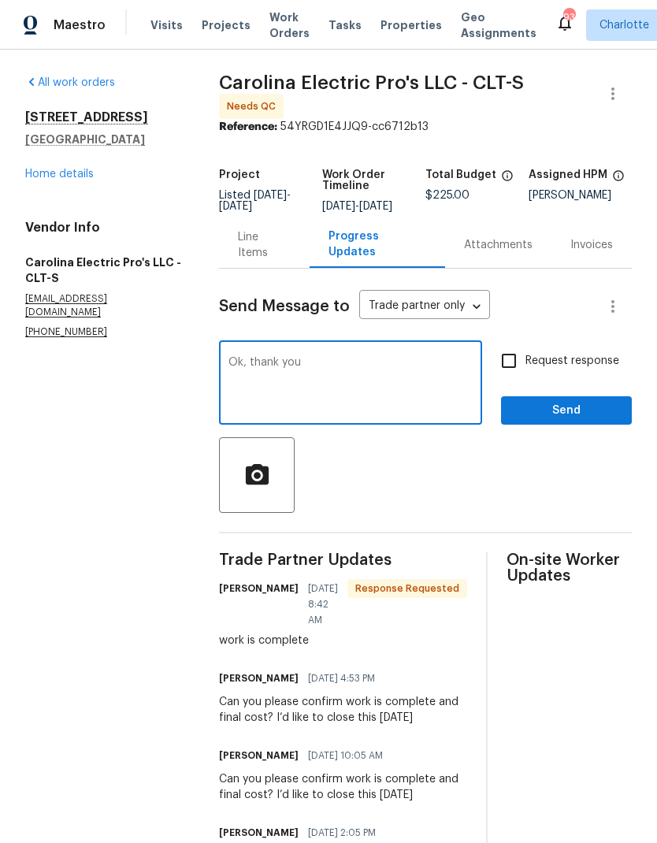
type textarea "Ok, thank you"
click at [619, 419] on span "Send" at bounding box center [567, 411] width 106 height 20
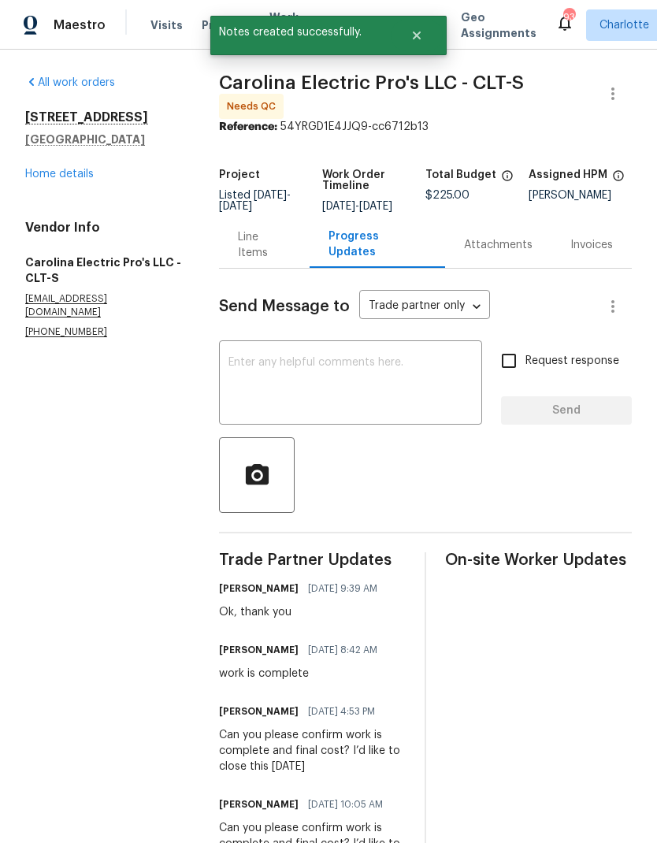
click at [270, 247] on div "Line Items" at bounding box center [264, 244] width 90 height 47
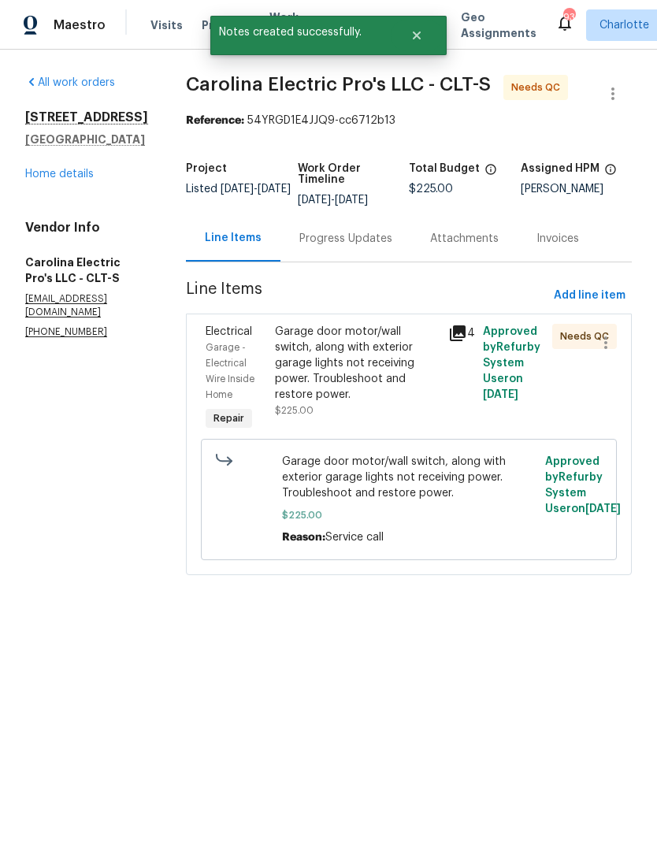
click at [249, 337] on span "Electrical" at bounding box center [229, 331] width 47 height 11
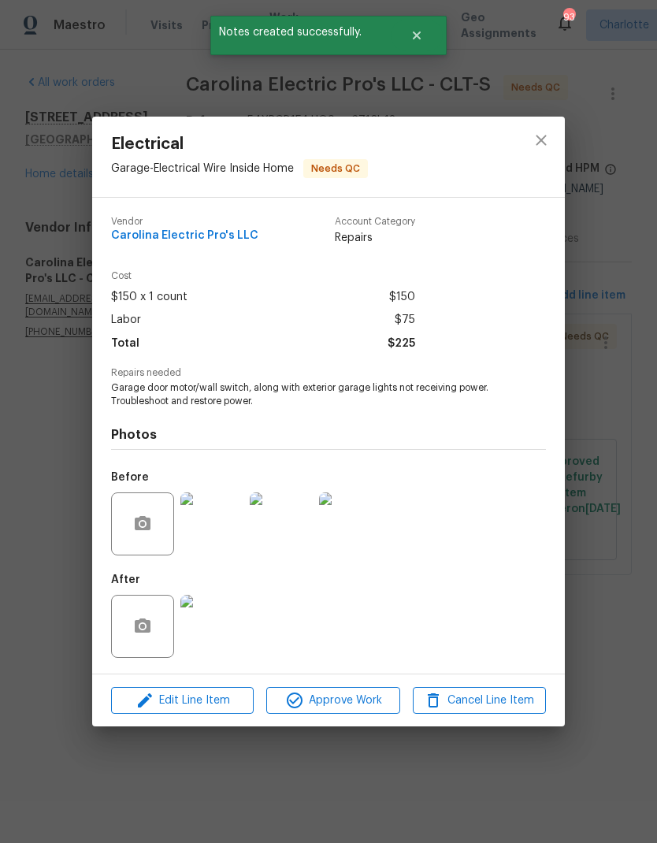
click at [204, 634] on img at bounding box center [211, 626] width 63 height 63
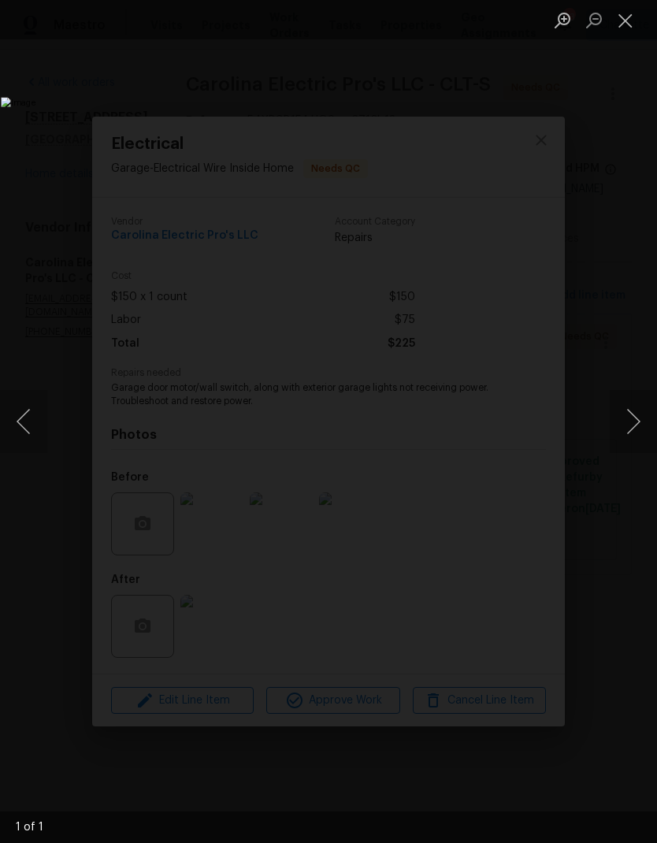
click at [623, 397] on button "Next image" at bounding box center [633, 421] width 47 height 63
click at [638, 20] on button "Close lightbox" at bounding box center [626, 20] width 32 height 28
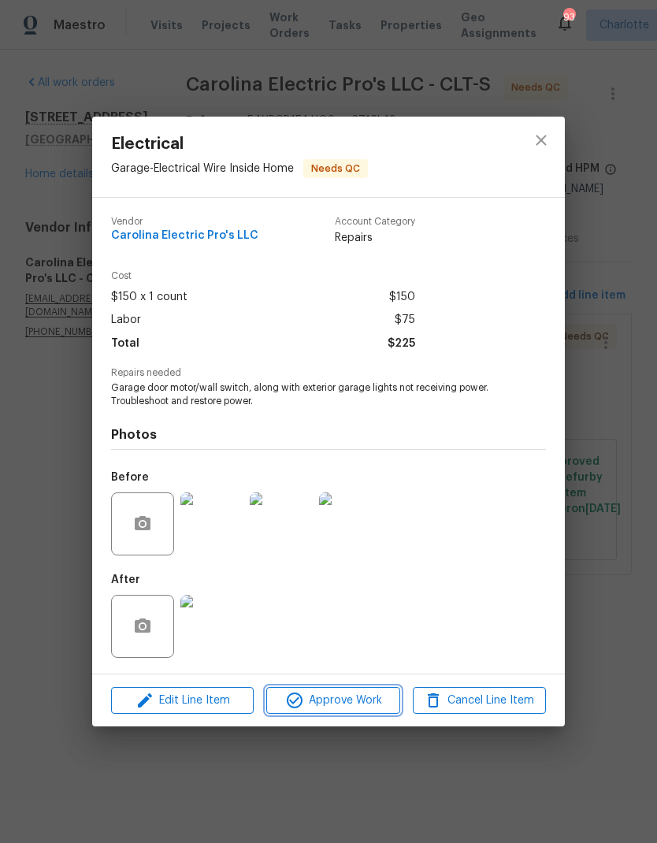
click at [363, 705] on span "Approve Work" at bounding box center [333, 701] width 124 height 20
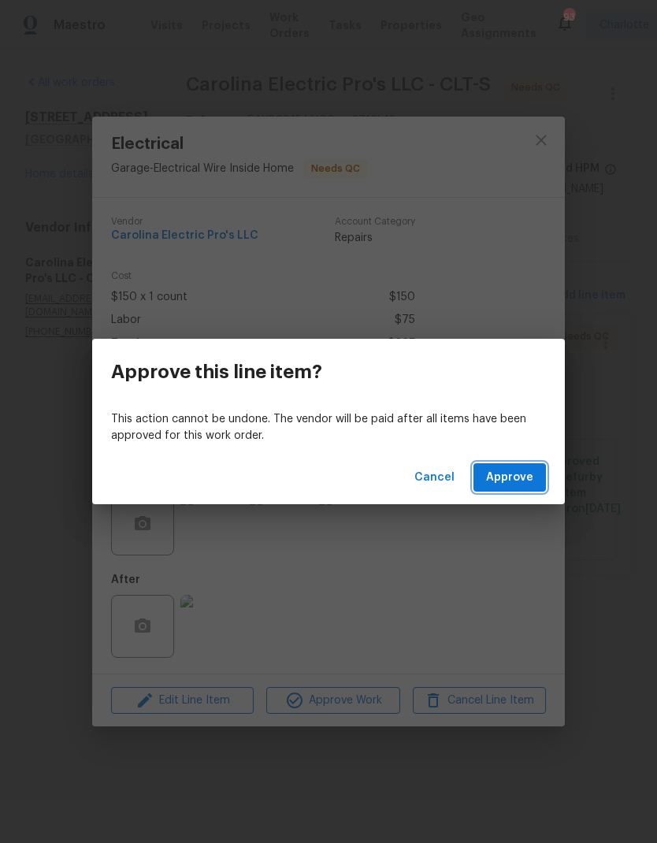
click at [521, 482] on span "Approve" at bounding box center [509, 478] width 47 height 20
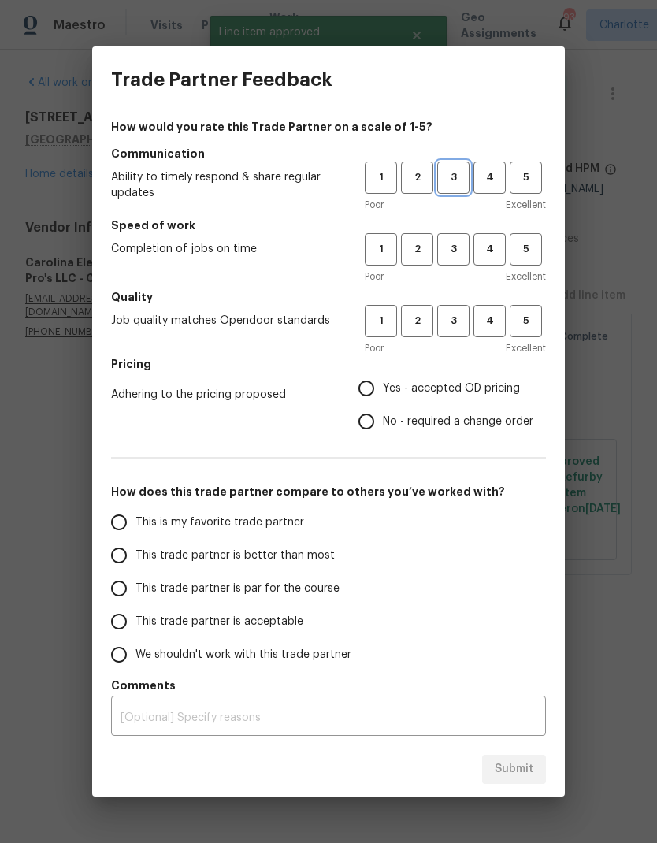
click at [439, 174] on span "3" at bounding box center [453, 178] width 29 height 18
click at [450, 233] on button "3" at bounding box center [453, 249] width 32 height 32
click at [463, 302] on h5 "Quality" at bounding box center [328, 297] width 435 height 16
click at [369, 397] on input "Yes - accepted OD pricing" at bounding box center [366, 388] width 33 height 33
radio input "true"
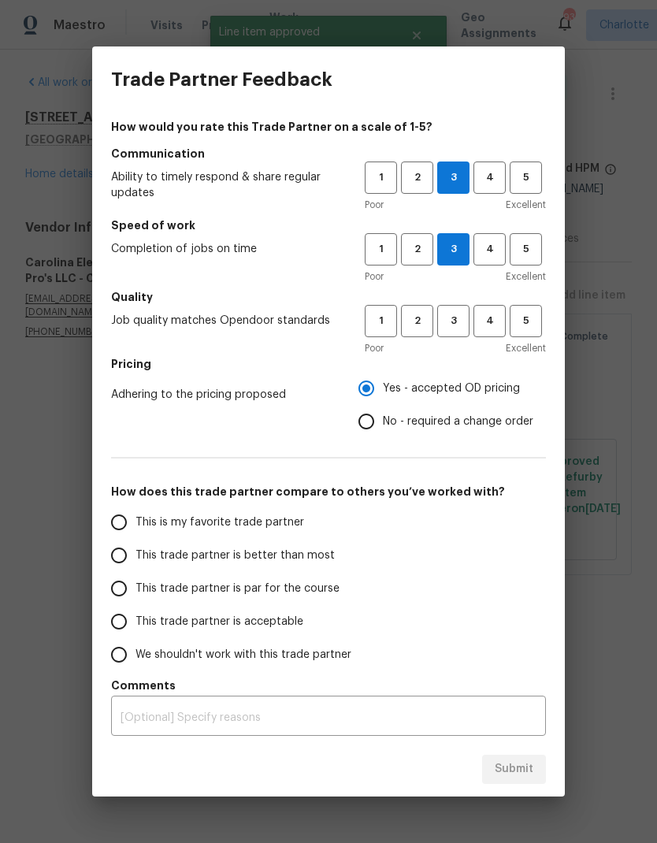
click at [126, 579] on input "This trade partner is par for the course" at bounding box center [118, 588] width 33 height 33
click at [451, 328] on span "3" at bounding box center [453, 321] width 29 height 18
radio input "true"
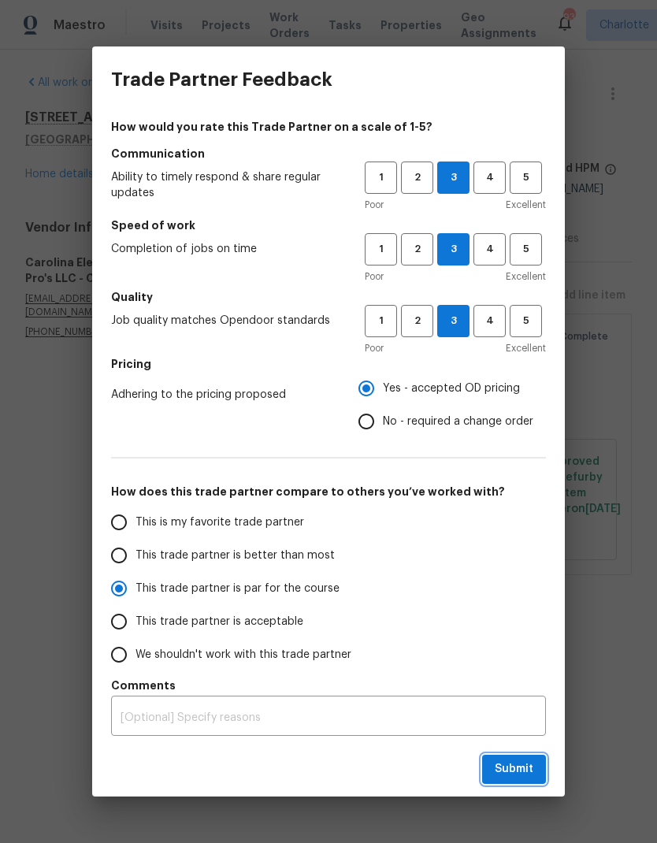
click at [519, 780] on button "Submit" at bounding box center [514, 769] width 64 height 29
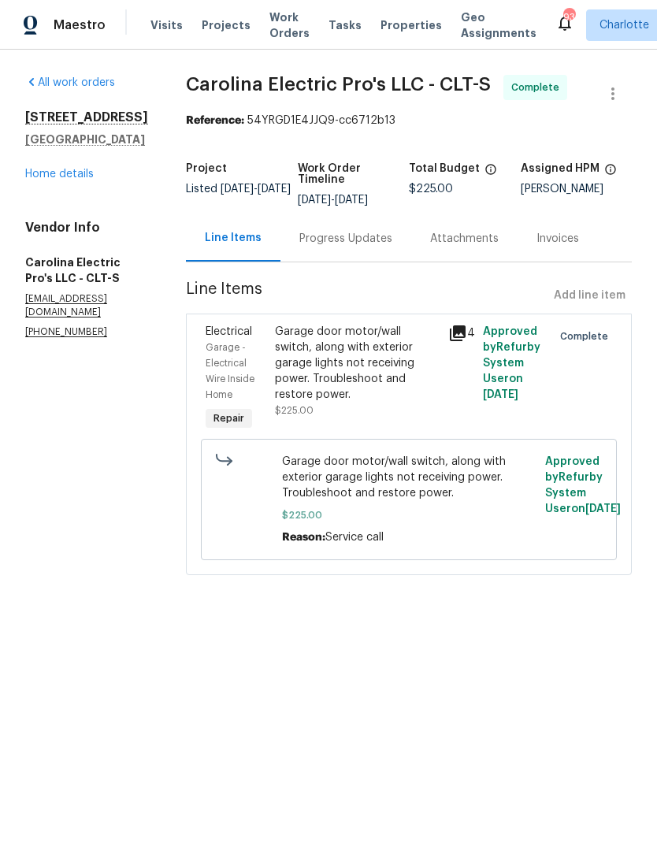
radio input "false"
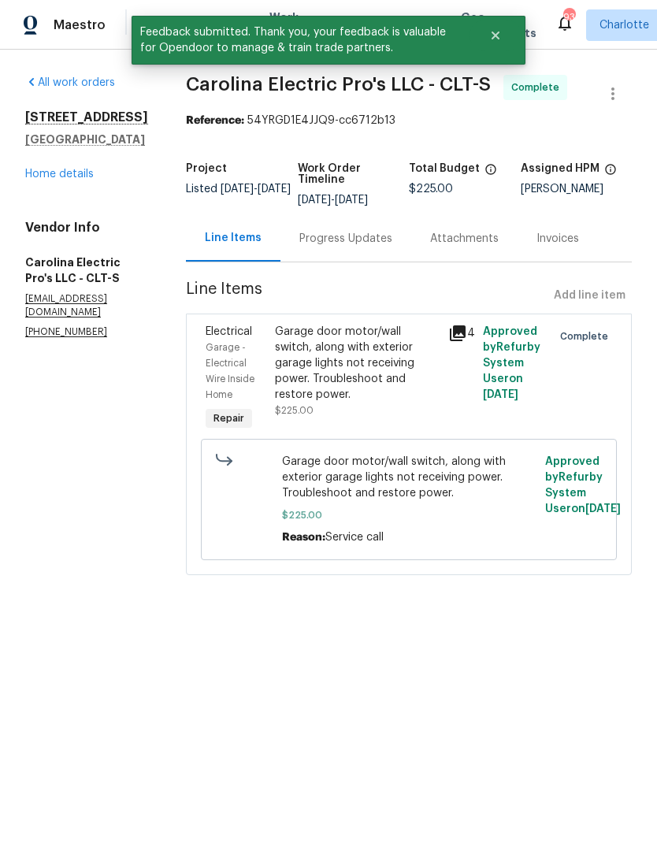
click at [55, 169] on link "Home details" at bounding box center [59, 174] width 69 height 11
